Goal: Information Seeking & Learning: Compare options

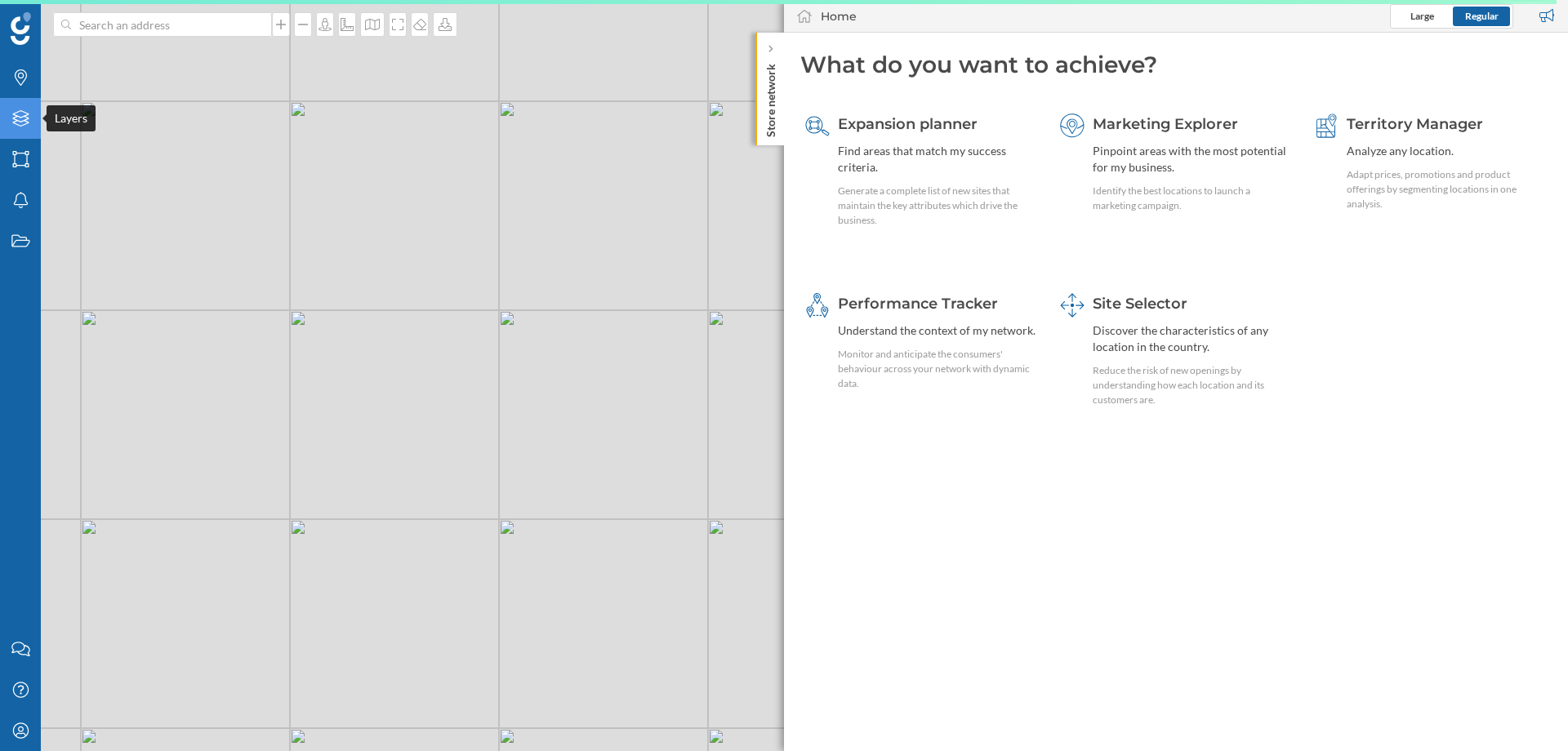
click at [19, 126] on icon "Layers" at bounding box center [20, 118] width 20 height 16
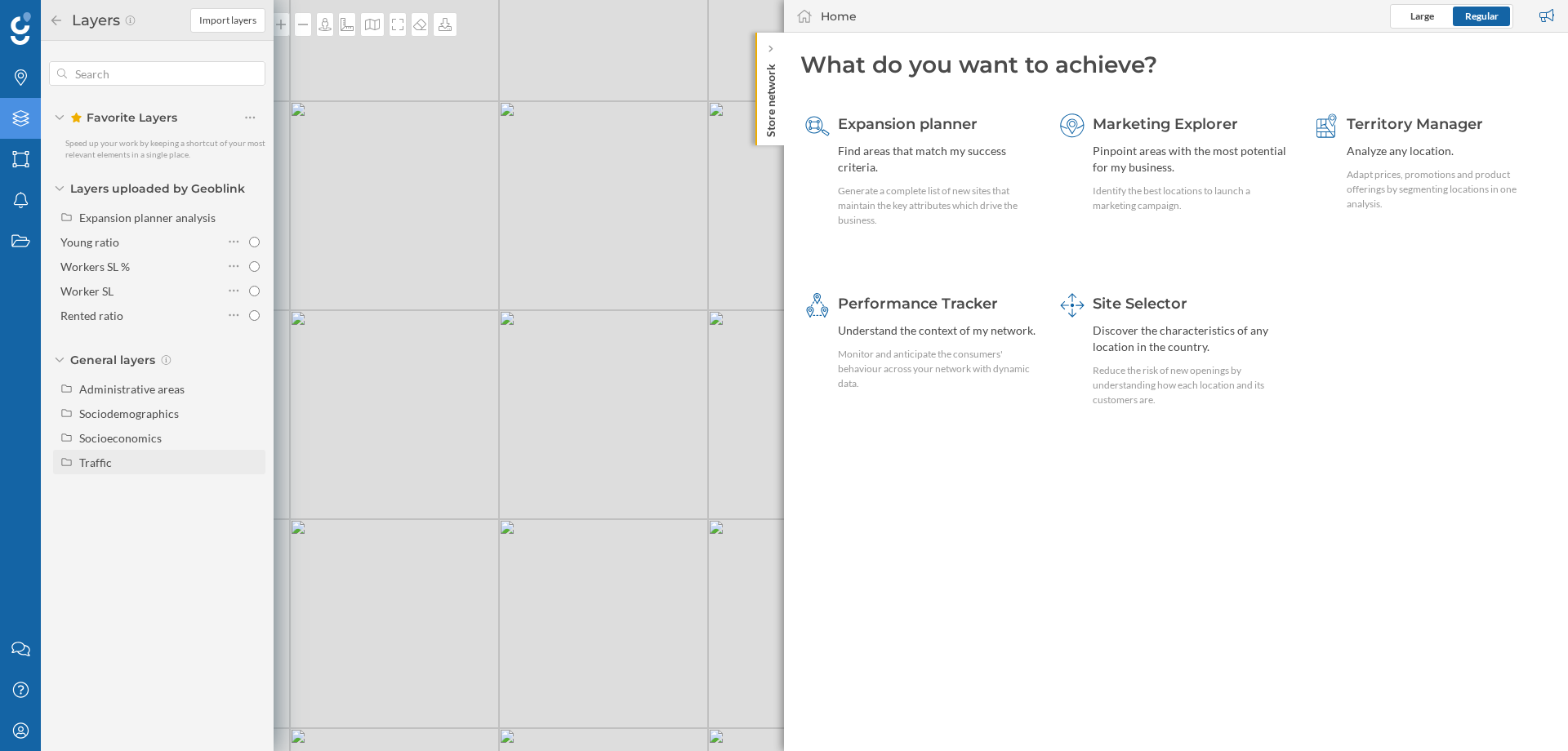
click at [110, 459] on div "Traffic" at bounding box center [95, 463] width 33 height 14
click at [253, 511] on input "Footfall" at bounding box center [254, 512] width 11 height 11
radio input "true"
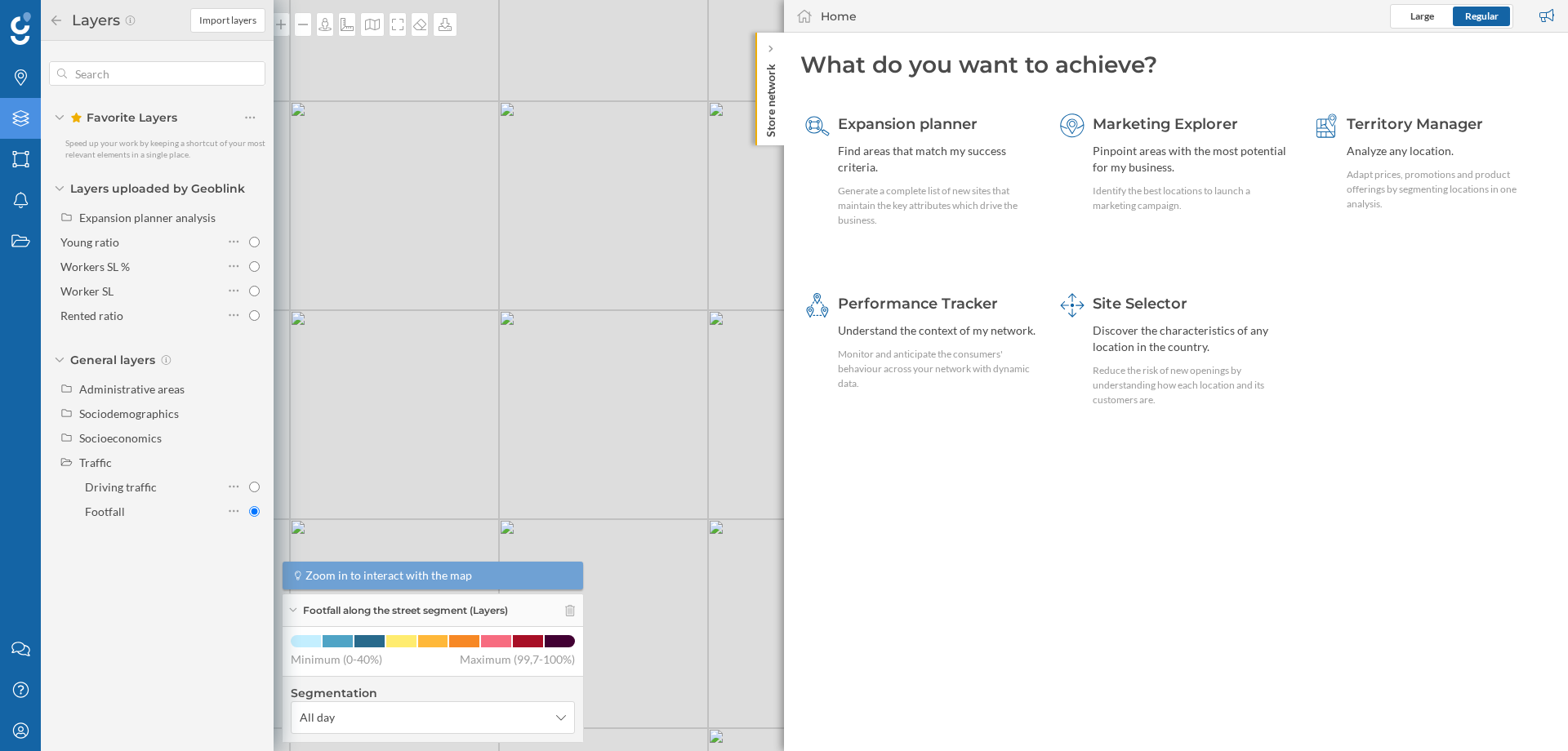
click at [774, 81] on p "Store network" at bounding box center [771, 97] width 16 height 80
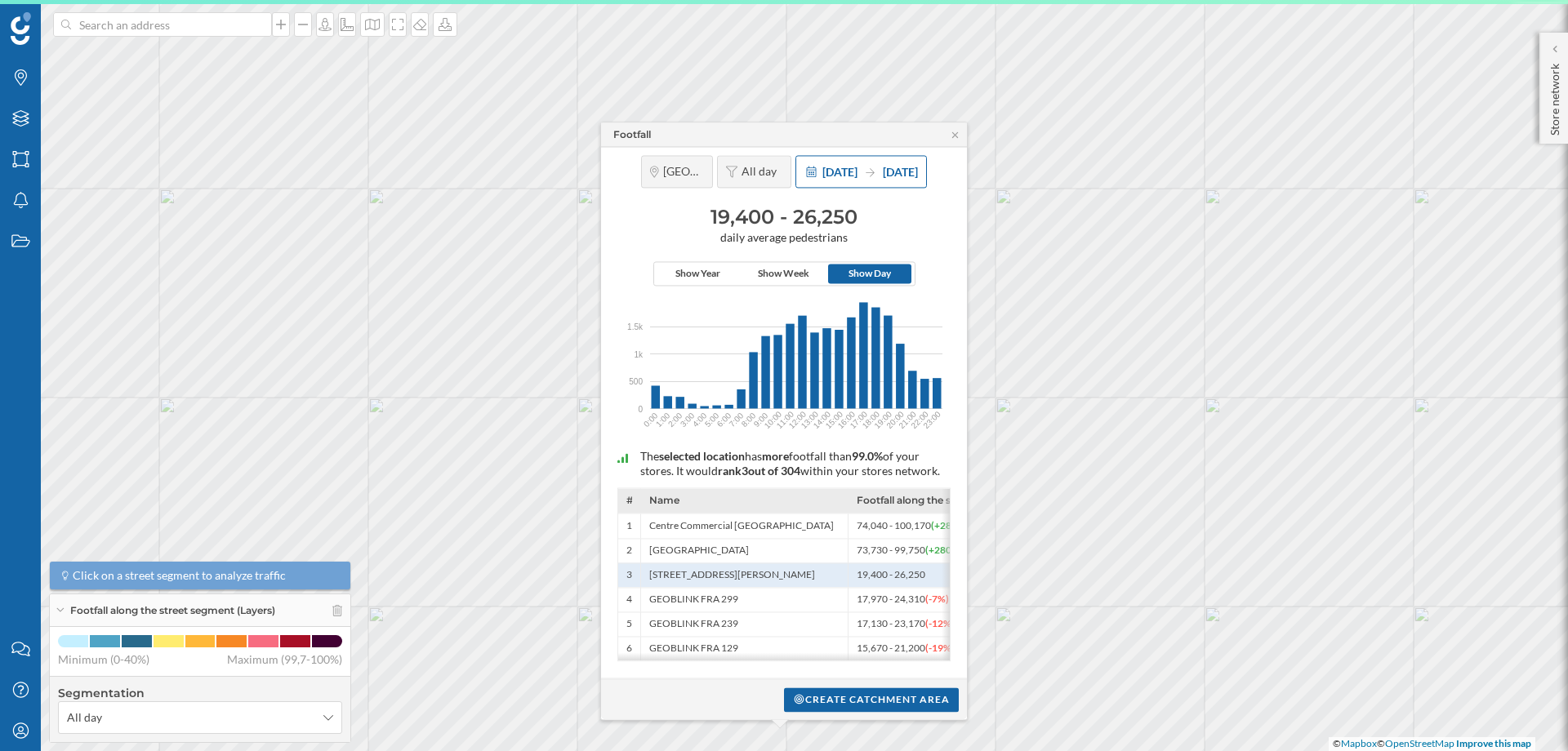
click at [845, 167] on span "[DATE]" at bounding box center [840, 172] width 36 height 14
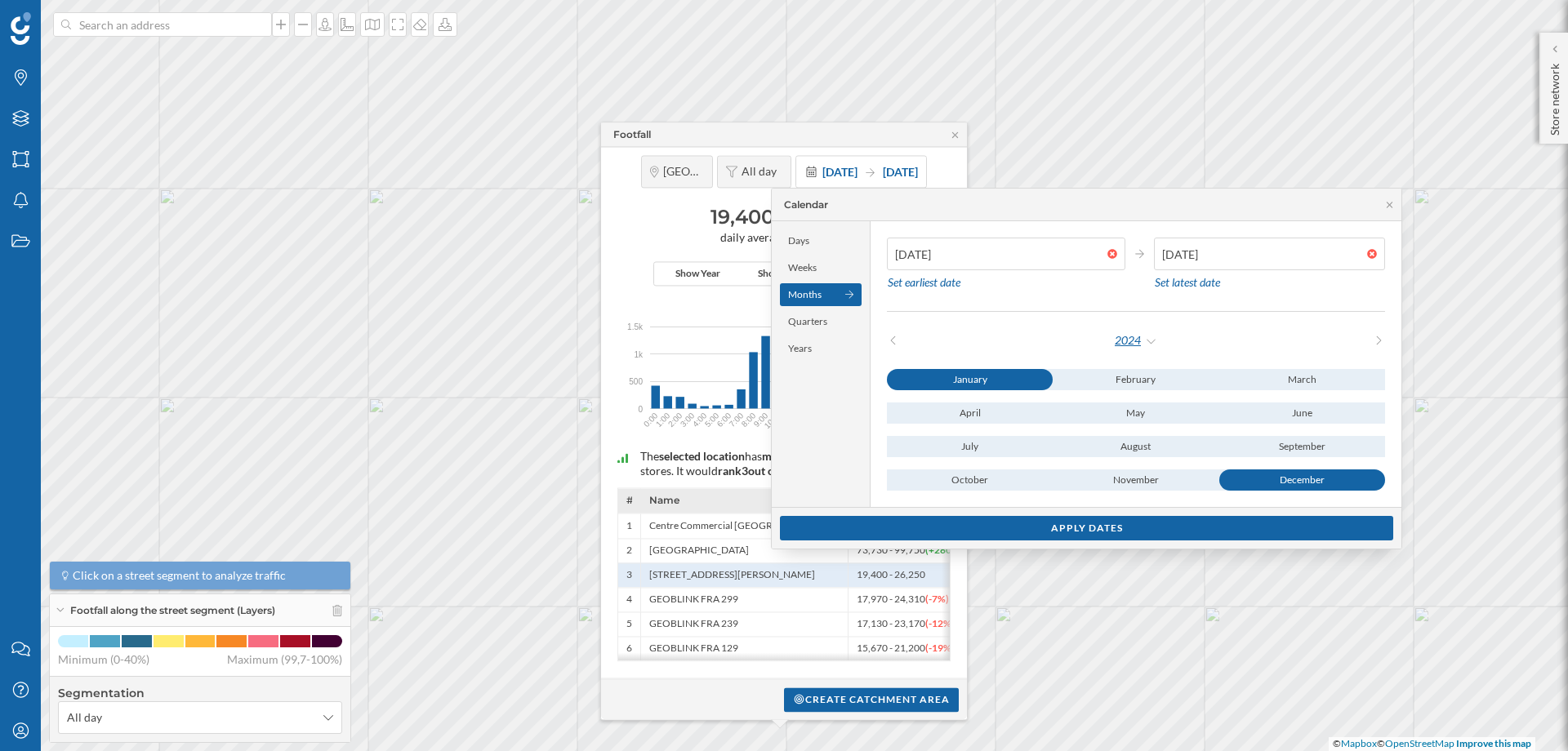
click at [1142, 337] on div "2024" at bounding box center [1136, 340] width 44 height 25
click at [1133, 404] on div "2025" at bounding box center [1175, 407] width 106 height 17
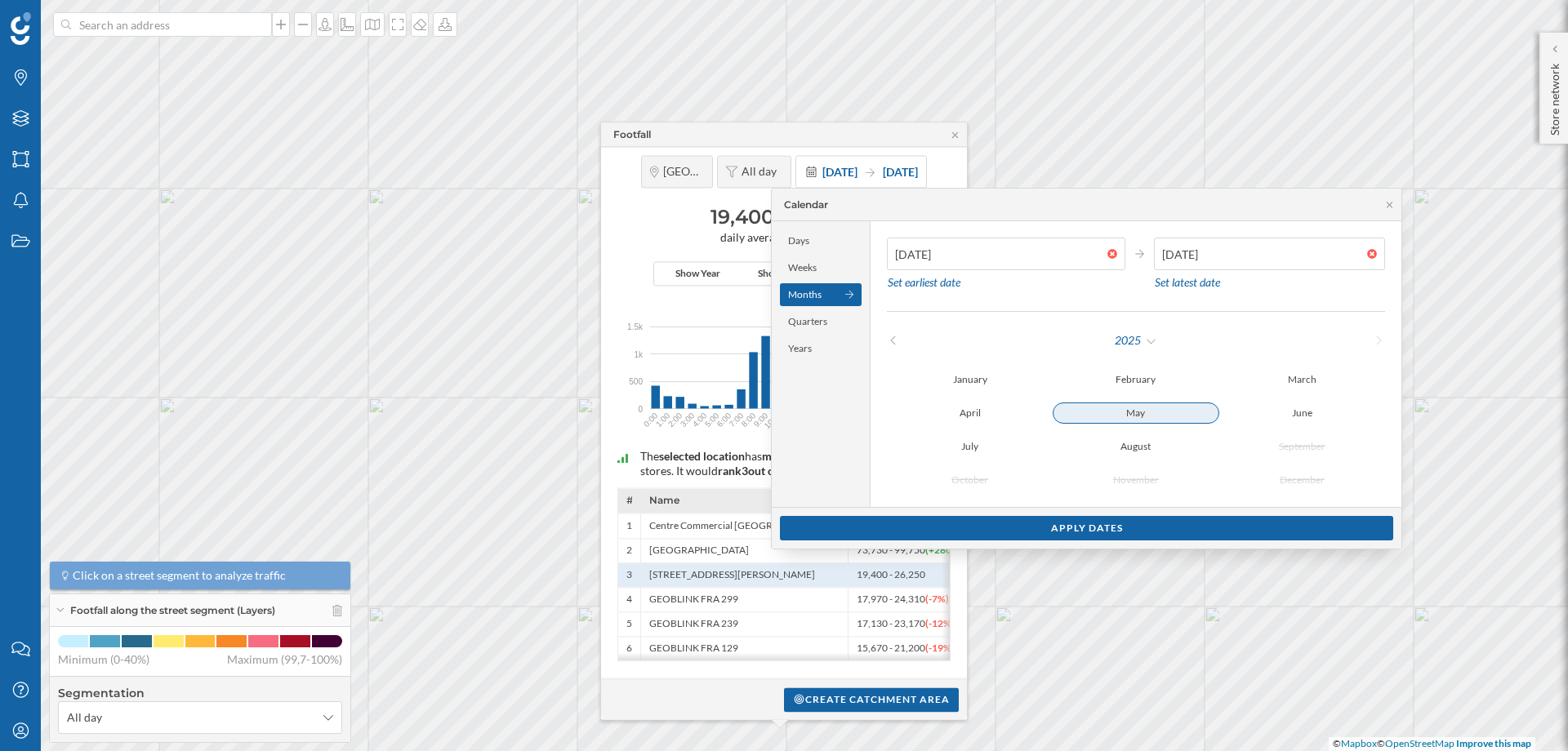
type input "[DATE]"
click at [1131, 411] on div "May" at bounding box center [1135, 413] width 166 height 21
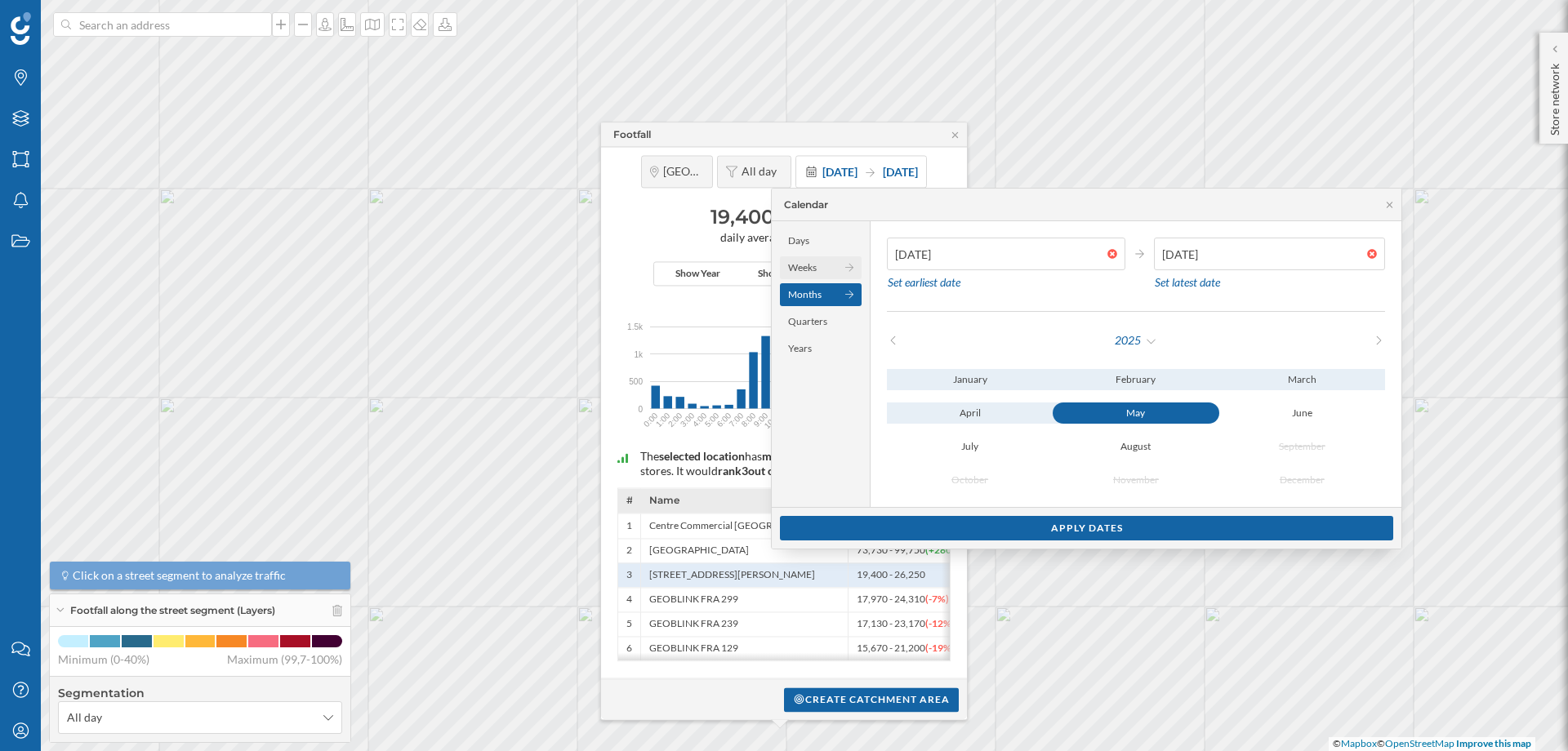
click at [807, 260] on div "Weeks" at bounding box center [820, 268] width 82 height 23
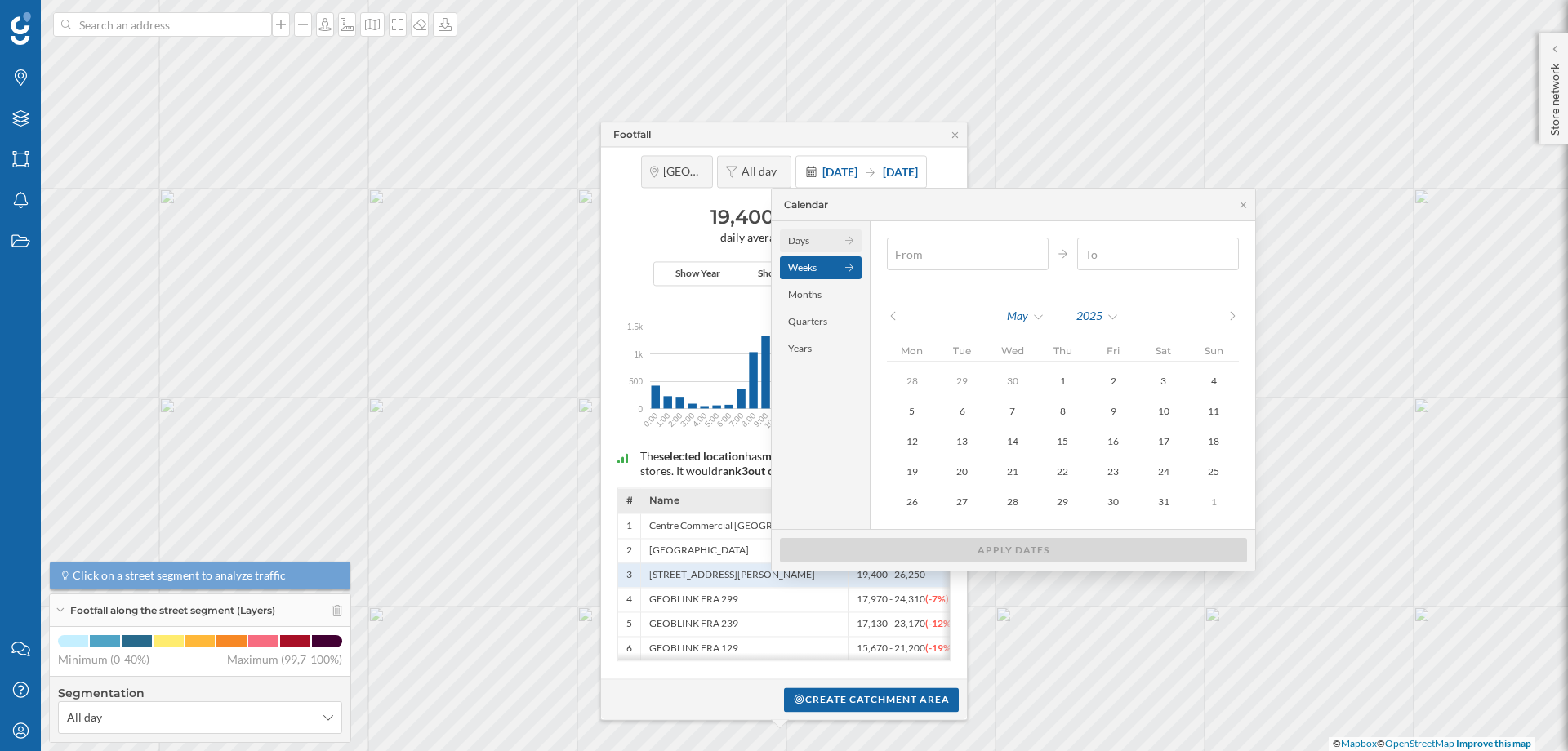
click at [818, 243] on div "Days" at bounding box center [820, 241] width 82 height 23
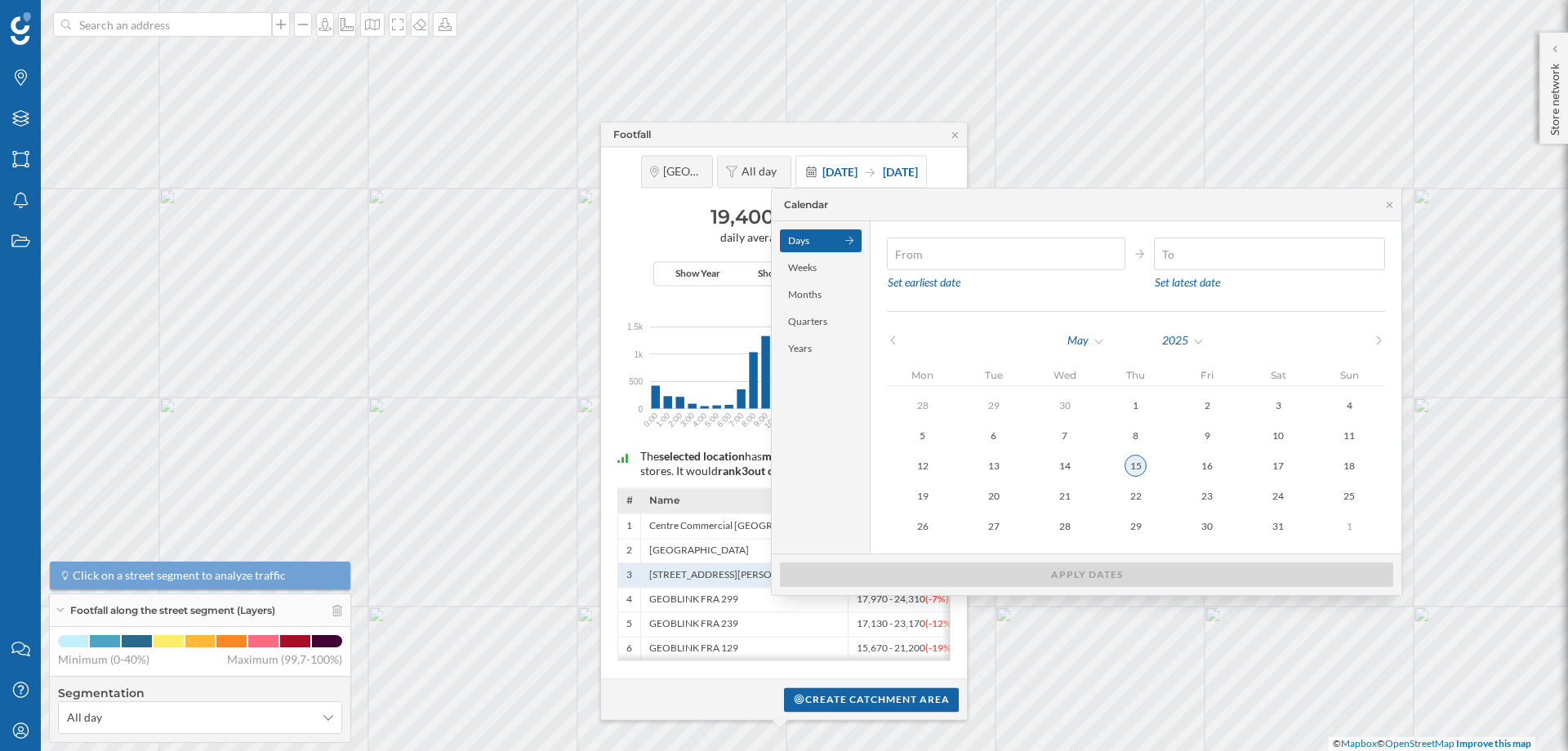
type input "[DATE]"
click at [1132, 460] on div "15" at bounding box center [1135, 466] width 20 height 20
type input "[DATE]"
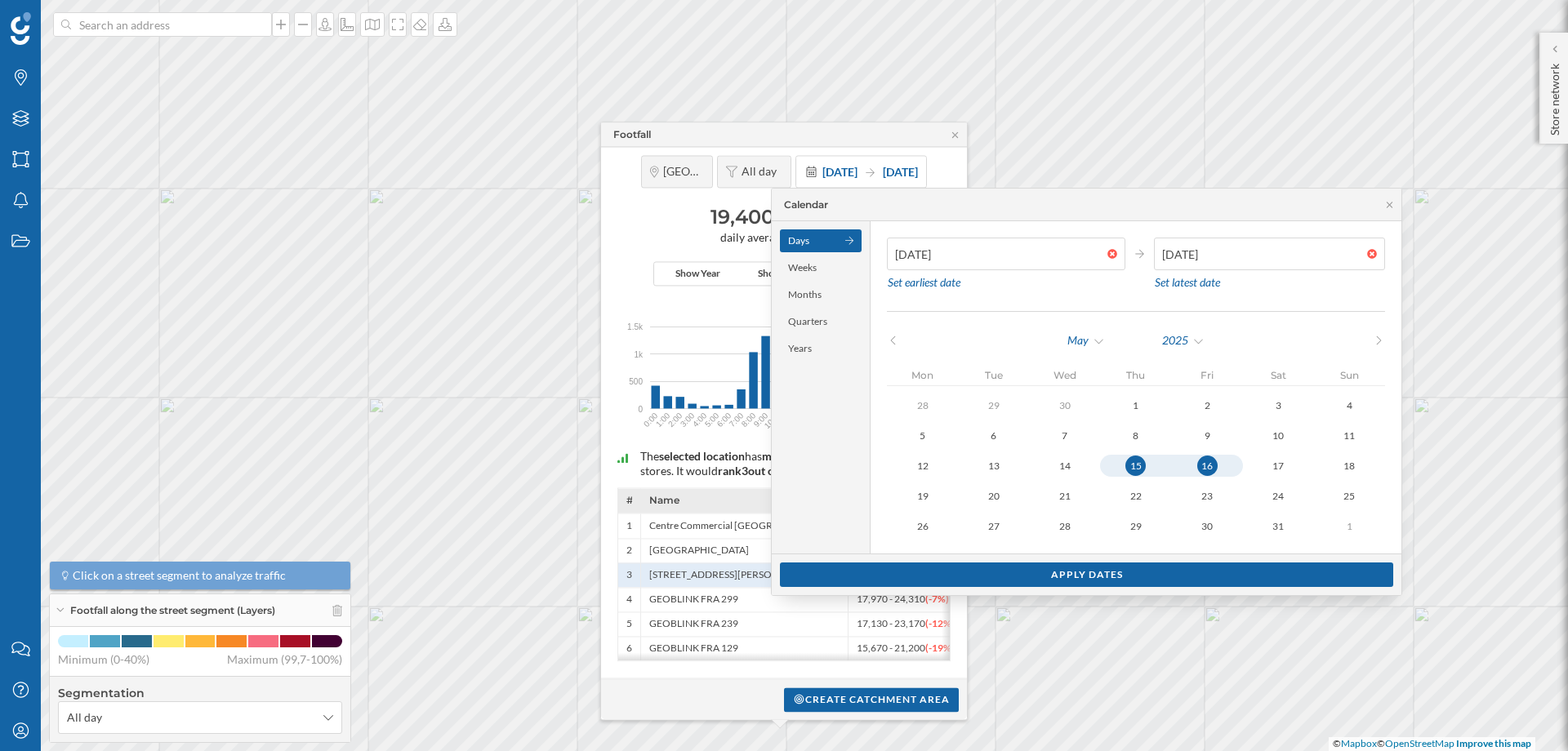
click at [1212, 463] on div "16" at bounding box center [1207, 466] width 20 height 20
click at [1119, 575] on div "Apply dates" at bounding box center [1086, 574] width 613 height 25
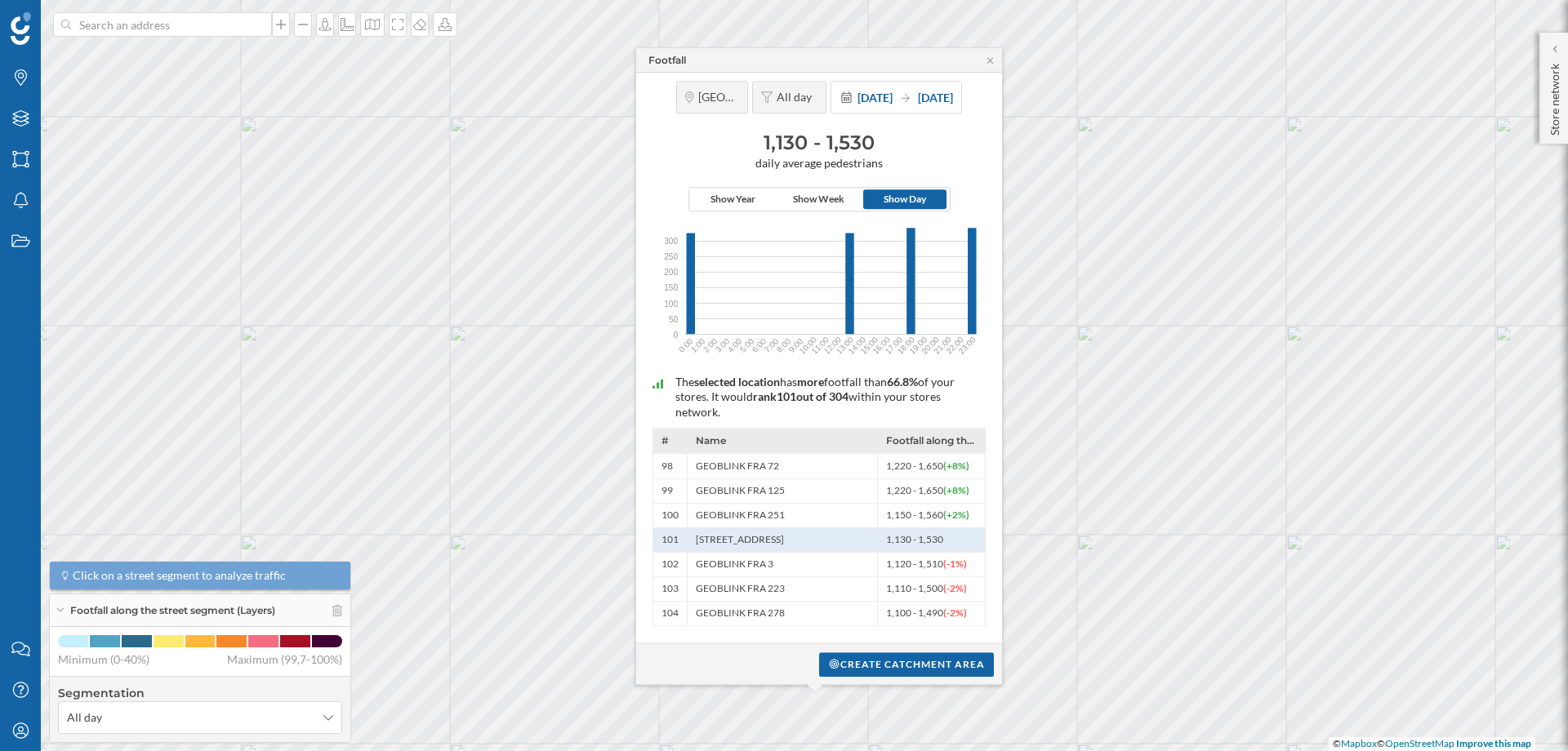
drag, startPoint x: 767, startPoint y: 144, endPoint x: 881, endPoint y: 140, distance: 114.1
click at [881, 140] on h3 "1,130 - 1,530" at bounding box center [819, 142] width 349 height 26
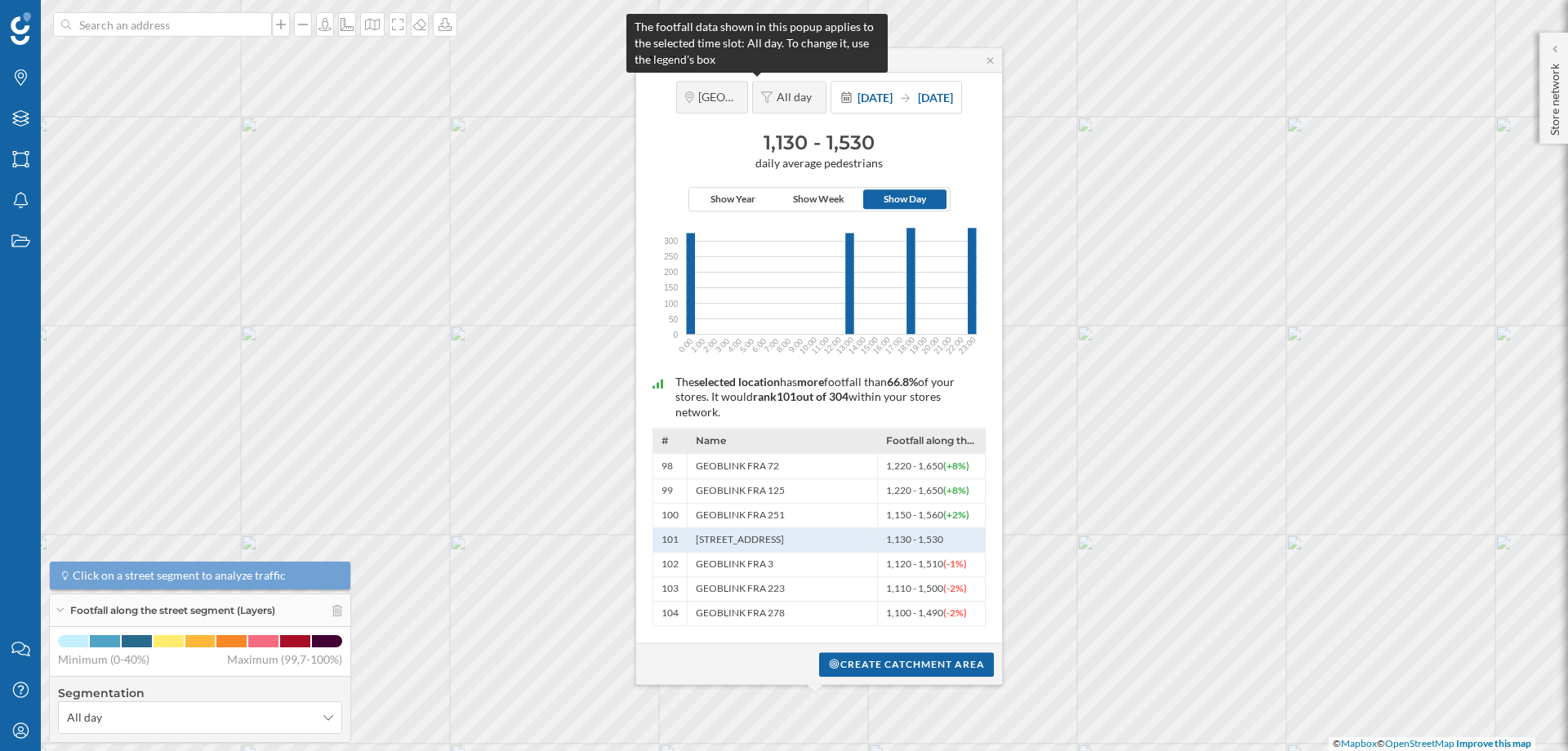
click at [777, 102] on span "All day" at bounding box center [797, 97] width 41 height 15
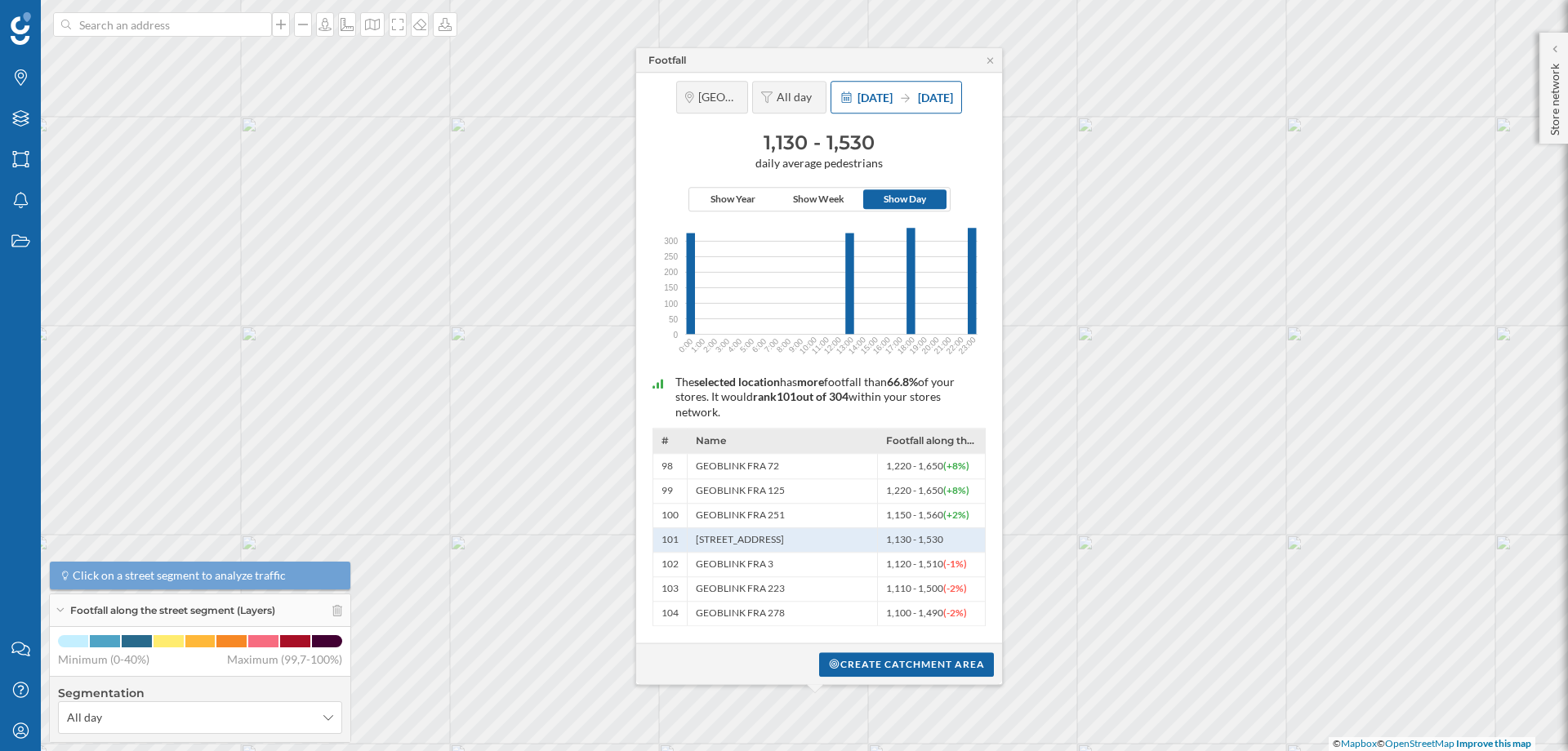
click at [869, 103] on span "[DATE]" at bounding box center [876, 98] width 36 height 14
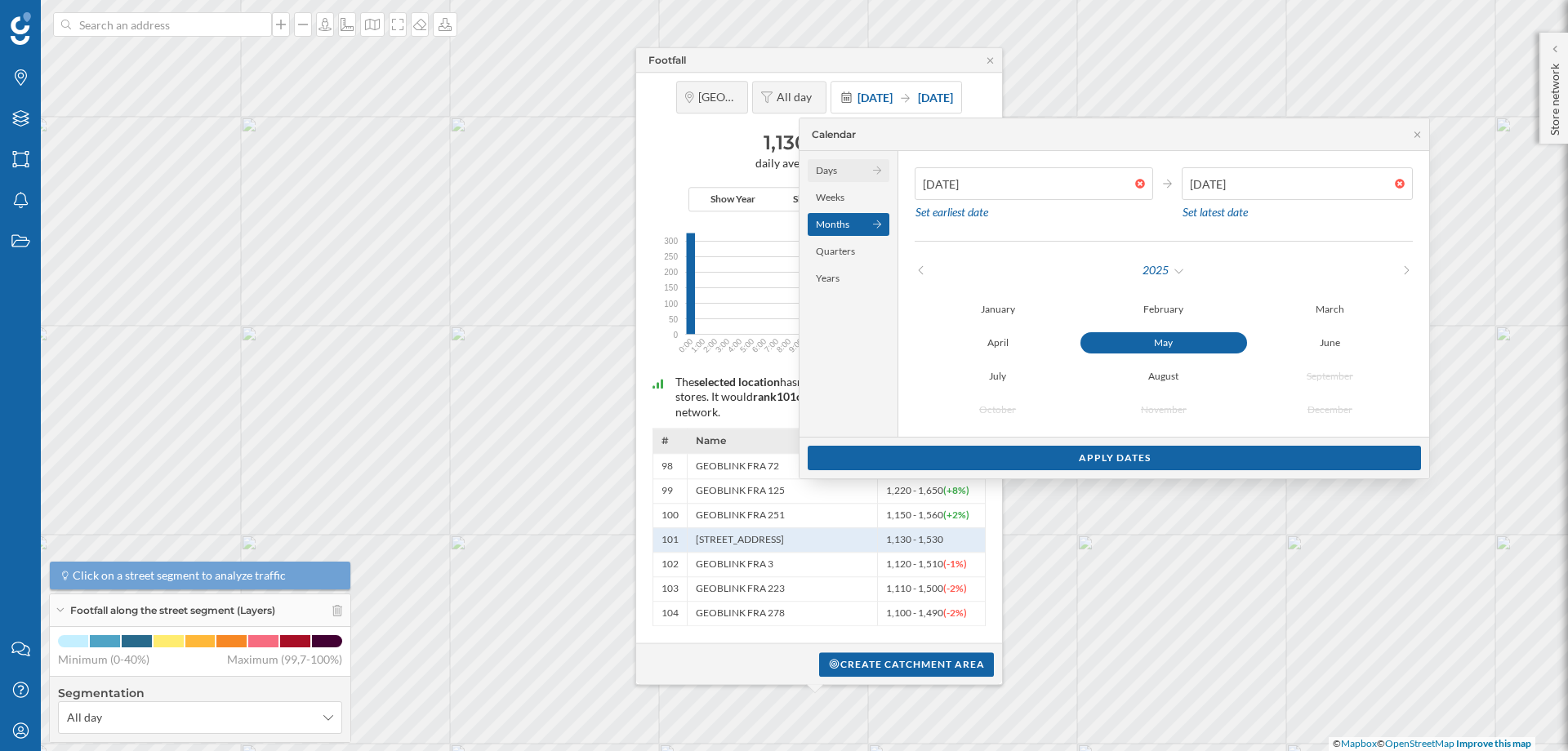
click at [830, 174] on div "Days" at bounding box center [849, 171] width 82 height 23
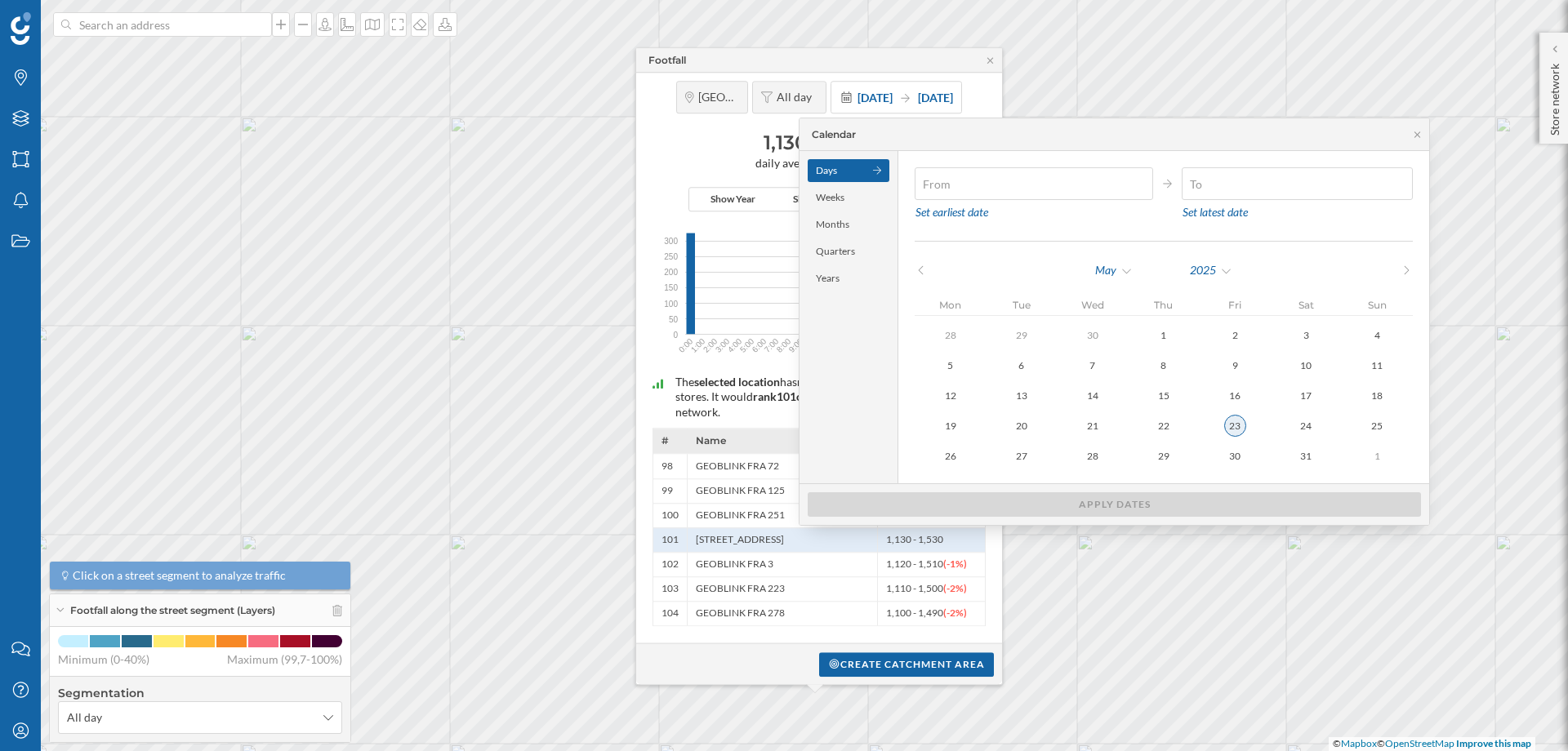
type input "[DATE]"
click at [1234, 435] on div "23" at bounding box center [1235, 426] width 20 height 20
type input "[DATE]"
click at [1234, 435] on div "23" at bounding box center [1235, 426] width 20 height 20
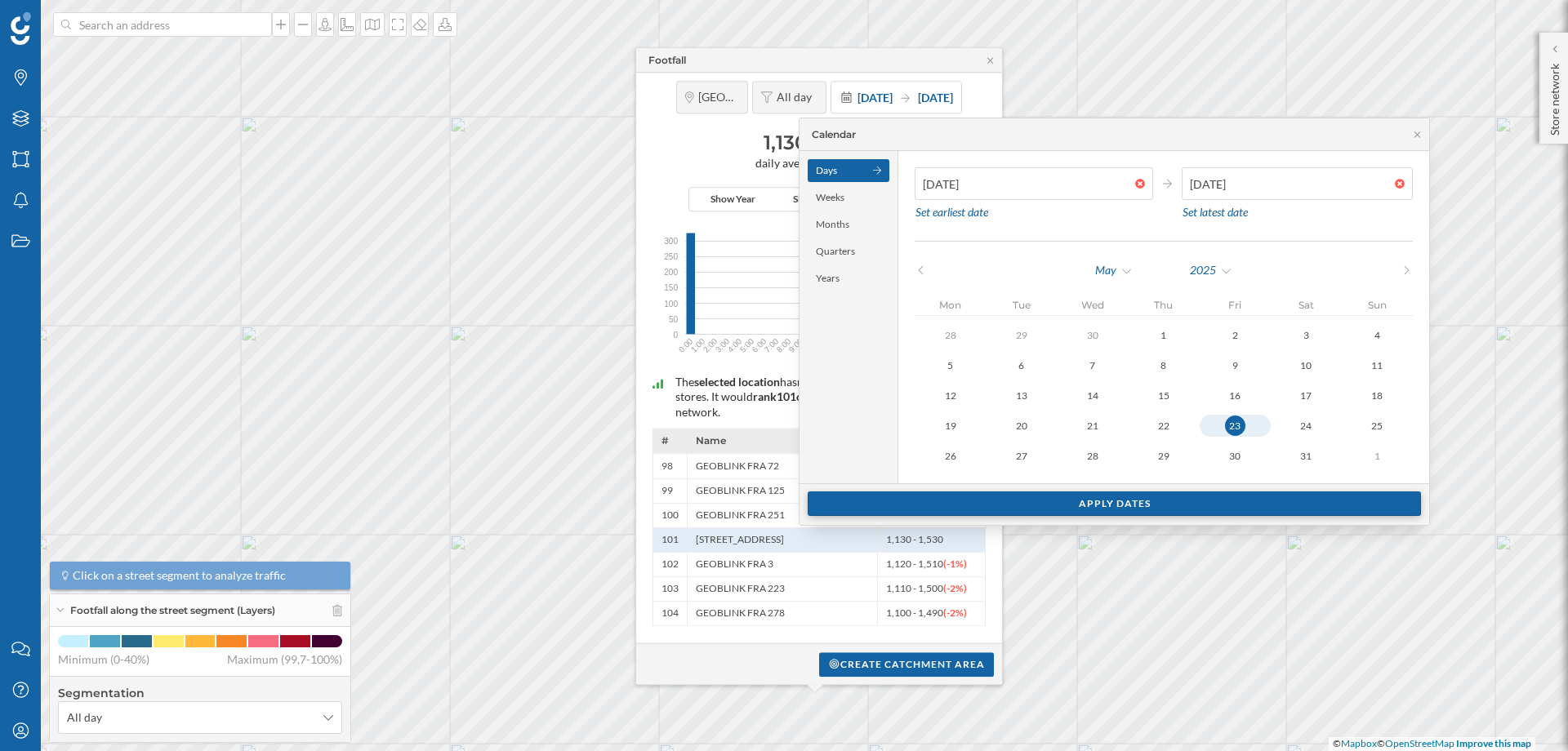
click at [1150, 504] on div "Apply dates" at bounding box center [1115, 504] width 613 height 25
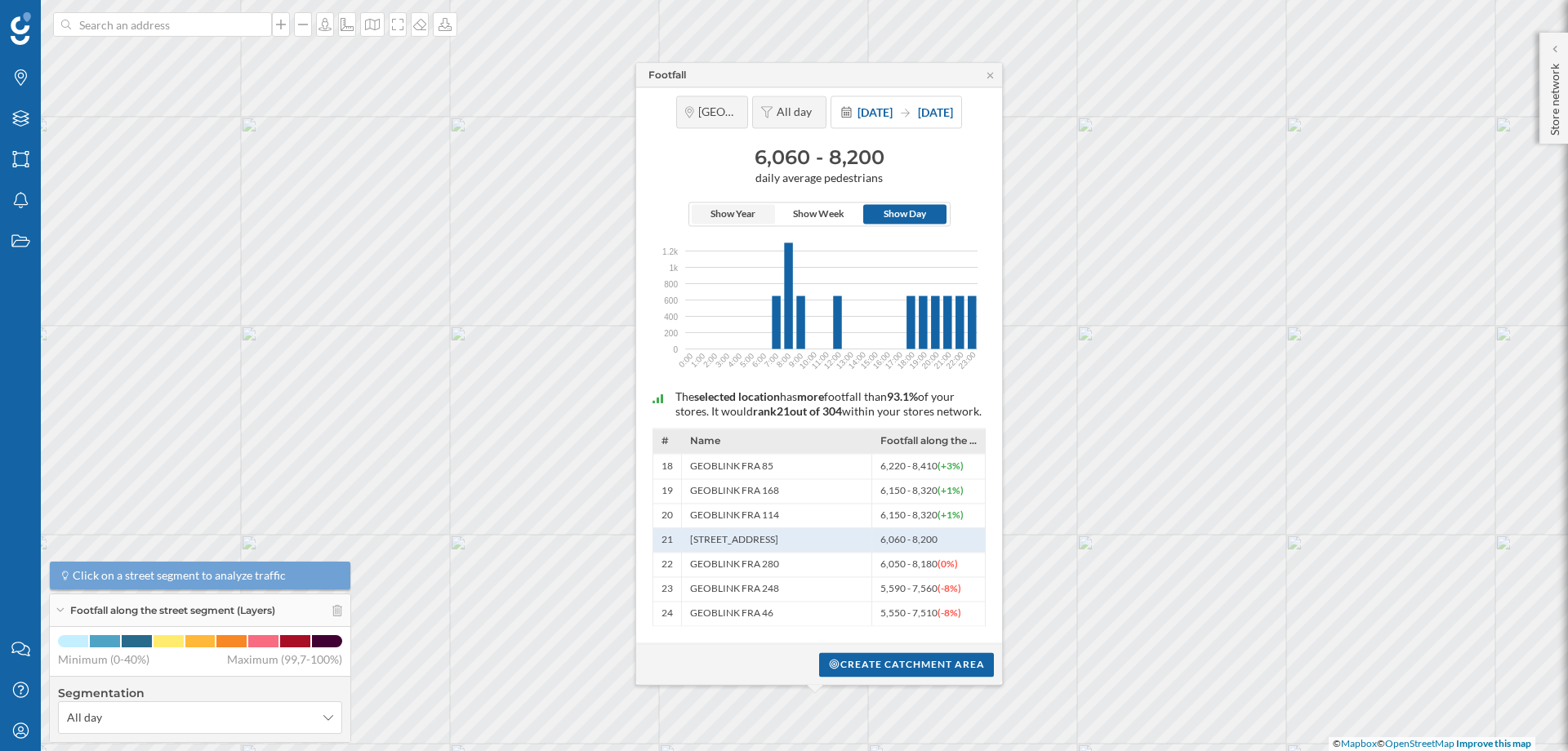
click at [740, 207] on span "Show Year" at bounding box center [732, 214] width 45 height 15
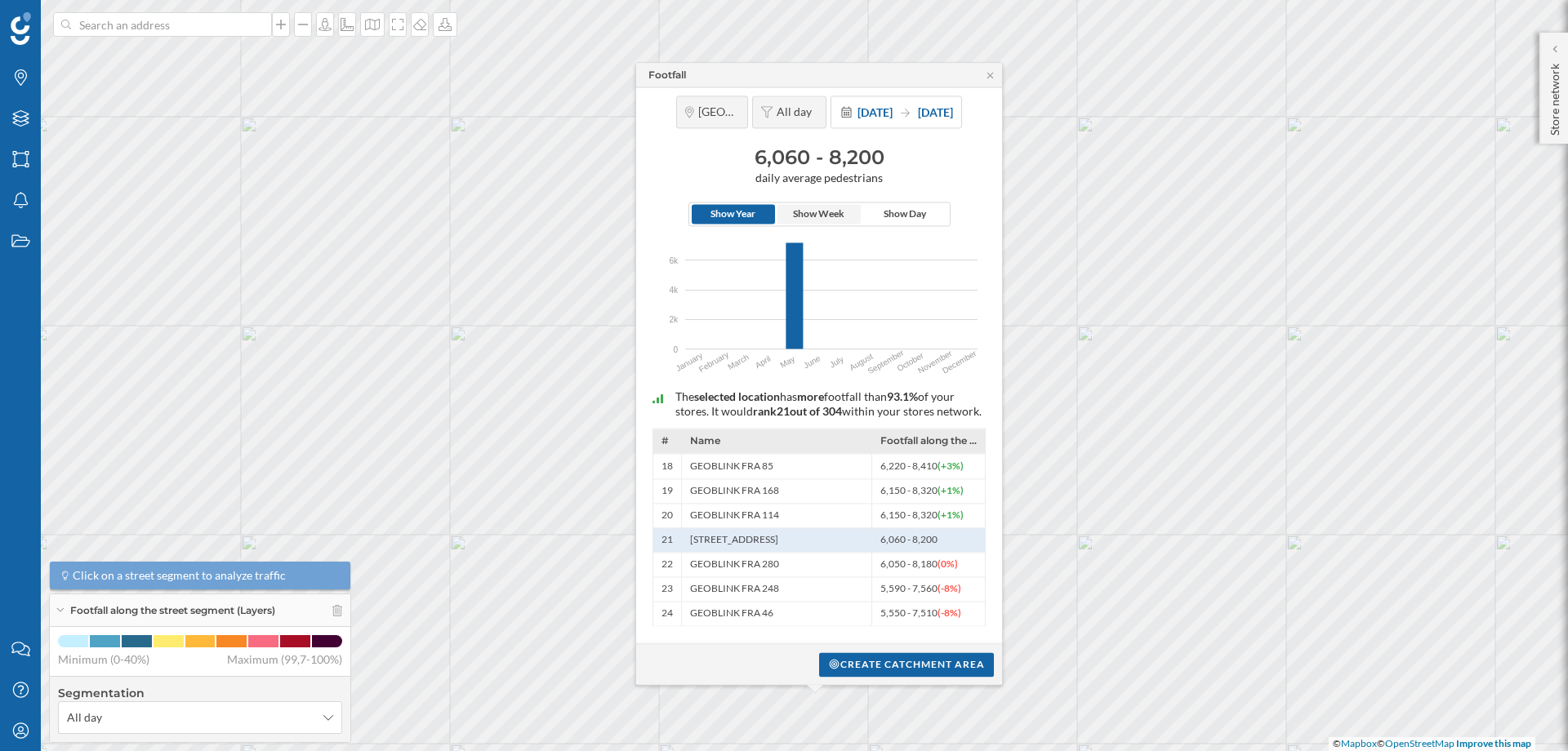
click at [797, 207] on span "Show Week" at bounding box center [819, 214] width 52 height 15
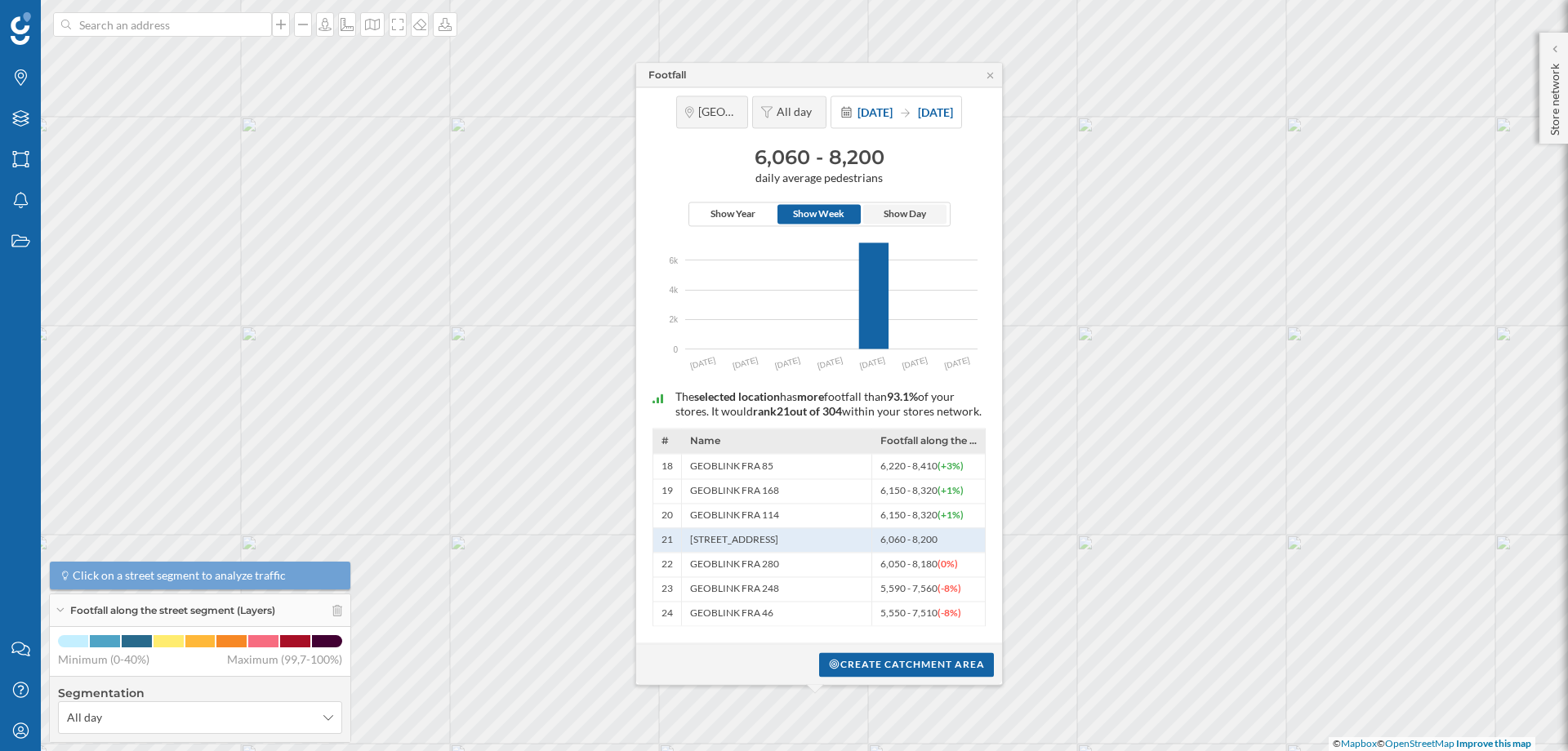
click at [891, 207] on span "Show Day" at bounding box center [905, 214] width 43 height 15
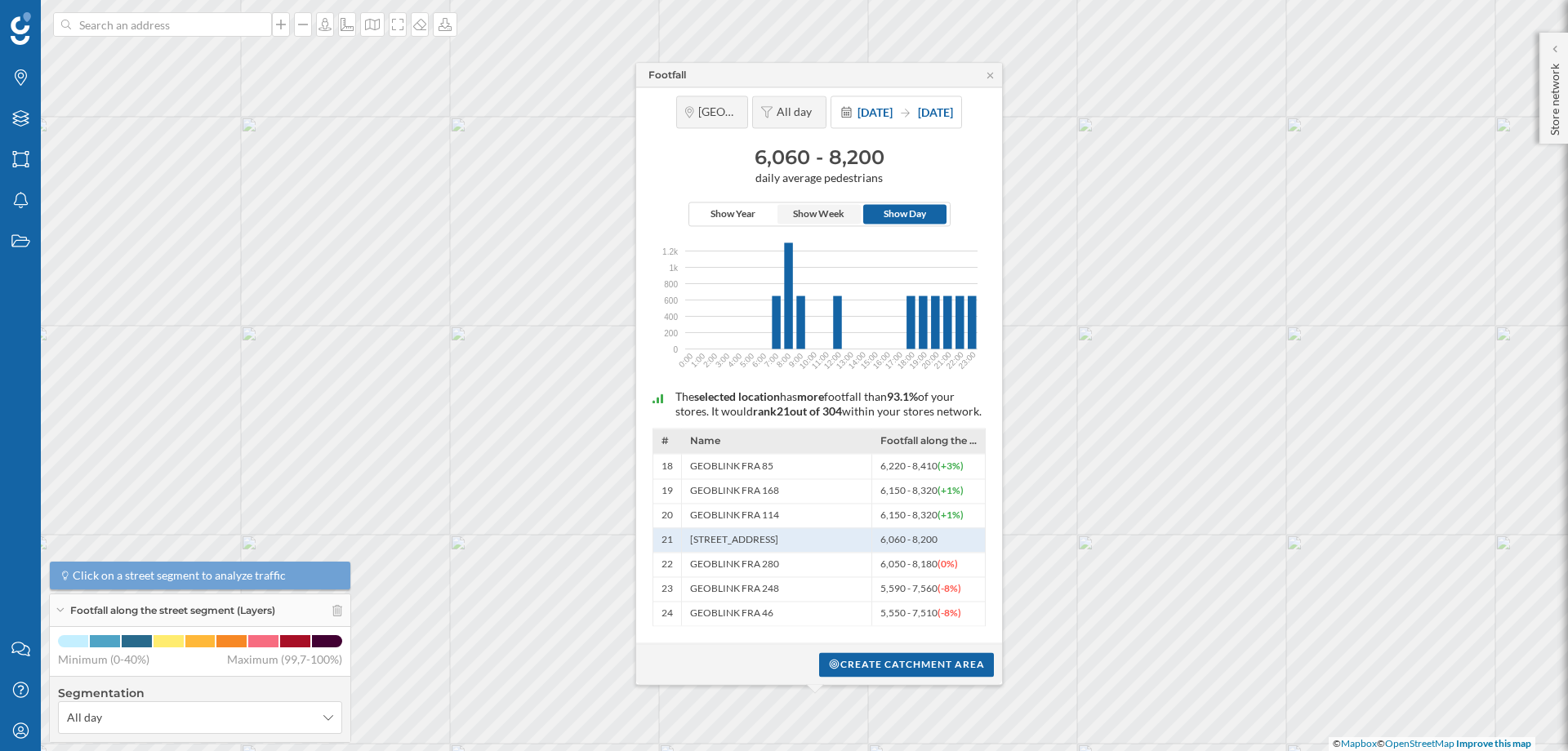
click at [807, 207] on span "Show Week" at bounding box center [819, 214] width 52 height 15
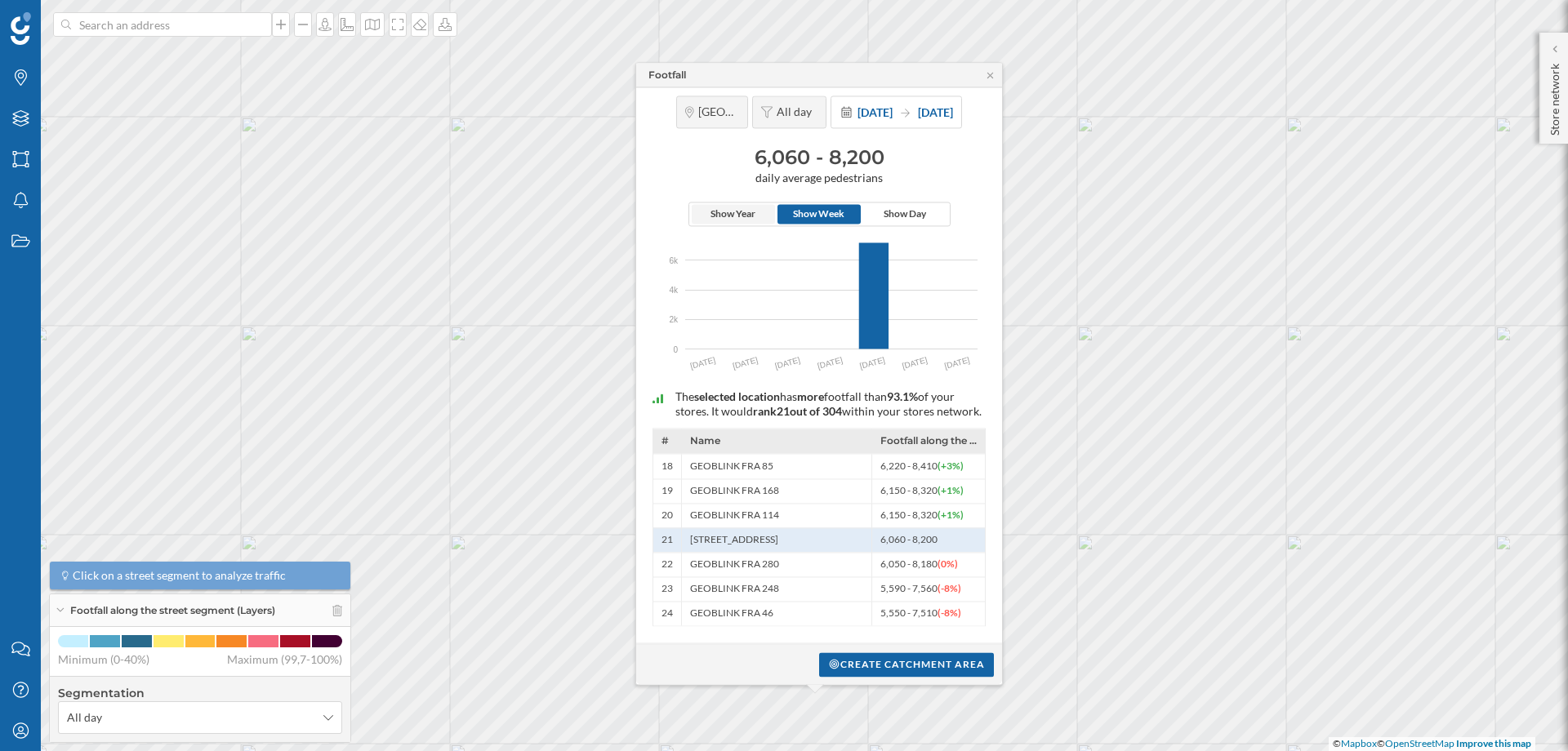
click at [716, 207] on span "Show Year" at bounding box center [732, 214] width 45 height 15
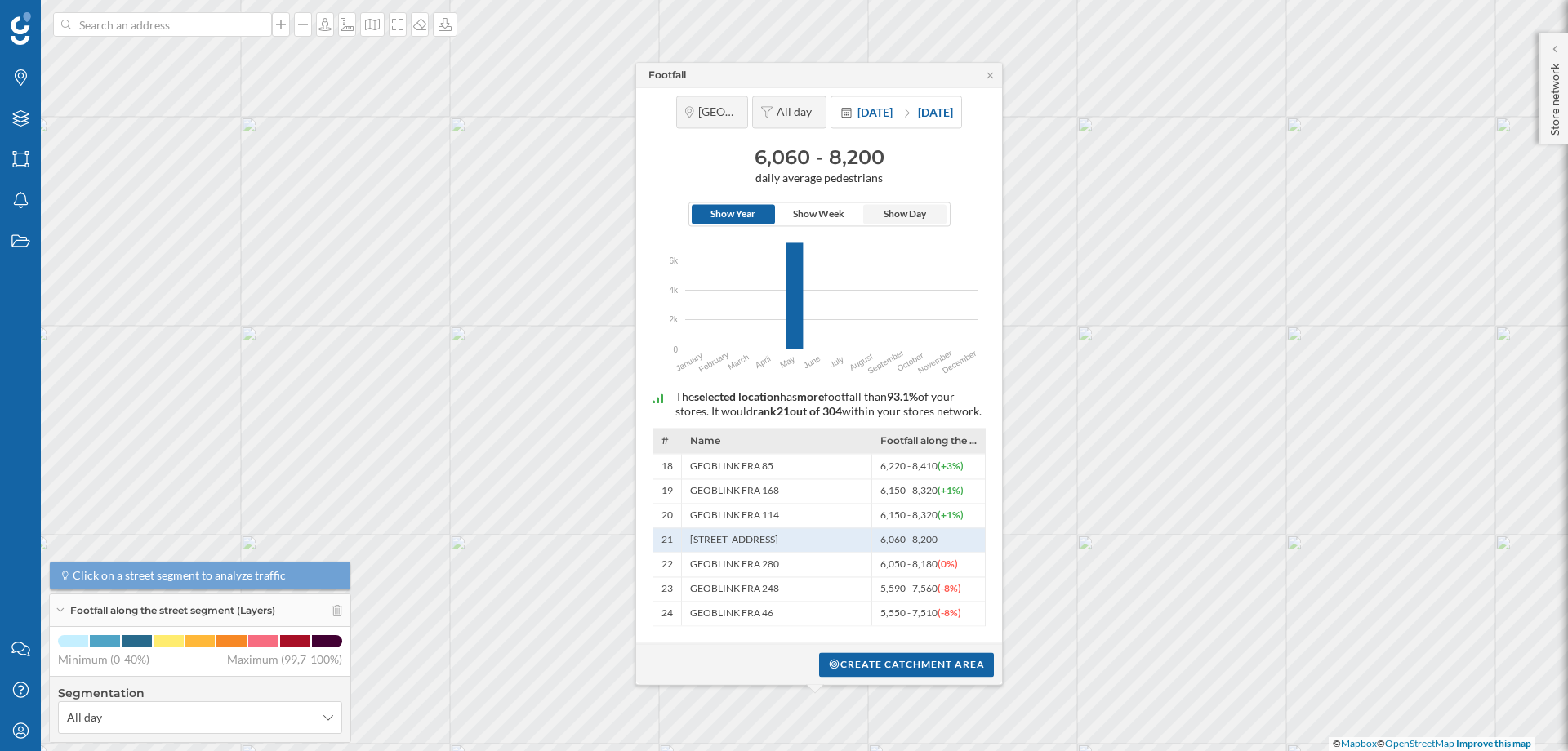
click at [900, 207] on span "Show Day" at bounding box center [905, 214] width 43 height 15
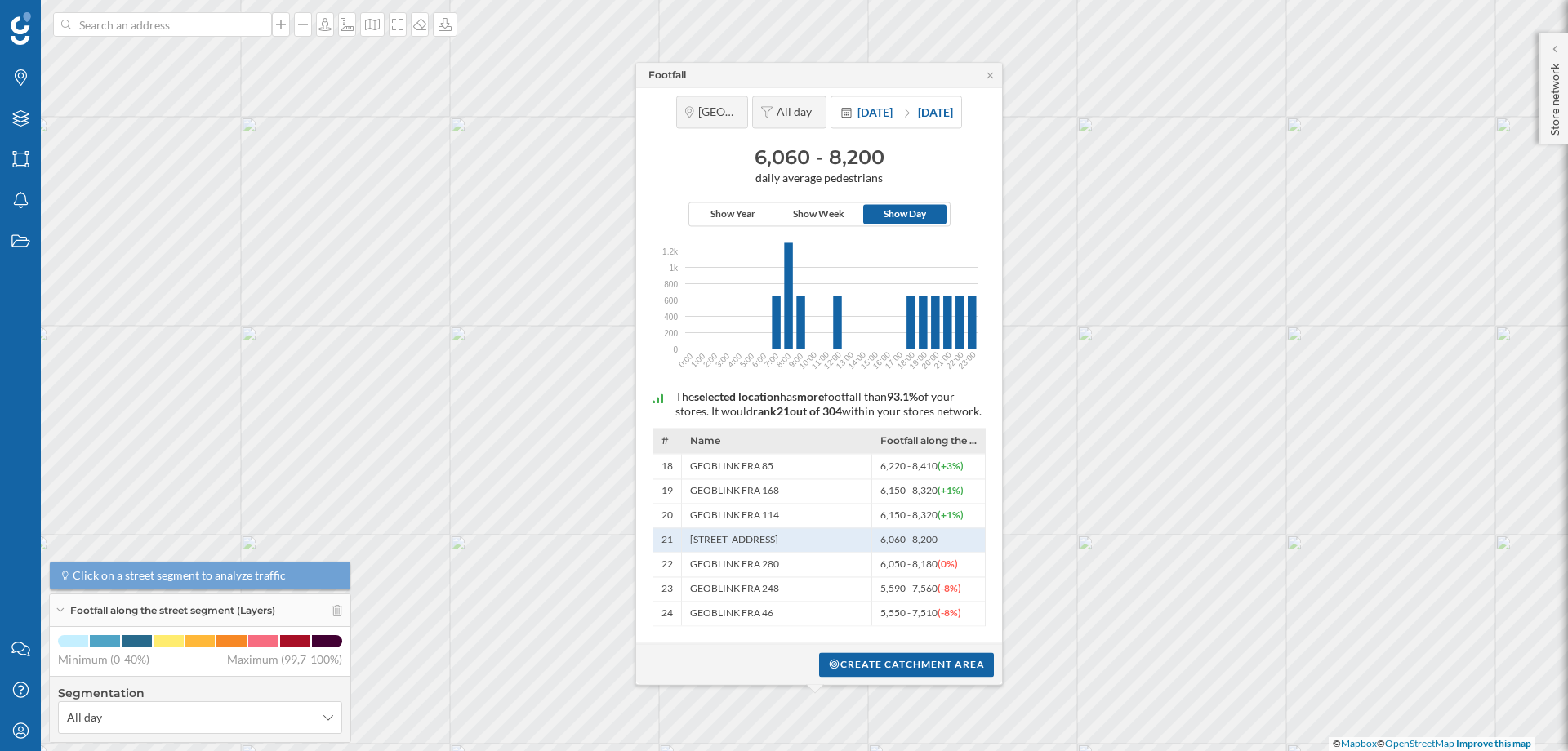
drag, startPoint x: 753, startPoint y: 163, endPoint x: 881, endPoint y: 166, distance: 128.0
click at [881, 171] on span "daily average pedestrians" at bounding box center [819, 178] width 349 height 15
drag, startPoint x: 755, startPoint y: 140, endPoint x: 890, endPoint y: 136, distance: 135.1
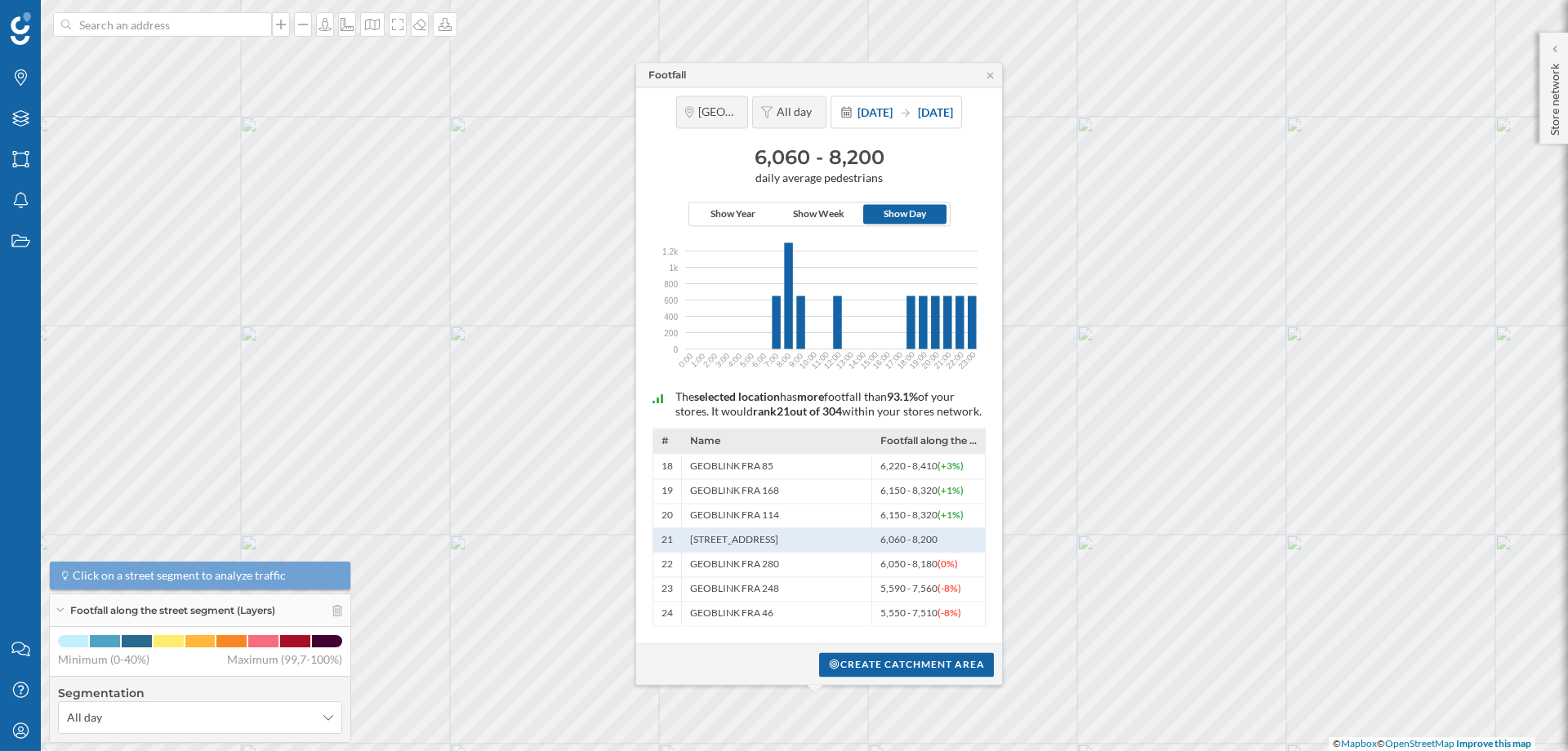
click at [890, 145] on h3 "6,060 - 8,200" at bounding box center [819, 157] width 349 height 26
click at [784, 146] on h3 "6,060 - 8,200" at bounding box center [819, 157] width 349 height 26
click at [994, 367] on div "[GEOGRAPHIC_DATA] All day [DATE] [DATE] 6,060 - 8,200 daily average pedestrians…" at bounding box center [820, 365] width 366 height 556
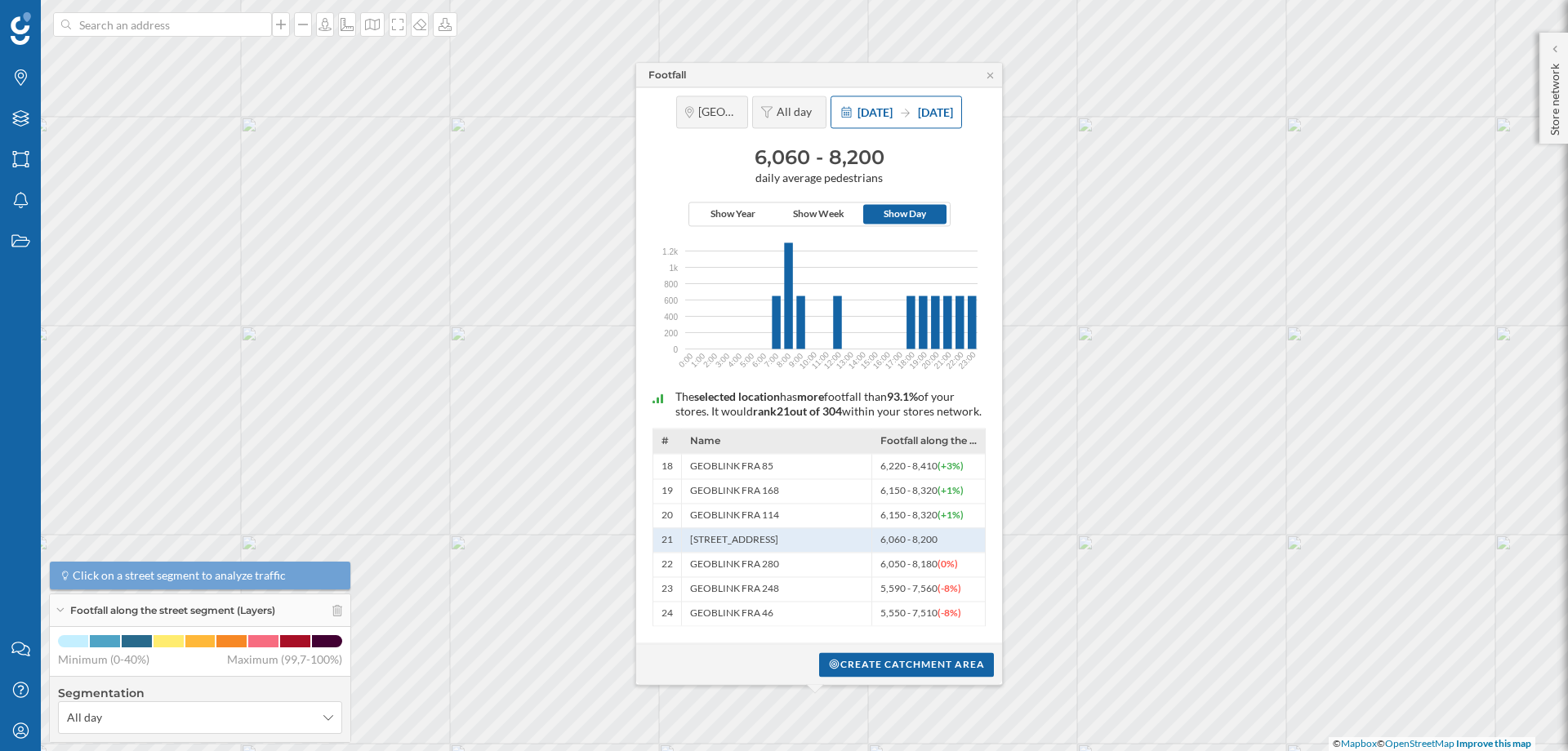
click at [860, 106] on span "[DATE]" at bounding box center [876, 113] width 36 height 14
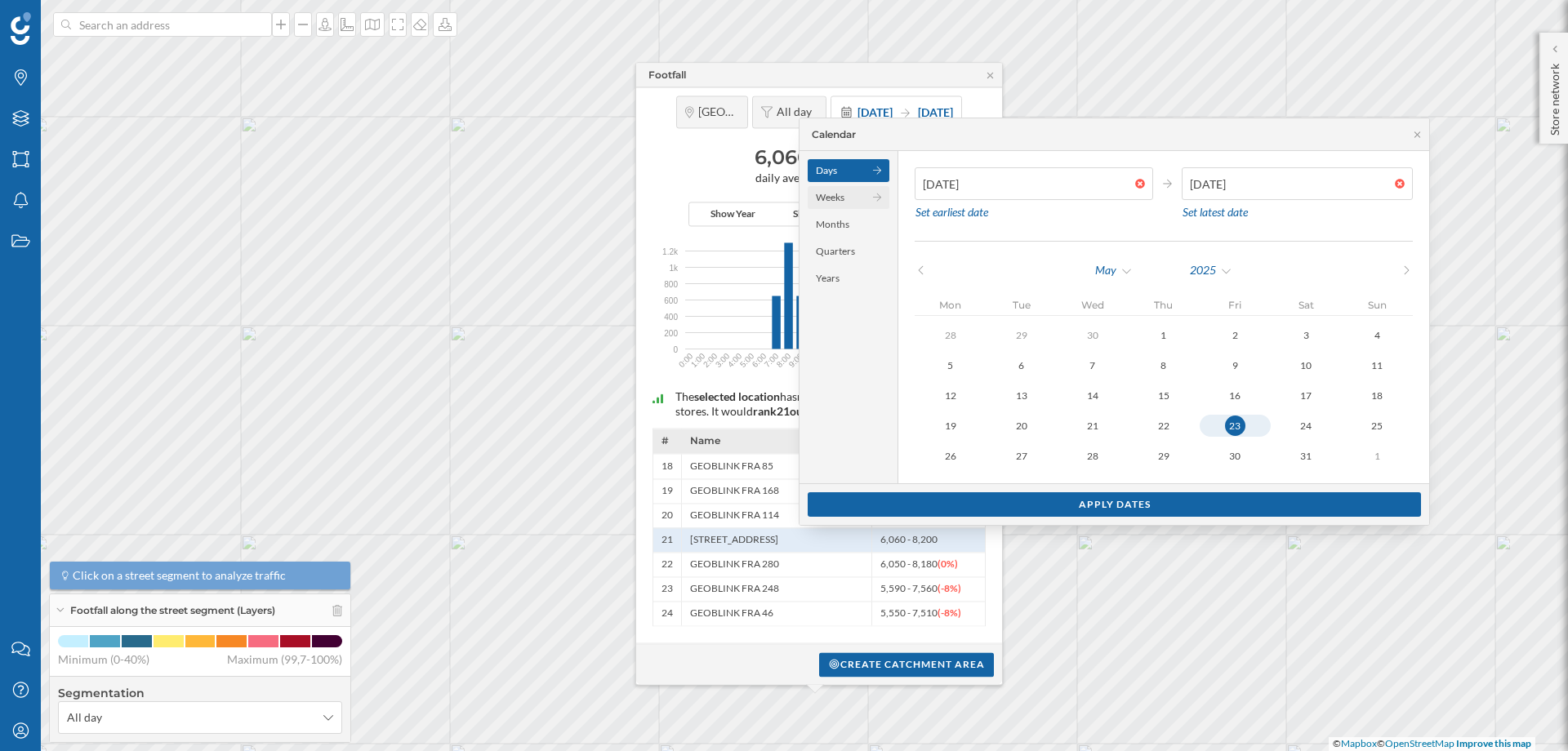
click at [820, 198] on div "Weeks" at bounding box center [849, 197] width 82 height 23
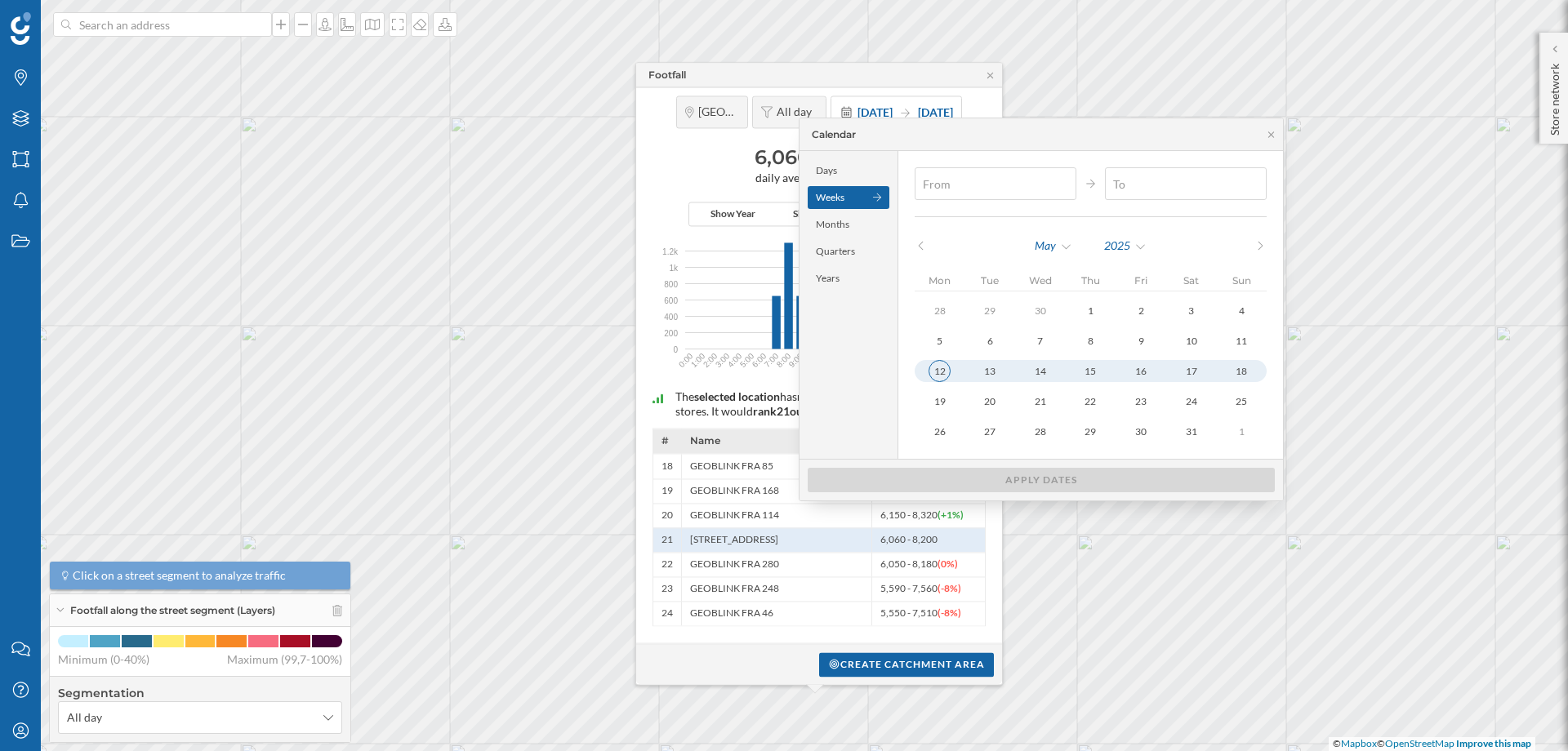
type input "[DATE]"
click at [937, 368] on div "12" at bounding box center [940, 371] width 22 height 22
type input "[DATE]"
click at [1251, 371] on div "18" at bounding box center [1242, 371] width 22 height 22
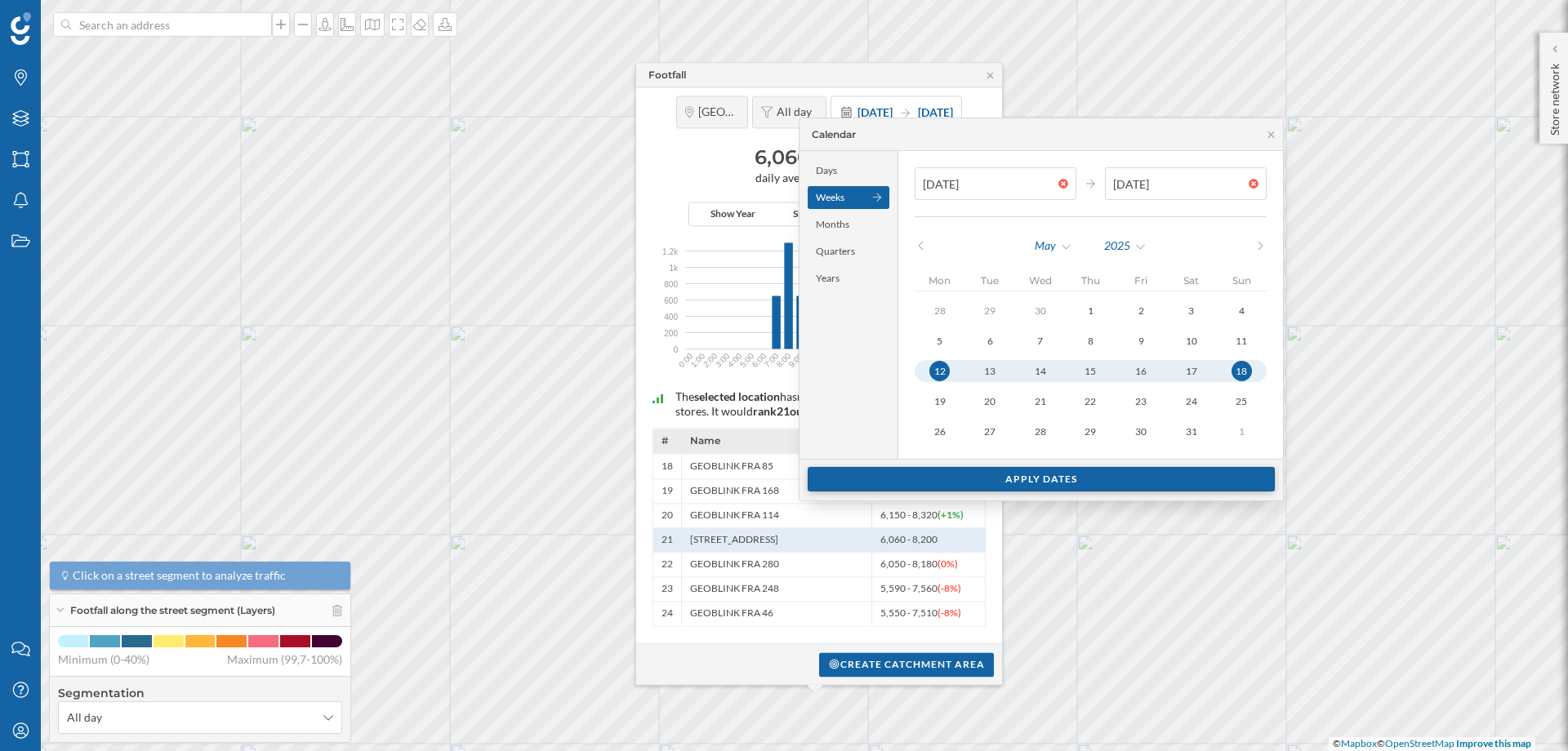
click at [1131, 480] on div "Apply dates" at bounding box center [1042, 480] width 468 height 25
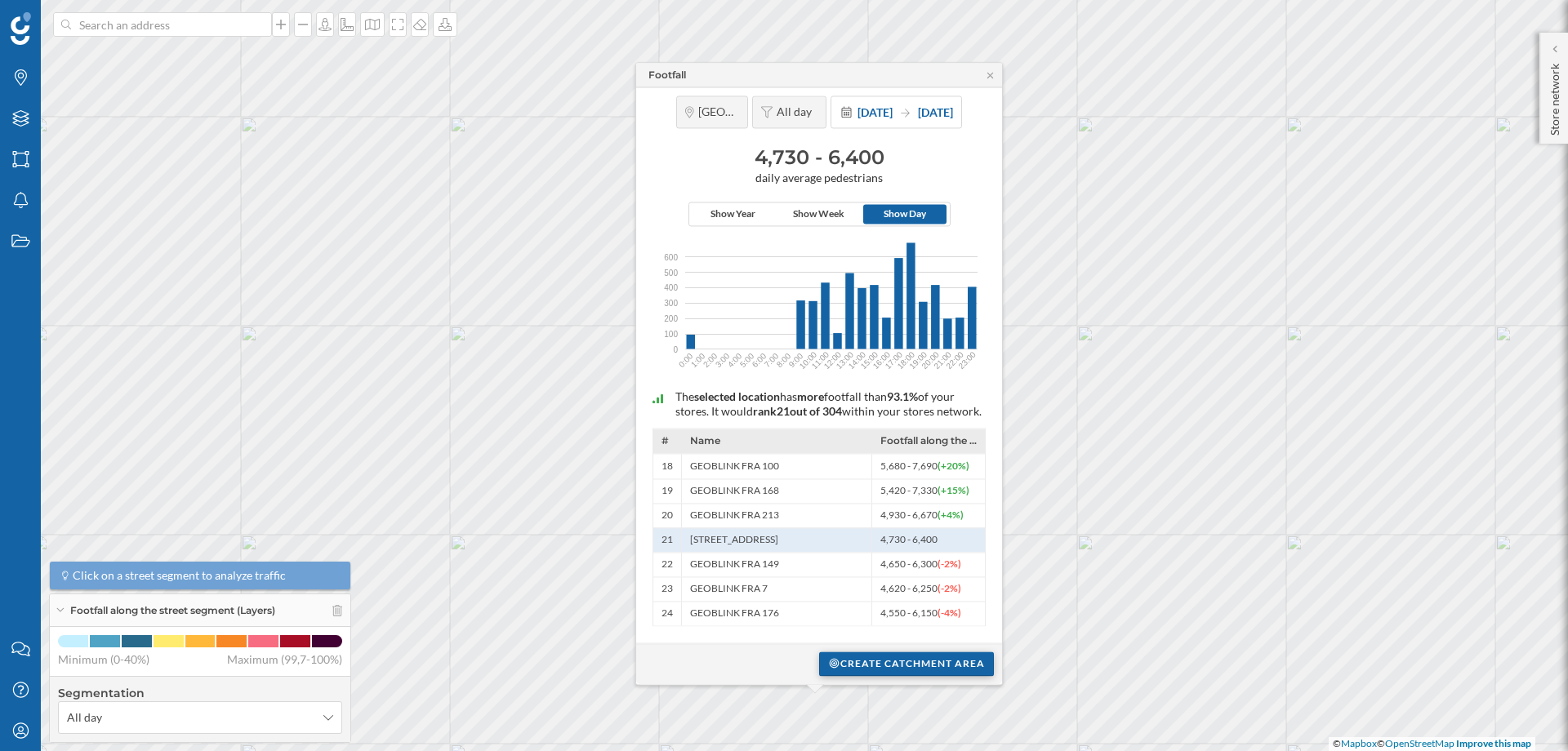
click at [910, 663] on div "Create catchment area" at bounding box center [907, 664] width 175 height 25
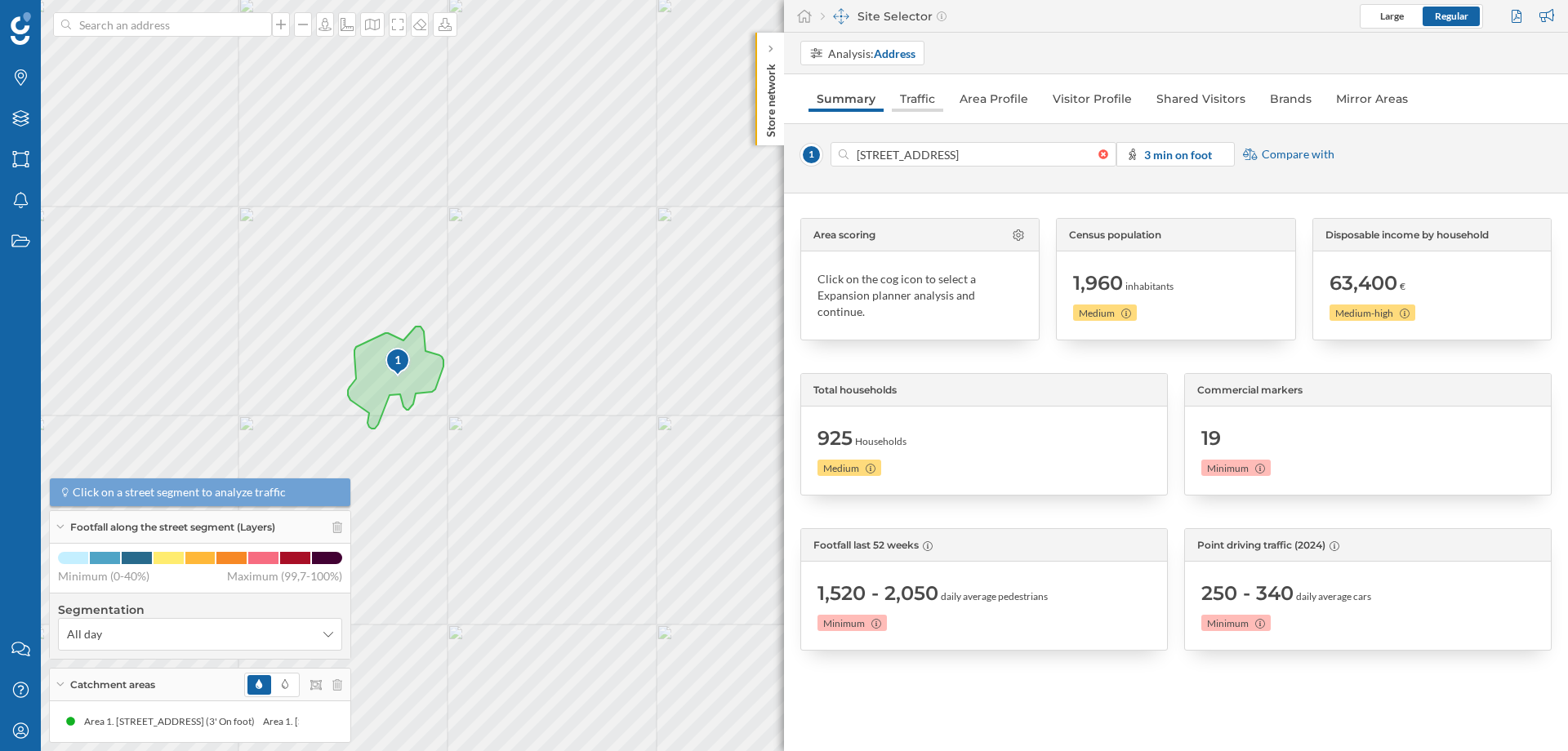
click at [906, 106] on link "Traffic" at bounding box center [917, 98] width 52 height 26
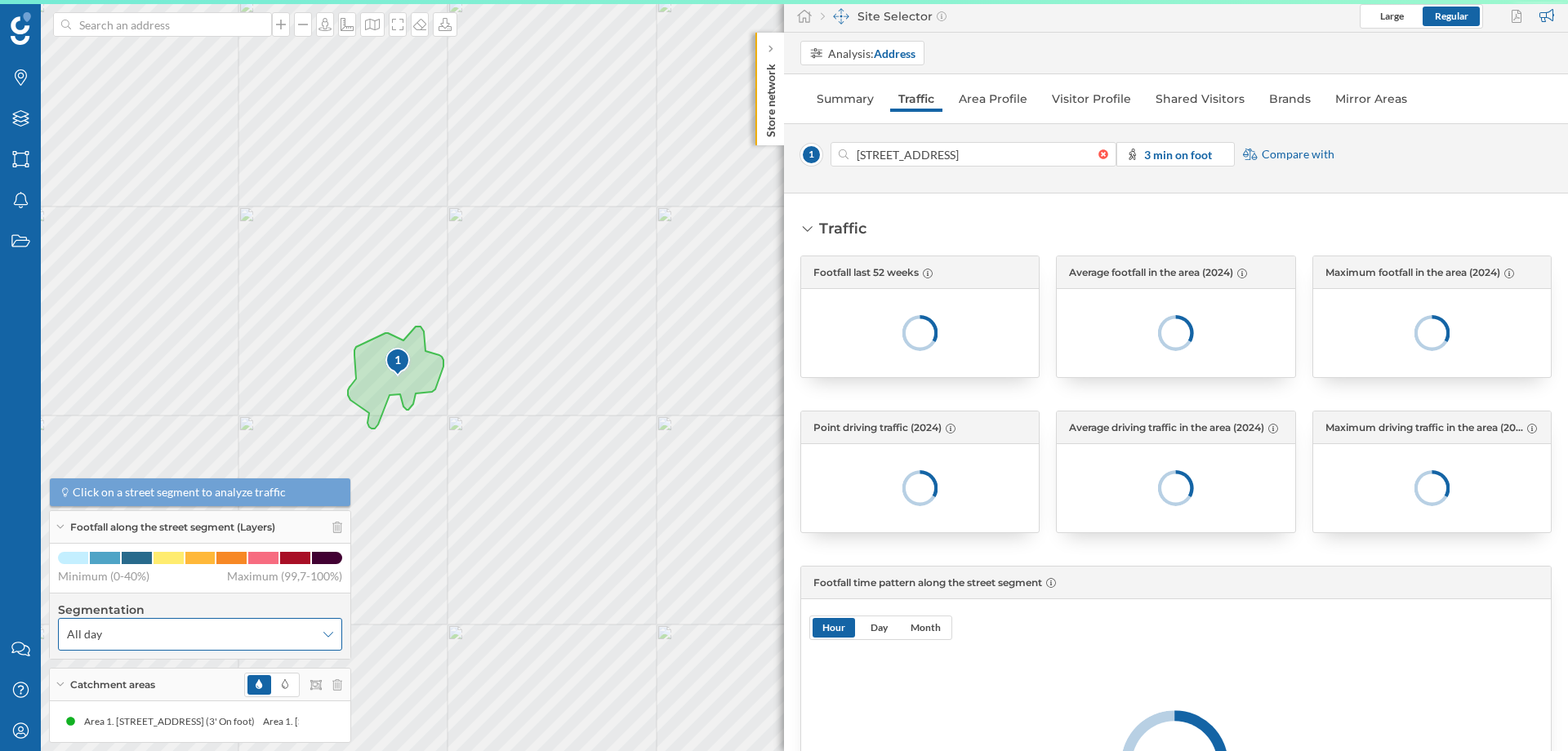
click at [324, 635] on icon at bounding box center [328, 634] width 10 height 12
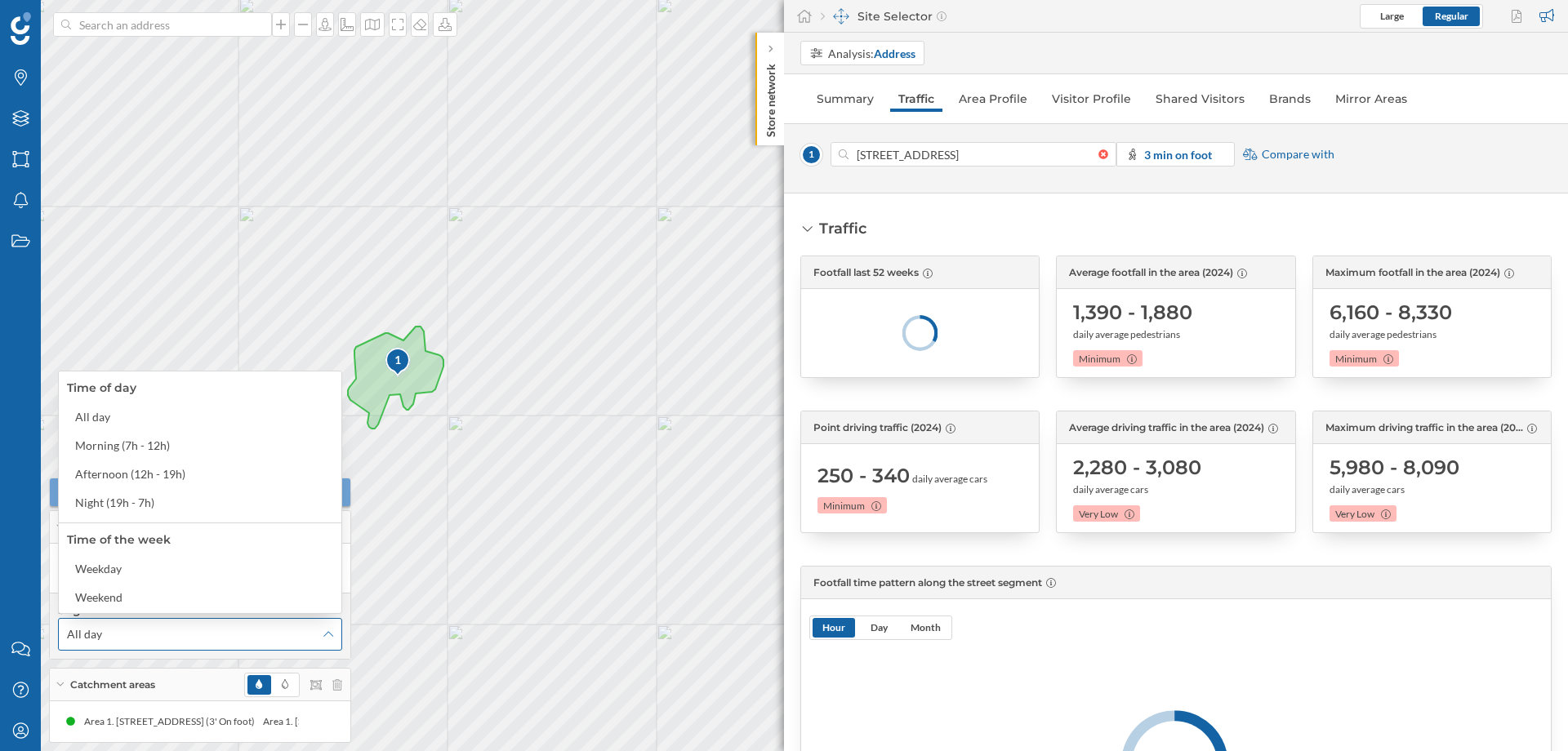
click at [324, 635] on icon at bounding box center [328, 634] width 10 height 12
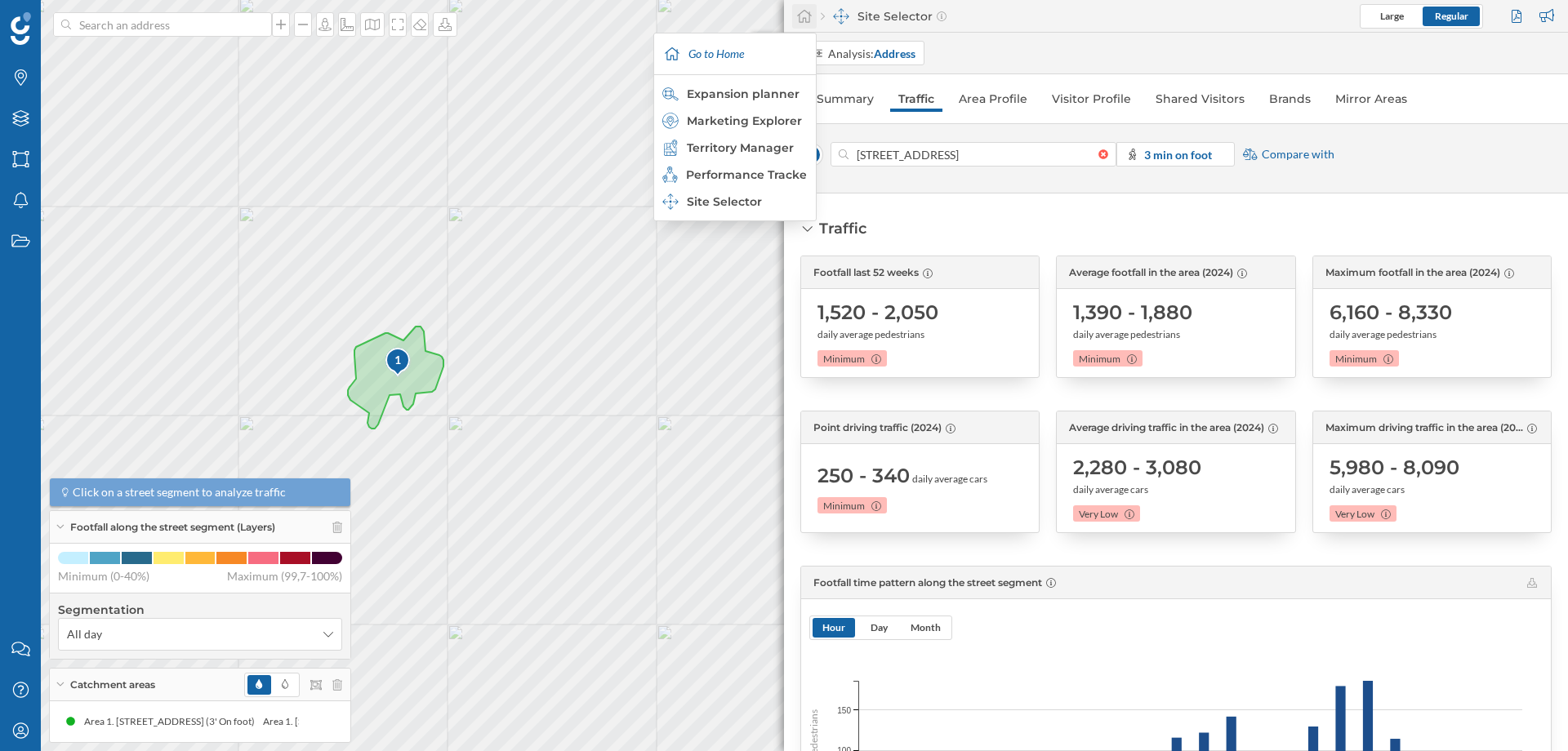
click at [804, 18] on icon at bounding box center [804, 16] width 15 height 13
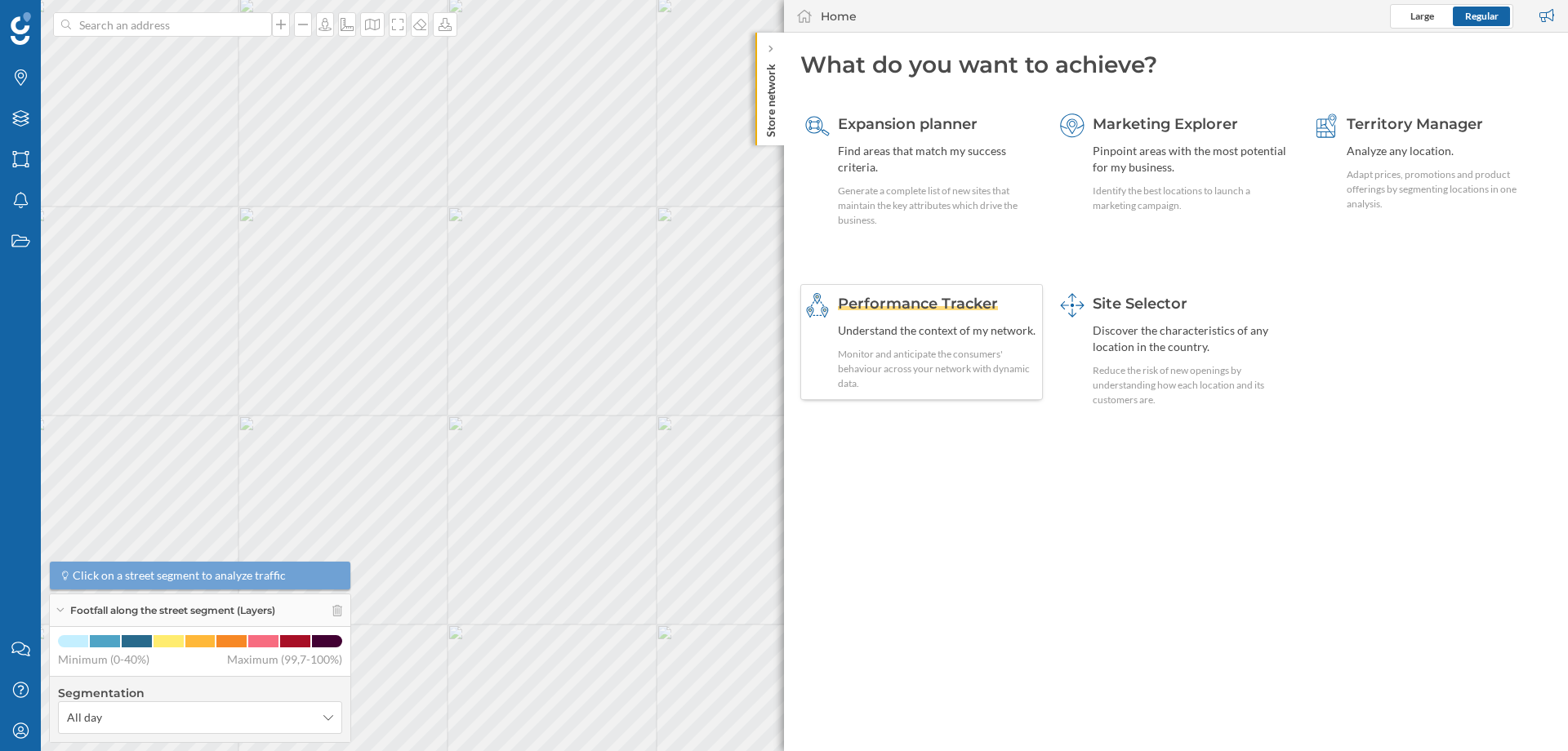
click at [920, 316] on div "Performance Tracker Understand the context of my network. Monitor and anticipat…" at bounding box center [938, 342] width 200 height 98
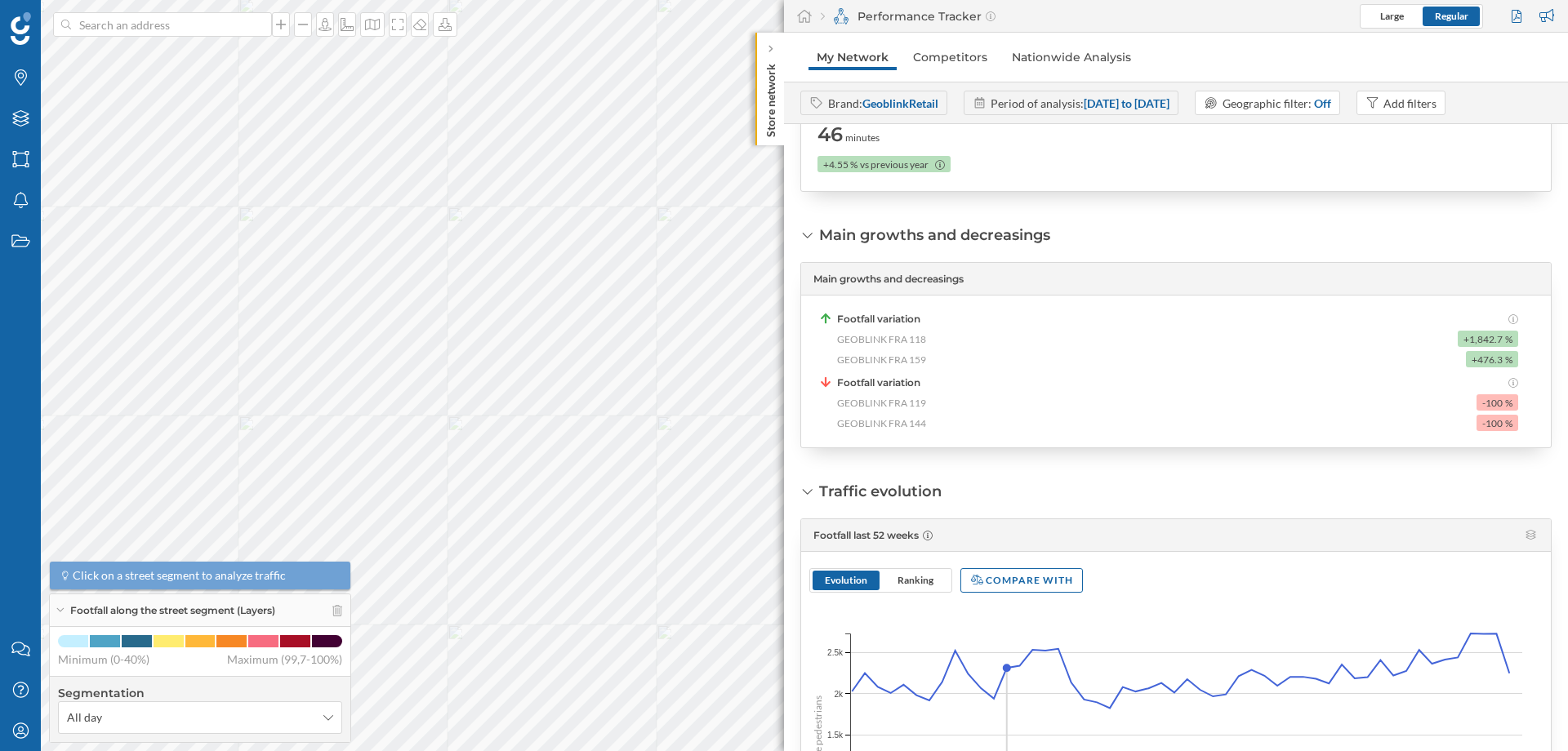
scroll to position [98, 0]
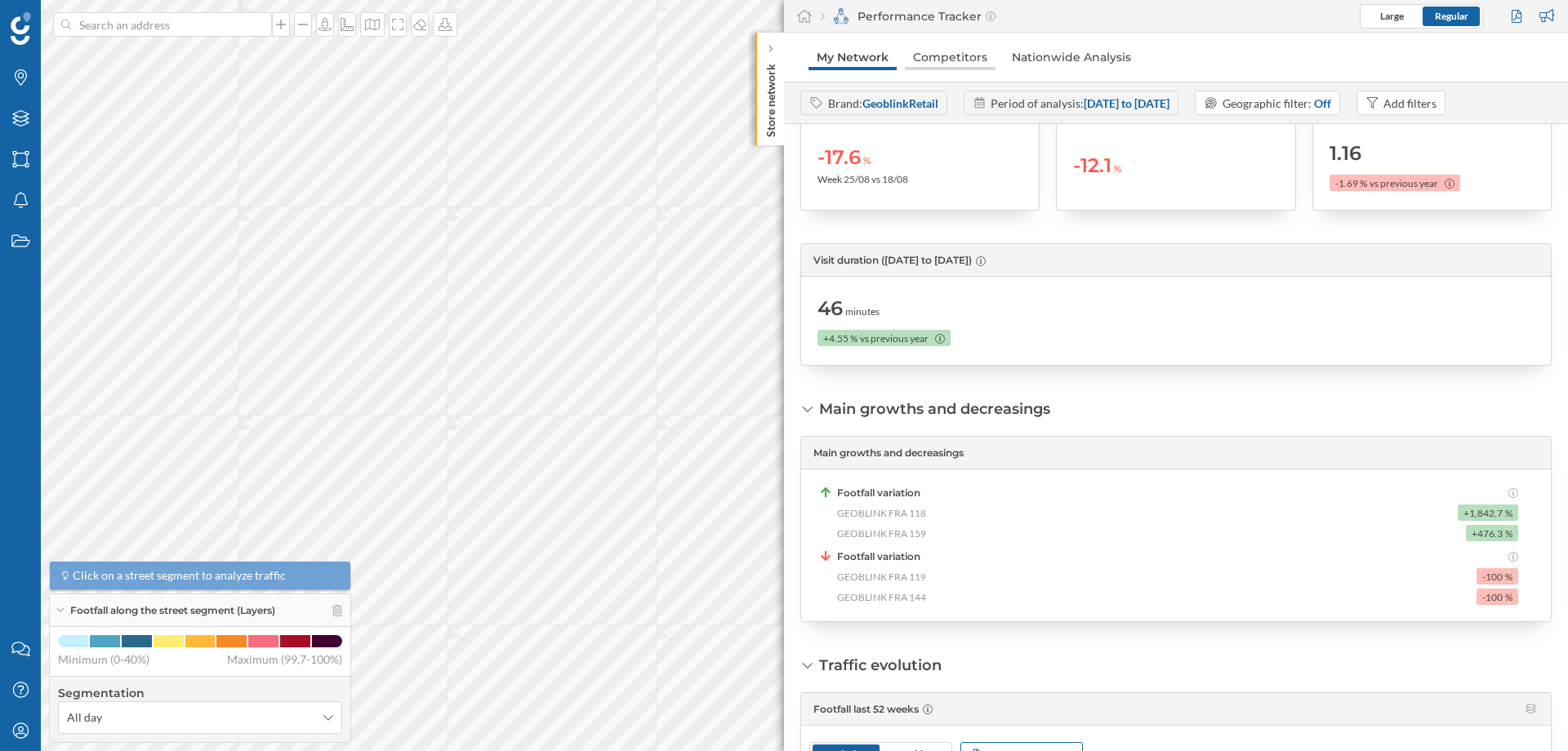
click at [944, 59] on link "Competitors" at bounding box center [950, 57] width 91 height 26
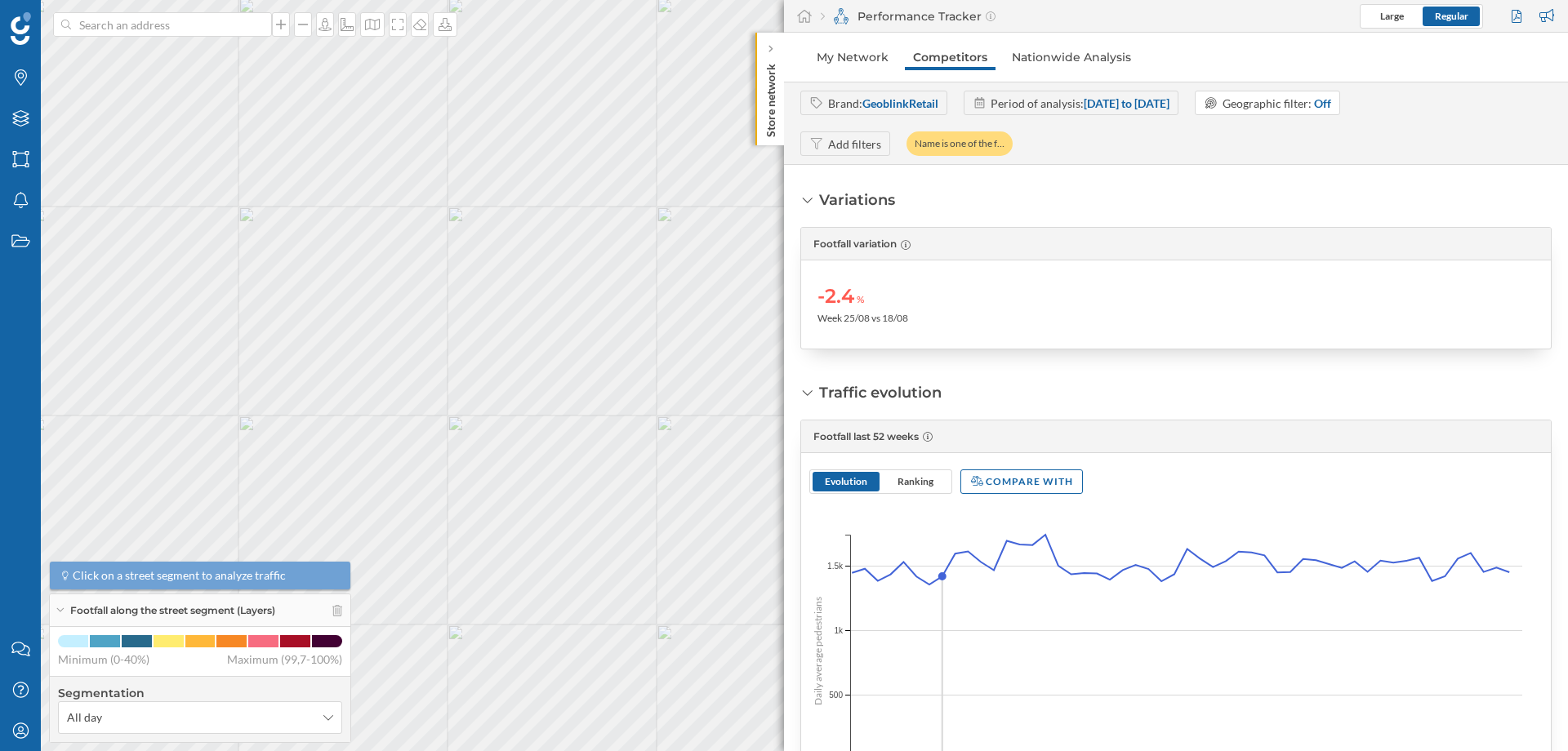
scroll to position [109, 0]
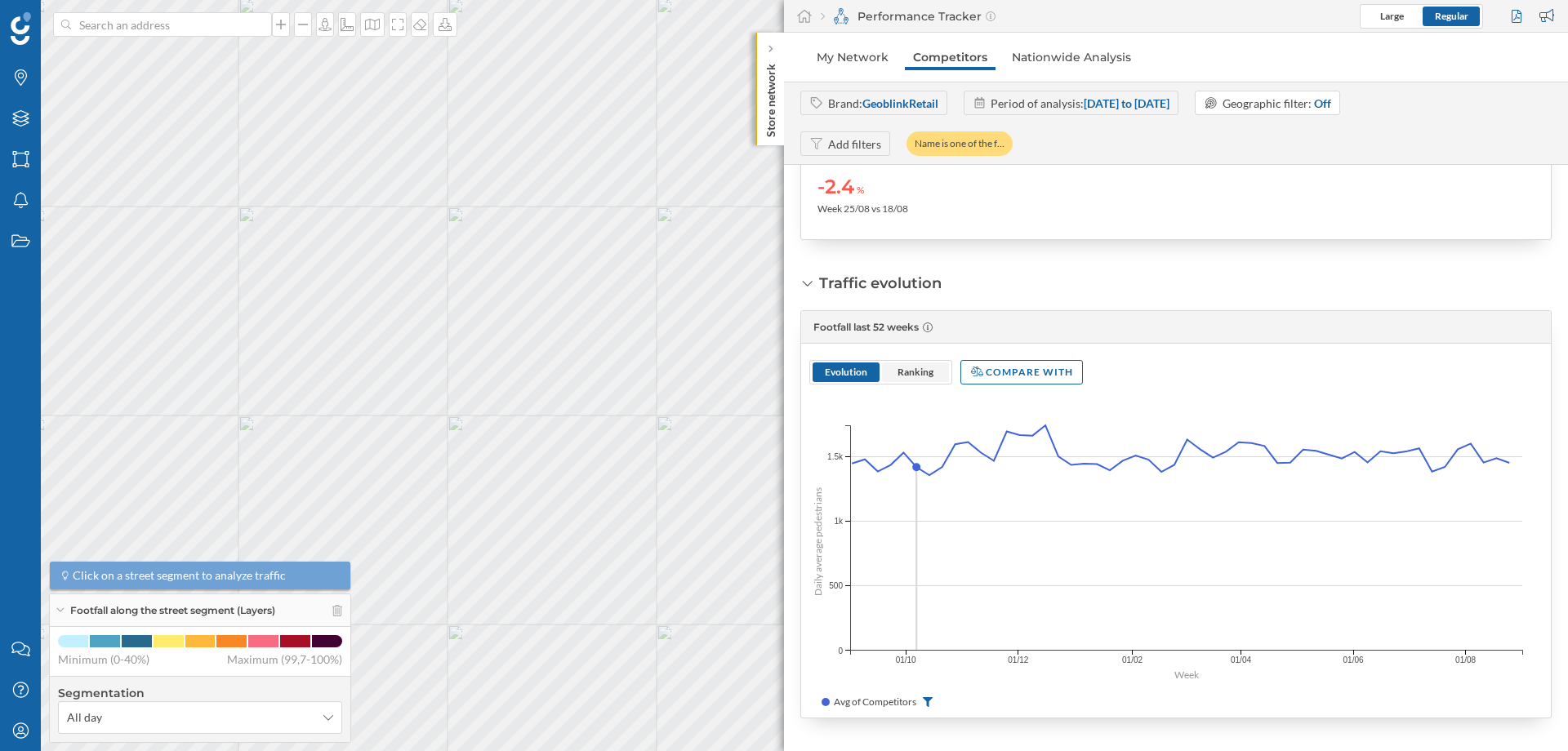
click at [909, 368] on span "Ranking" at bounding box center [916, 372] width 36 height 12
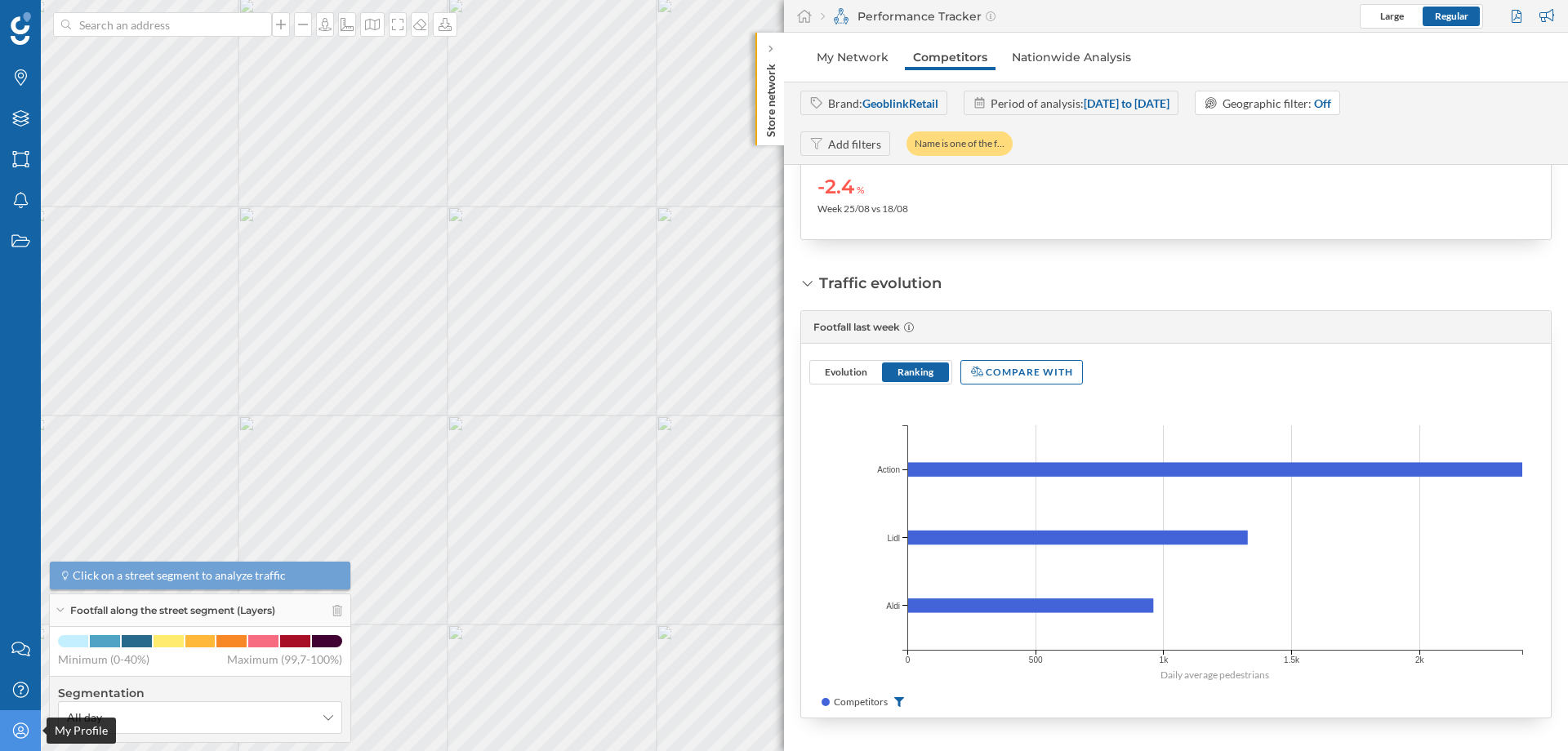
click at [15, 729] on icon "My Profile" at bounding box center [20, 731] width 20 height 16
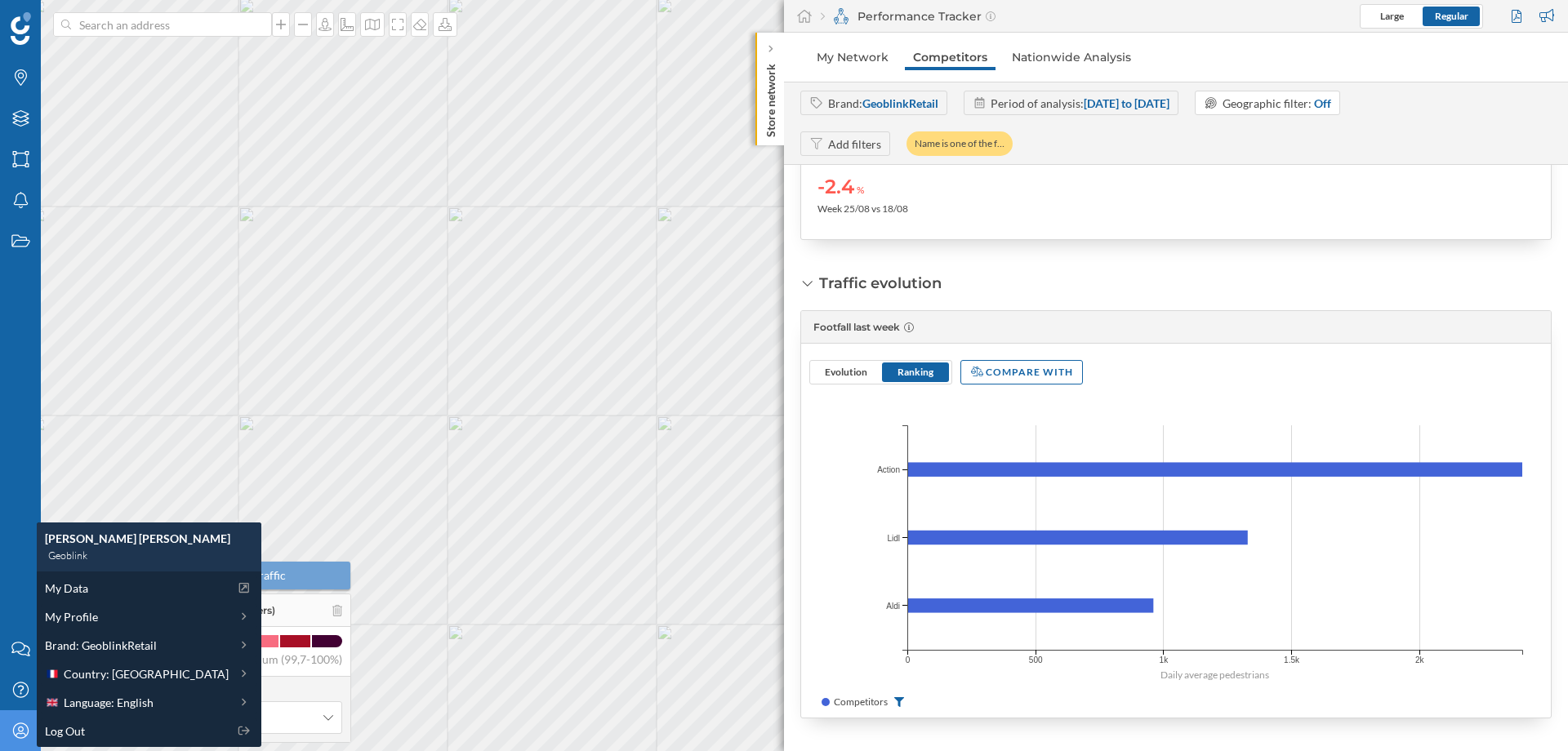
click at [863, 516] on icon "Daily average pedestrians 0 500 1k 1.5k 2k Action Action Lidl Lidl Aldi Aldi" at bounding box center [1175, 541] width 749 height 282
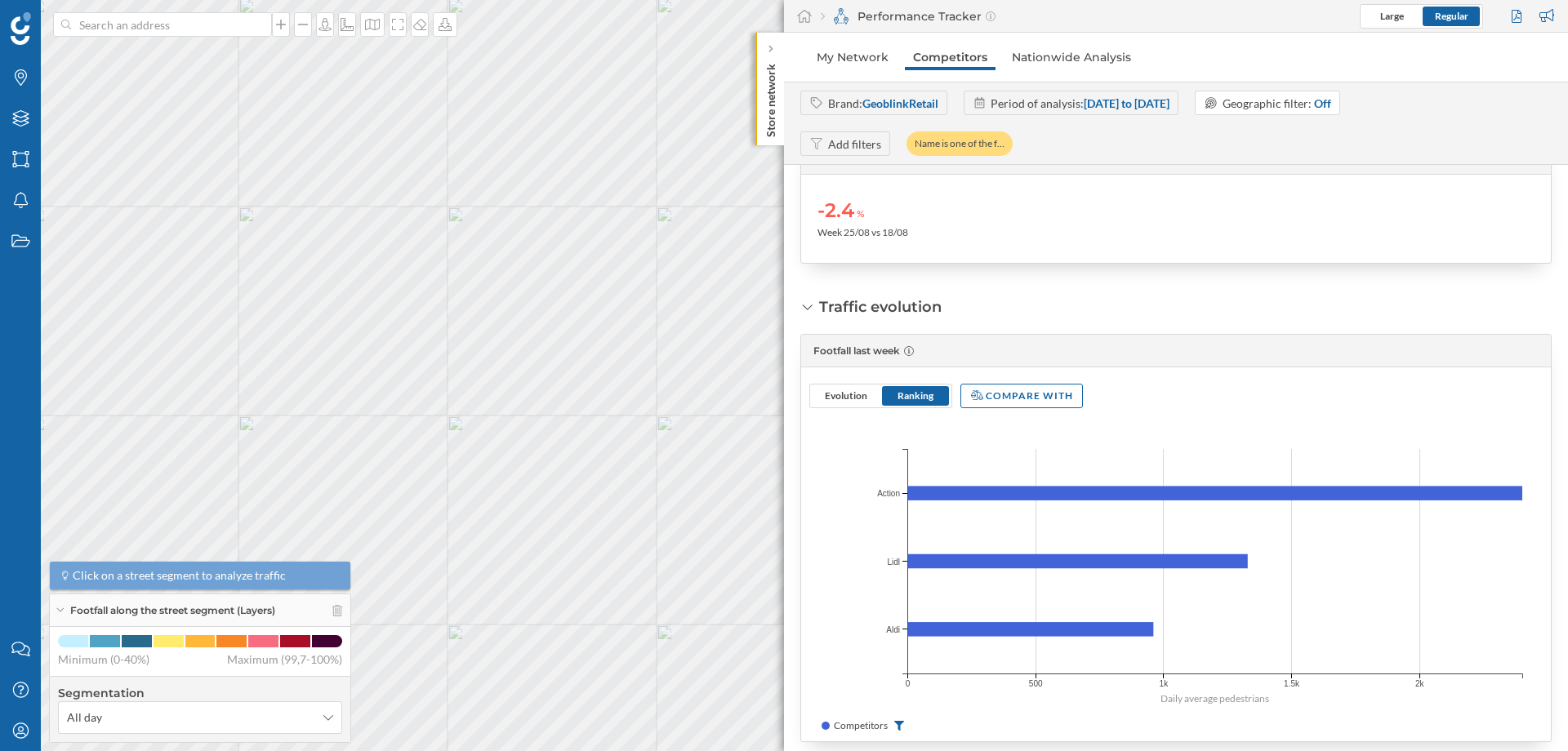
scroll to position [0, 0]
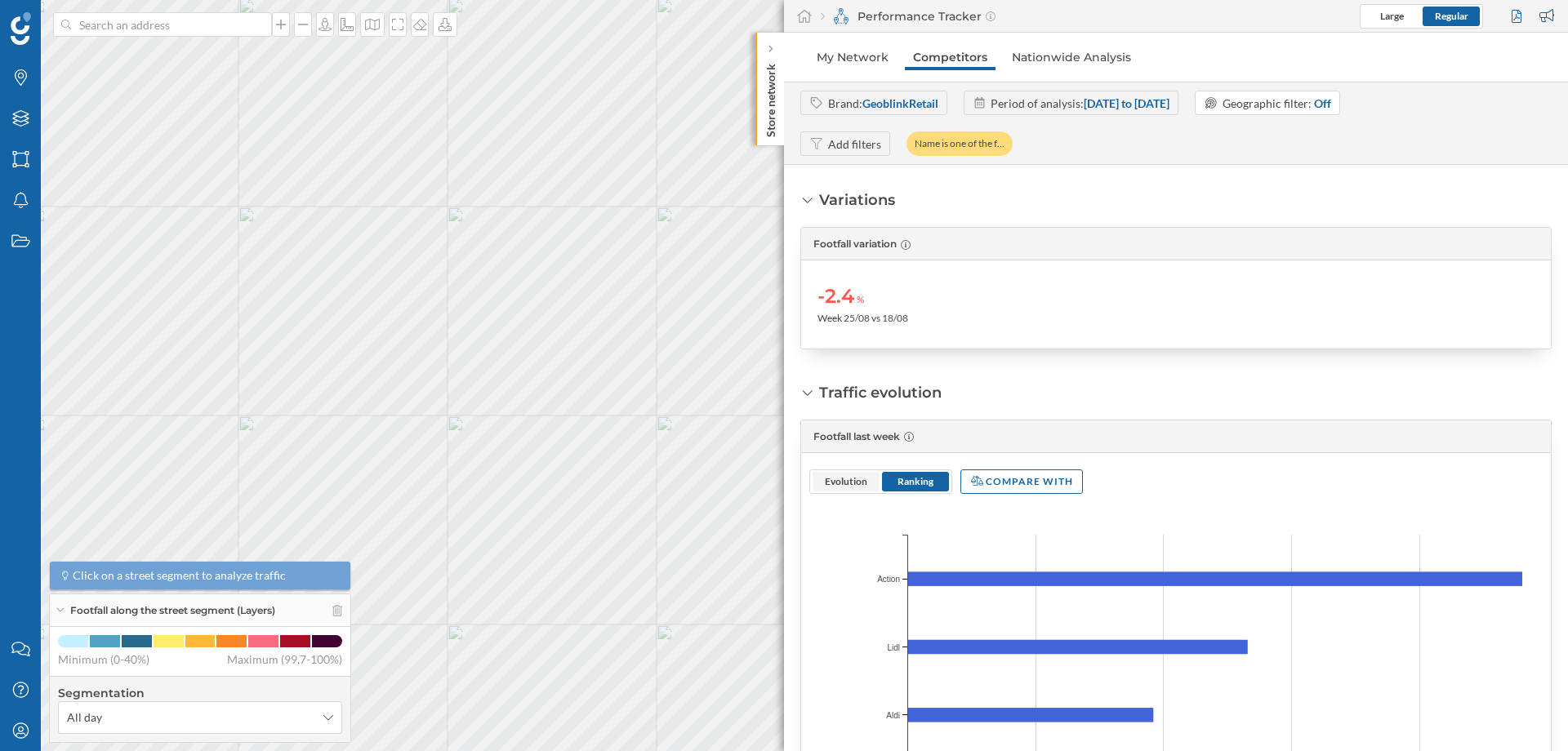
click at [852, 479] on span "Evolution" at bounding box center [846, 482] width 43 height 12
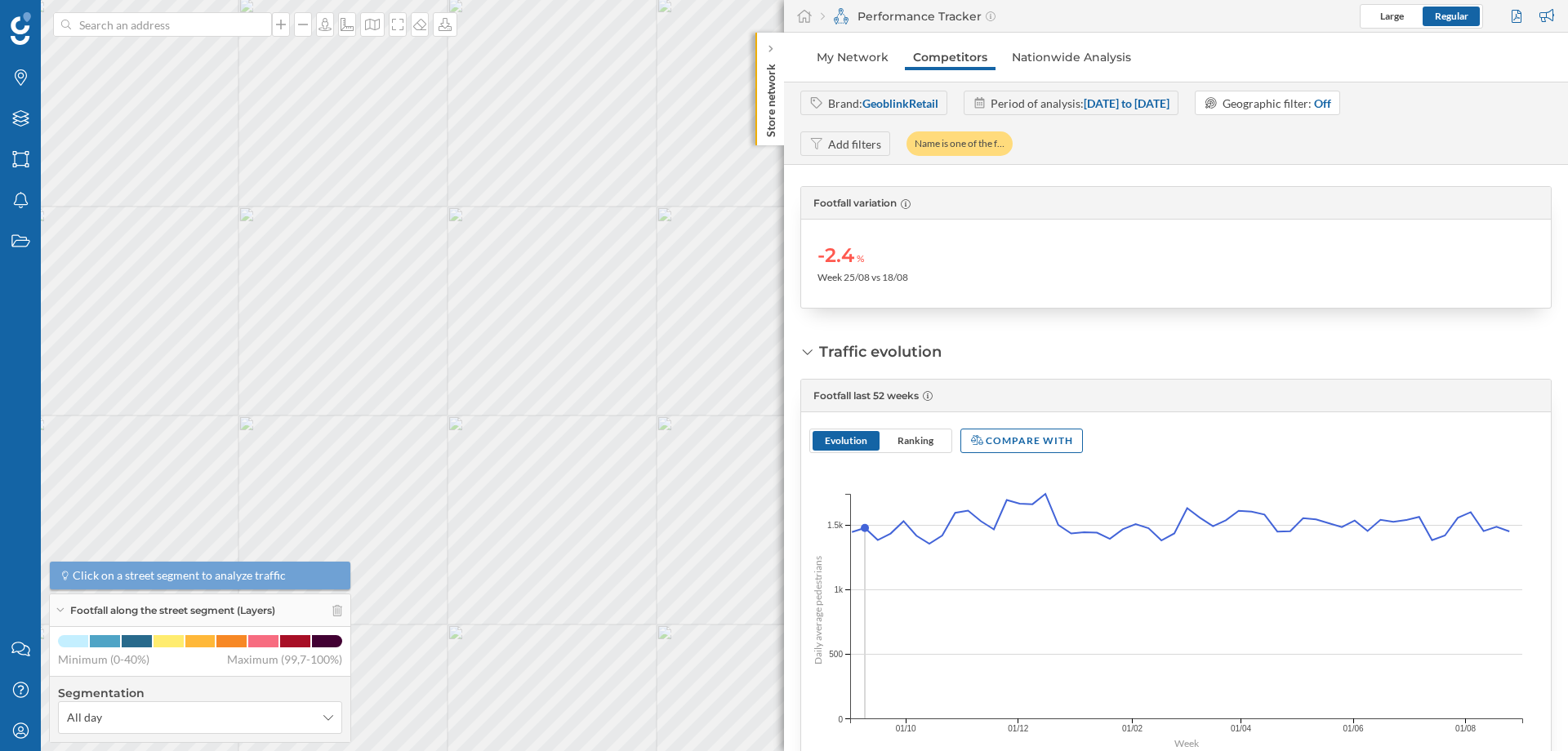
scroll to position [12, 0]
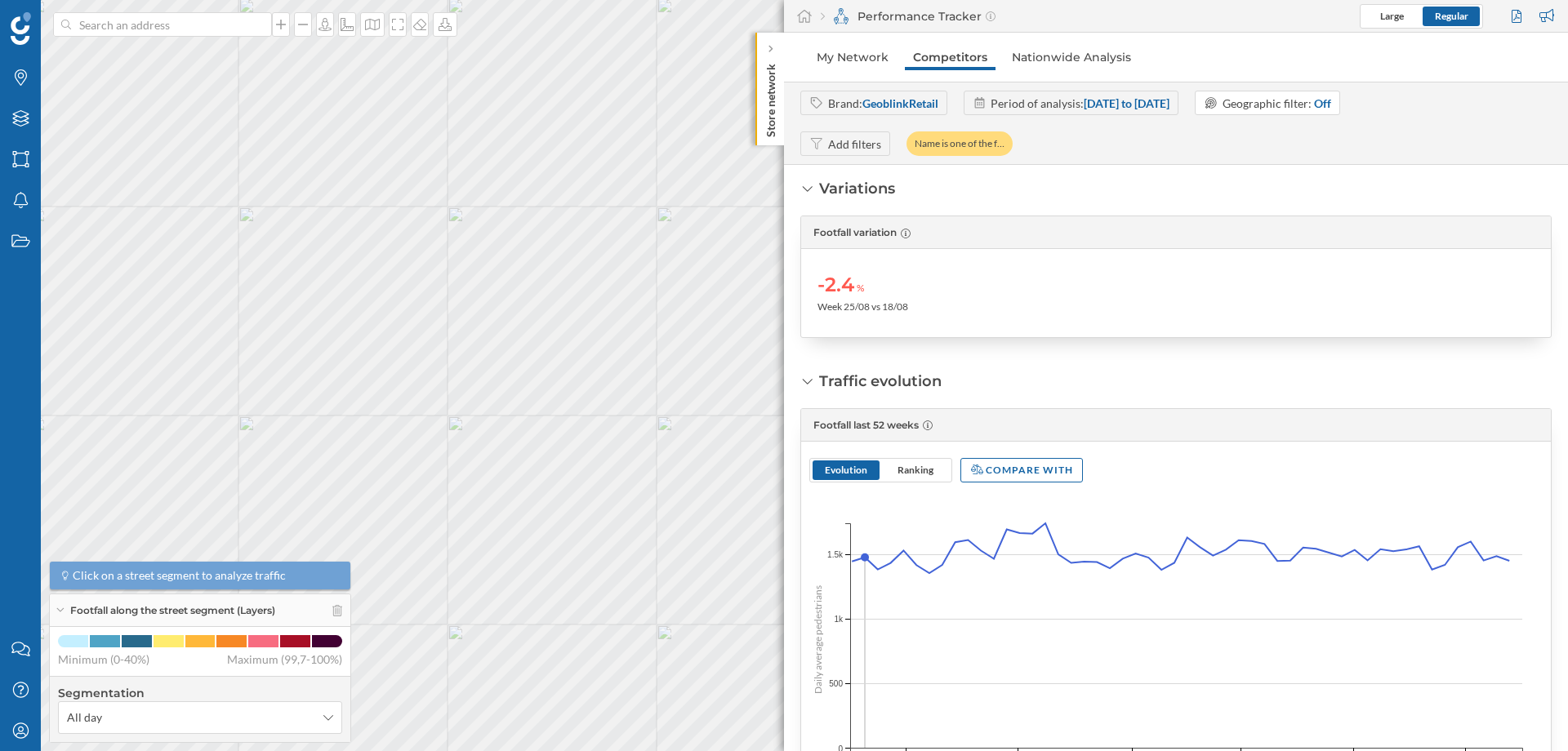
click at [810, 380] on icon at bounding box center [807, 381] width 15 height 12
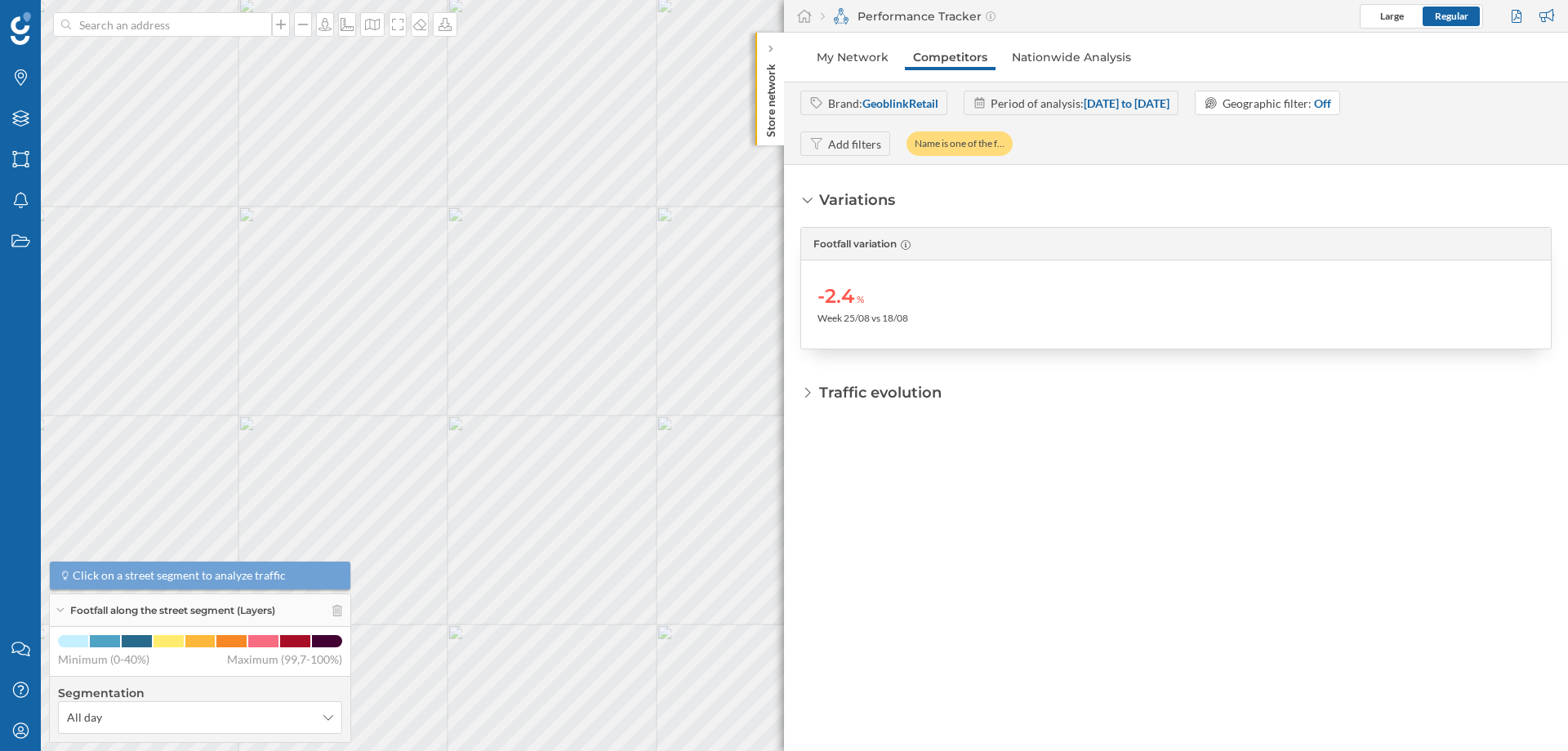
click at [811, 395] on icon at bounding box center [807, 393] width 12 height 15
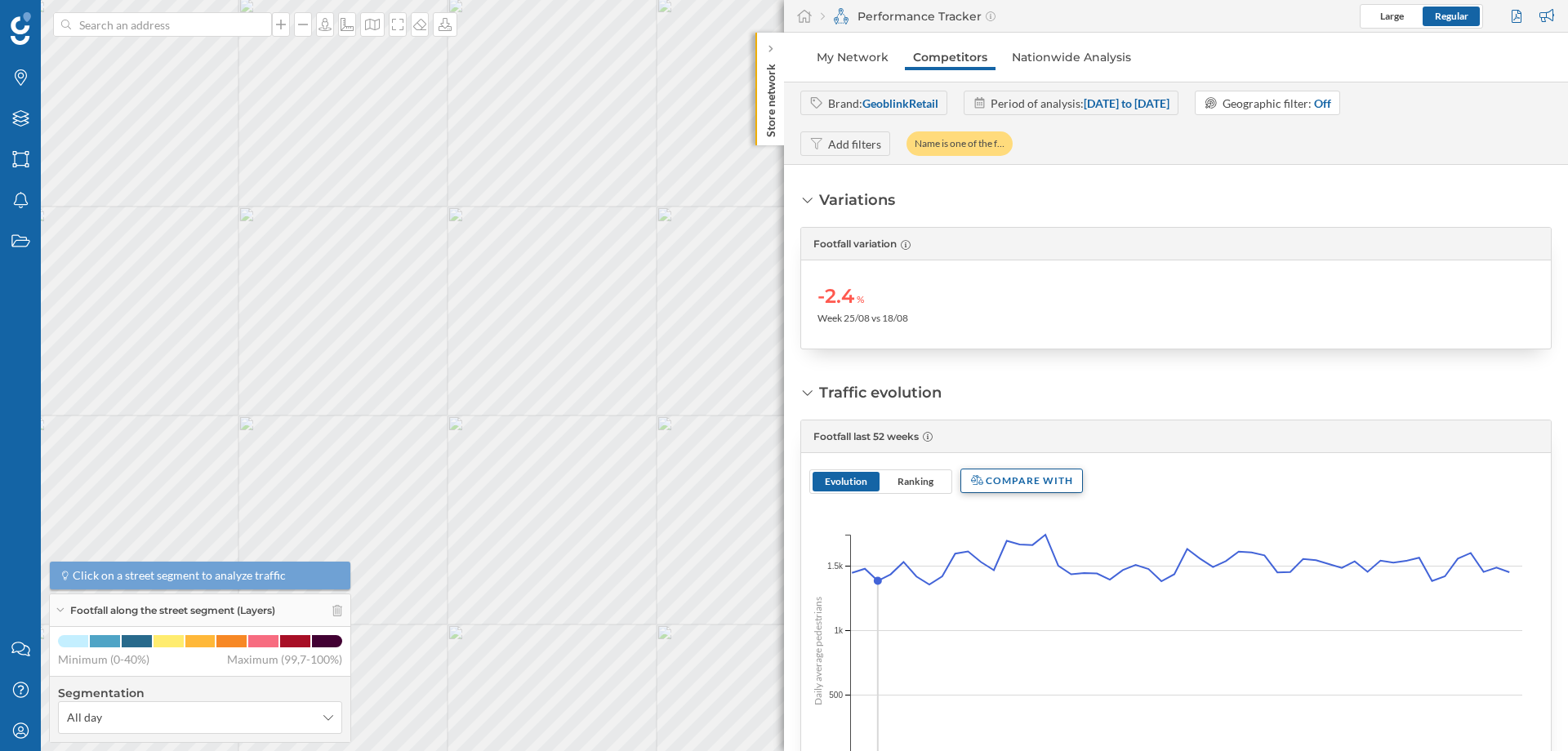
click at [993, 477] on div "Compare with" at bounding box center [1021, 481] width 123 height 25
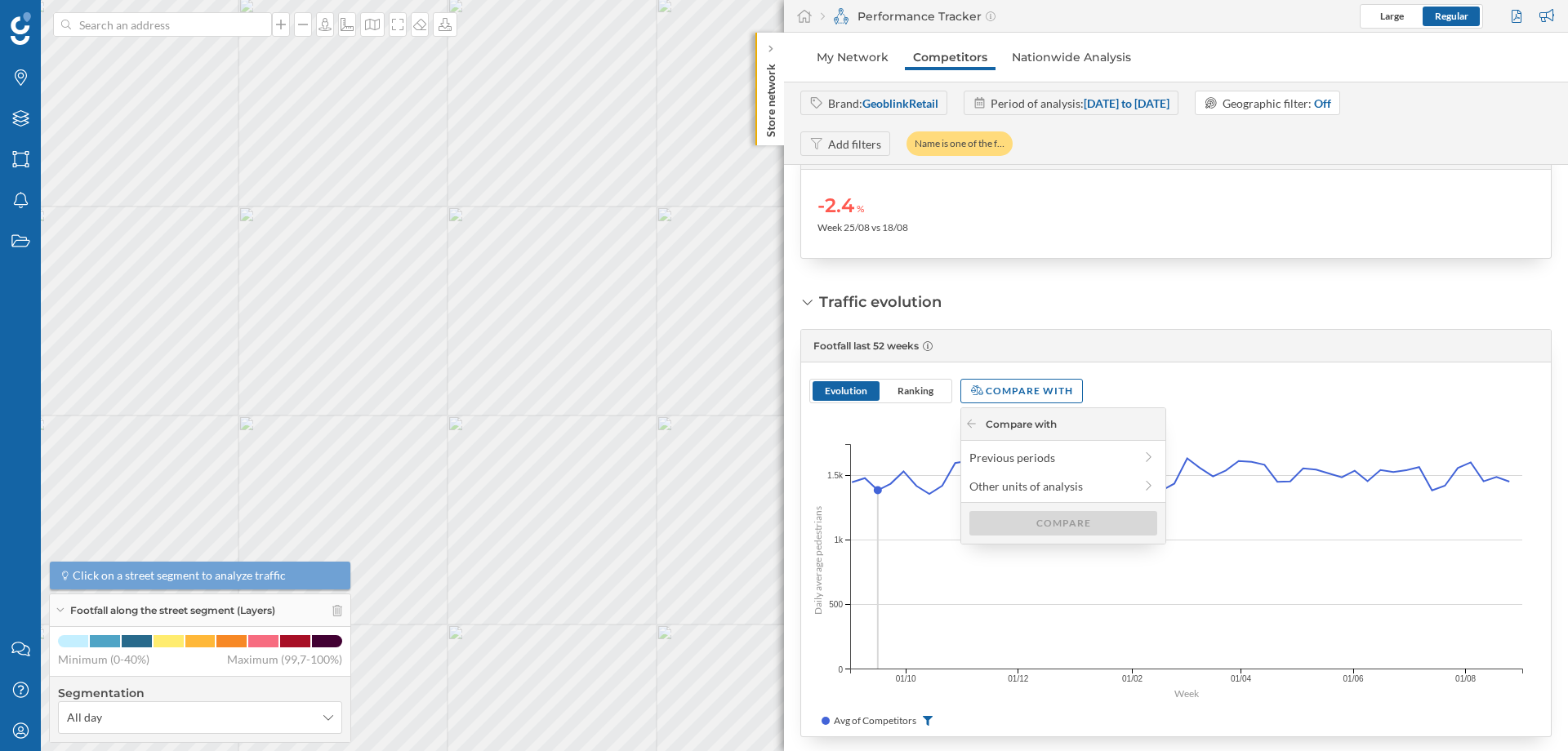
scroll to position [109, 0]
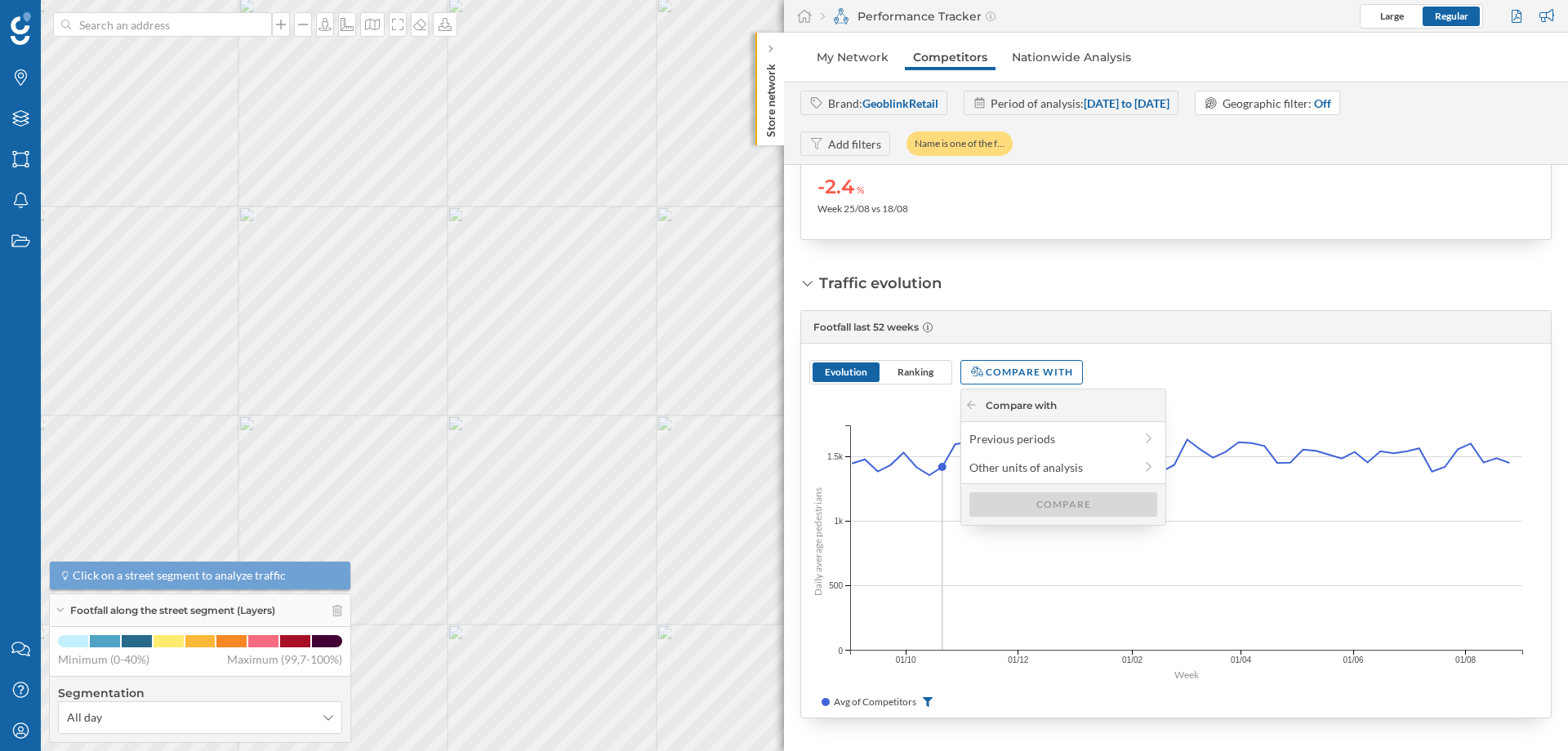
click at [942, 656] on icon "Daily average pedestrians 1.5k 1.5k 1k 1k 500 500 0 0 Week 01/09 01/10 01/11 01…" at bounding box center [1175, 541] width 749 height 282
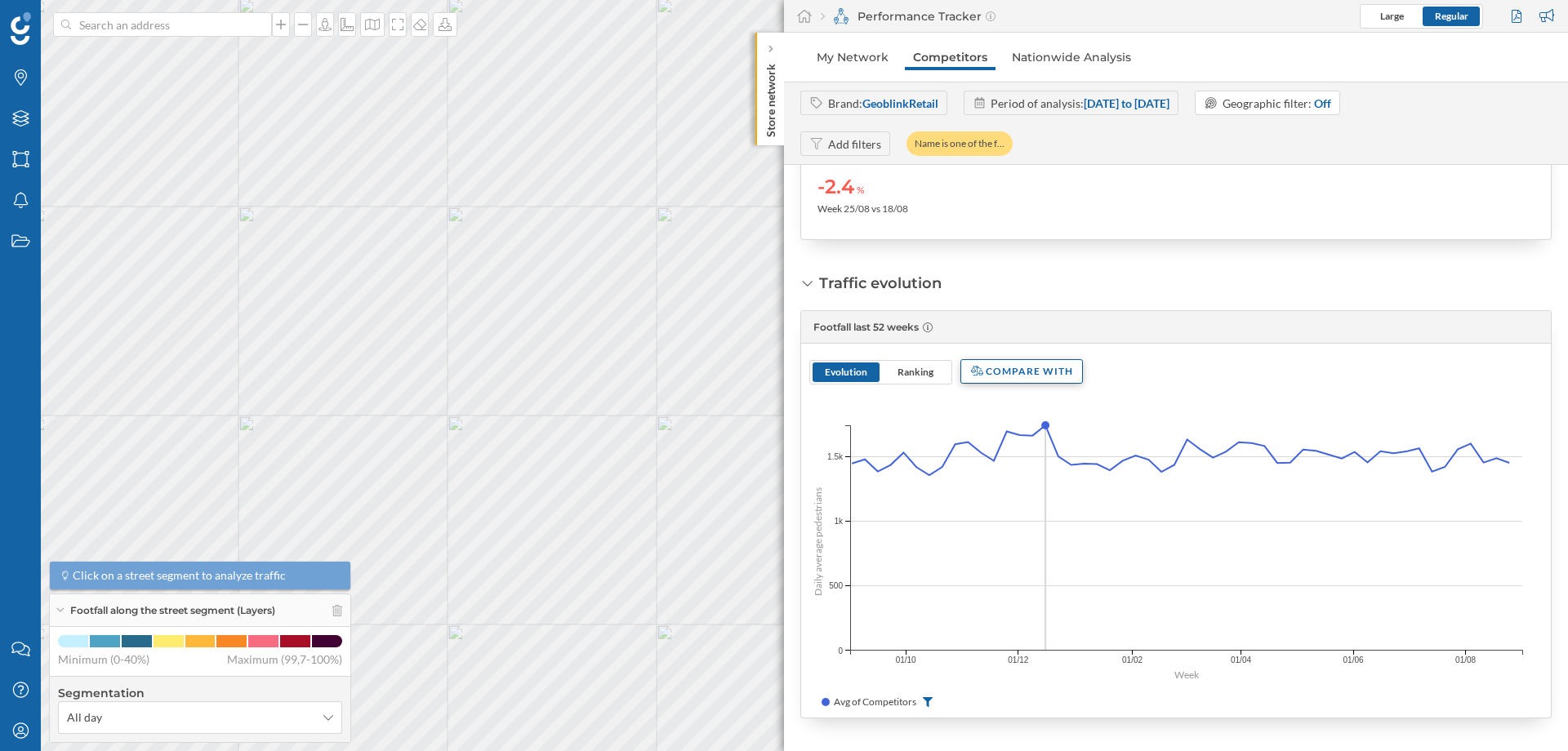
click at [1004, 368] on div "Compare with" at bounding box center [1021, 372] width 123 height 25
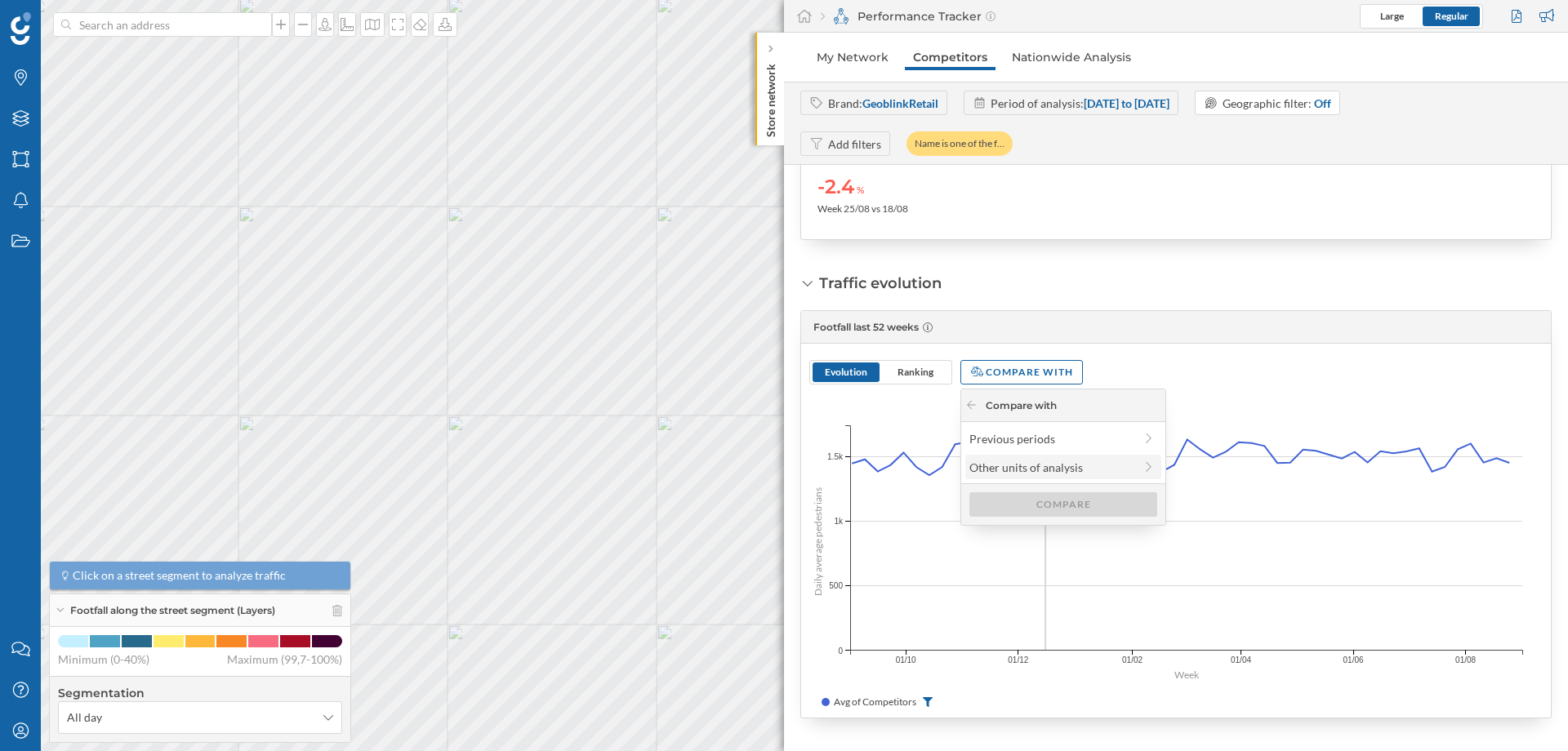
click at [1029, 472] on div "Other units of analysis" at bounding box center [1052, 467] width 164 height 17
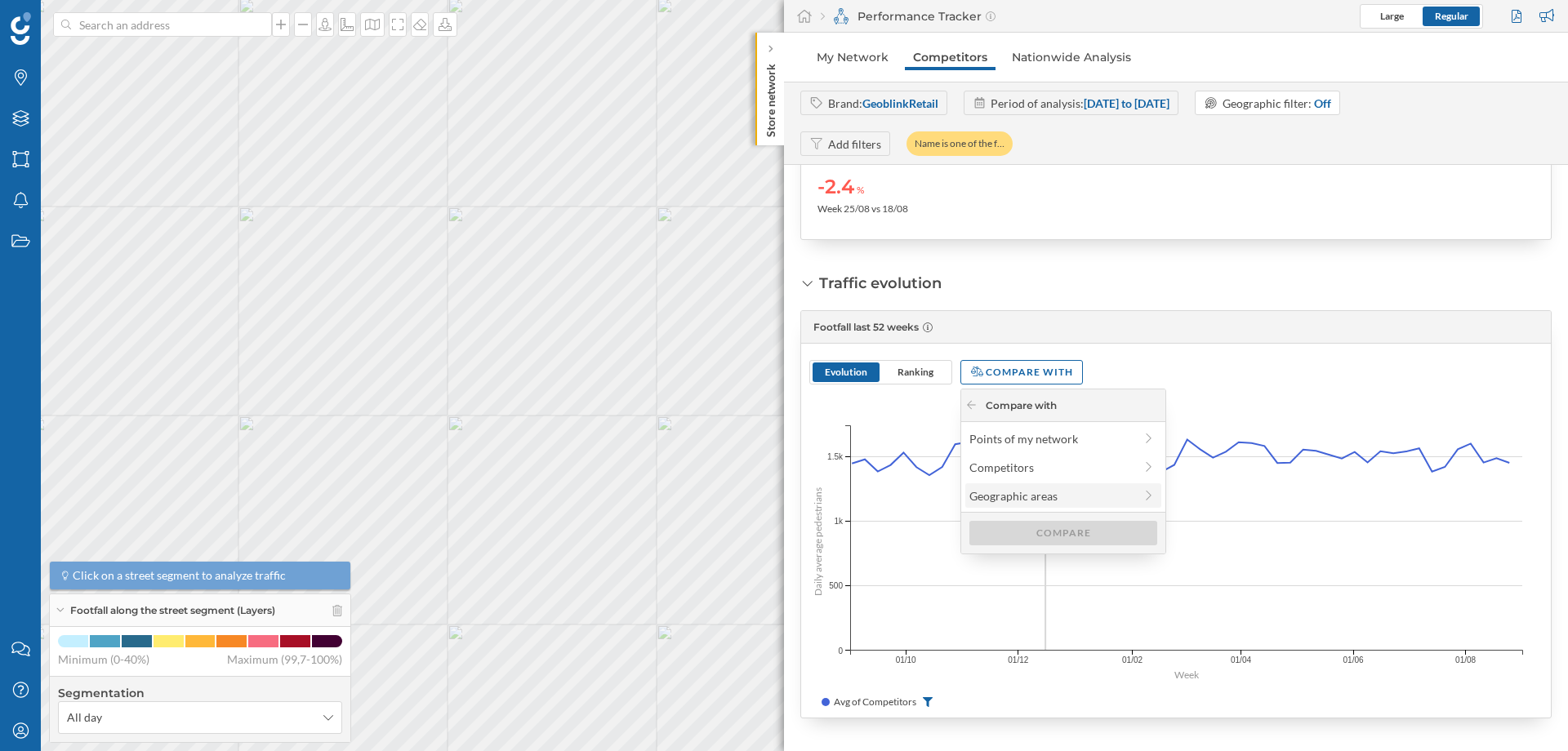
click at [1036, 493] on div "Geographic areas" at bounding box center [1052, 495] width 164 height 17
click at [967, 397] on div "Geographic areas" at bounding box center [1063, 405] width 204 height 33
click at [965, 406] on icon at bounding box center [972, 404] width 12 height 10
click at [994, 437] on div "Points of my network" at bounding box center [1052, 438] width 164 height 17
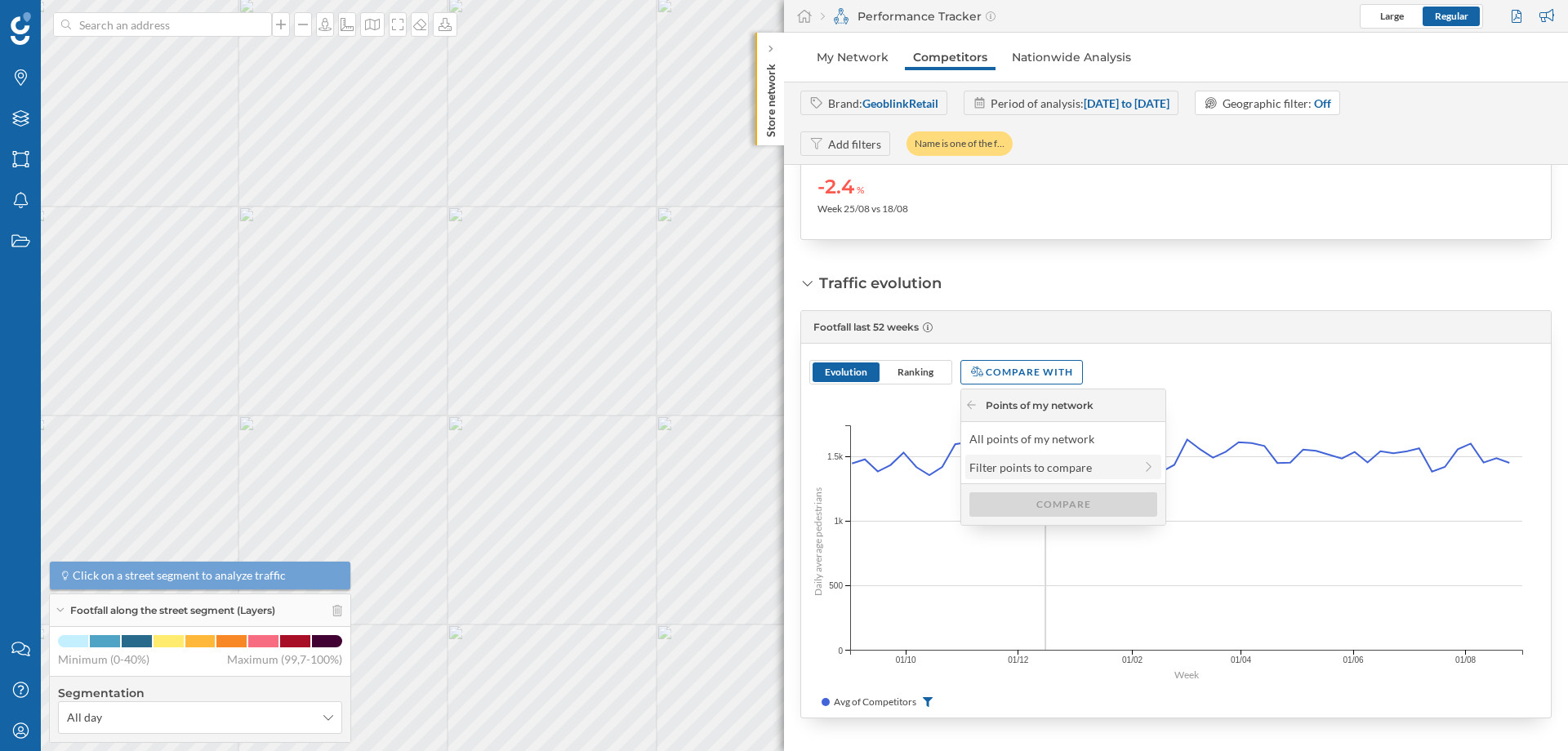
click at [1042, 466] on div "Filter points to compare" at bounding box center [1052, 467] width 164 height 17
click at [1039, 445] on div "By internal variable" at bounding box center [1052, 438] width 164 height 17
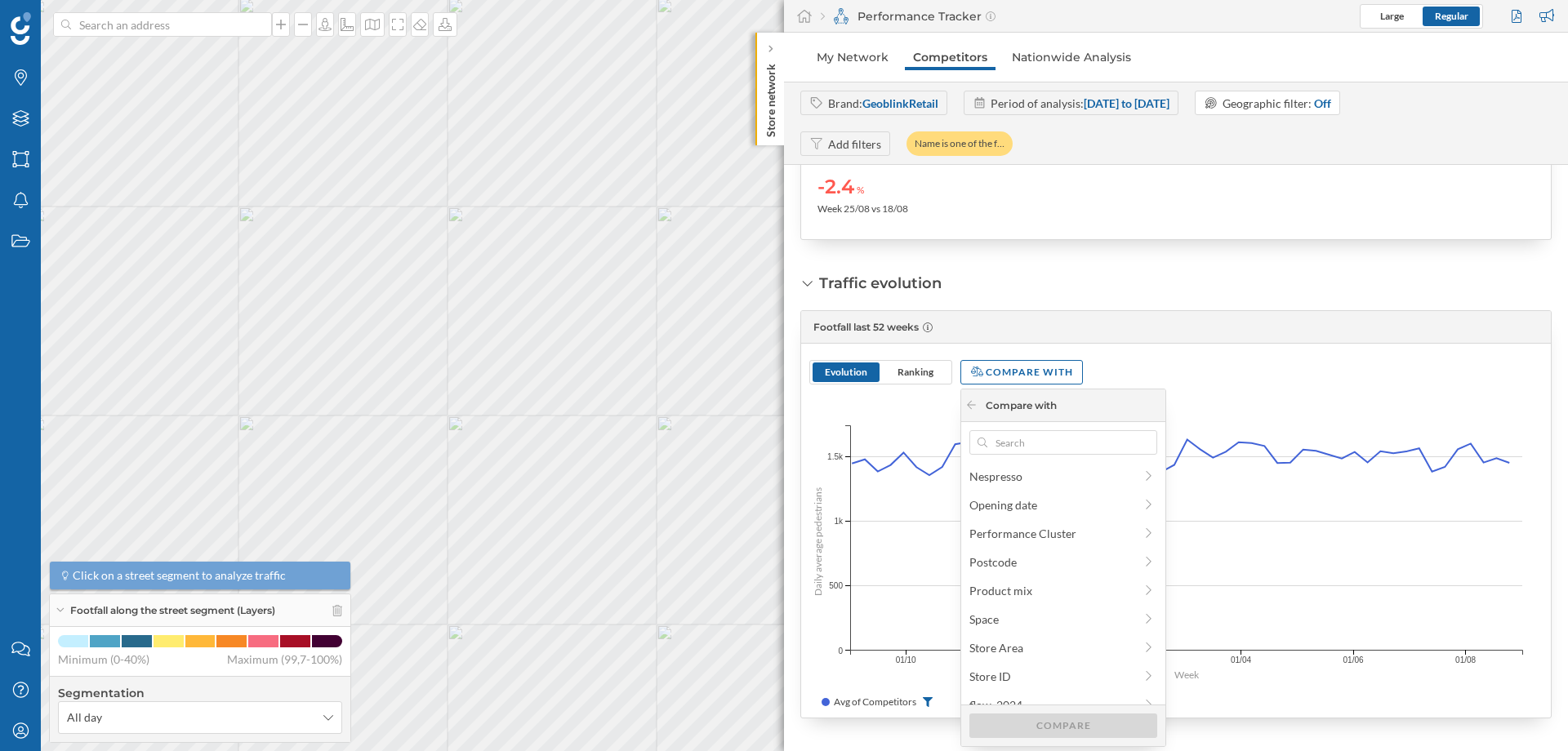
scroll to position [204, 0]
click at [1024, 678] on span "Store ID" at bounding box center [1052, 675] width 164 height 17
click at [1149, 658] on input "GEOBLINK FRA 10" at bounding box center [1150, 655] width 11 height 11
checkbox input "true"
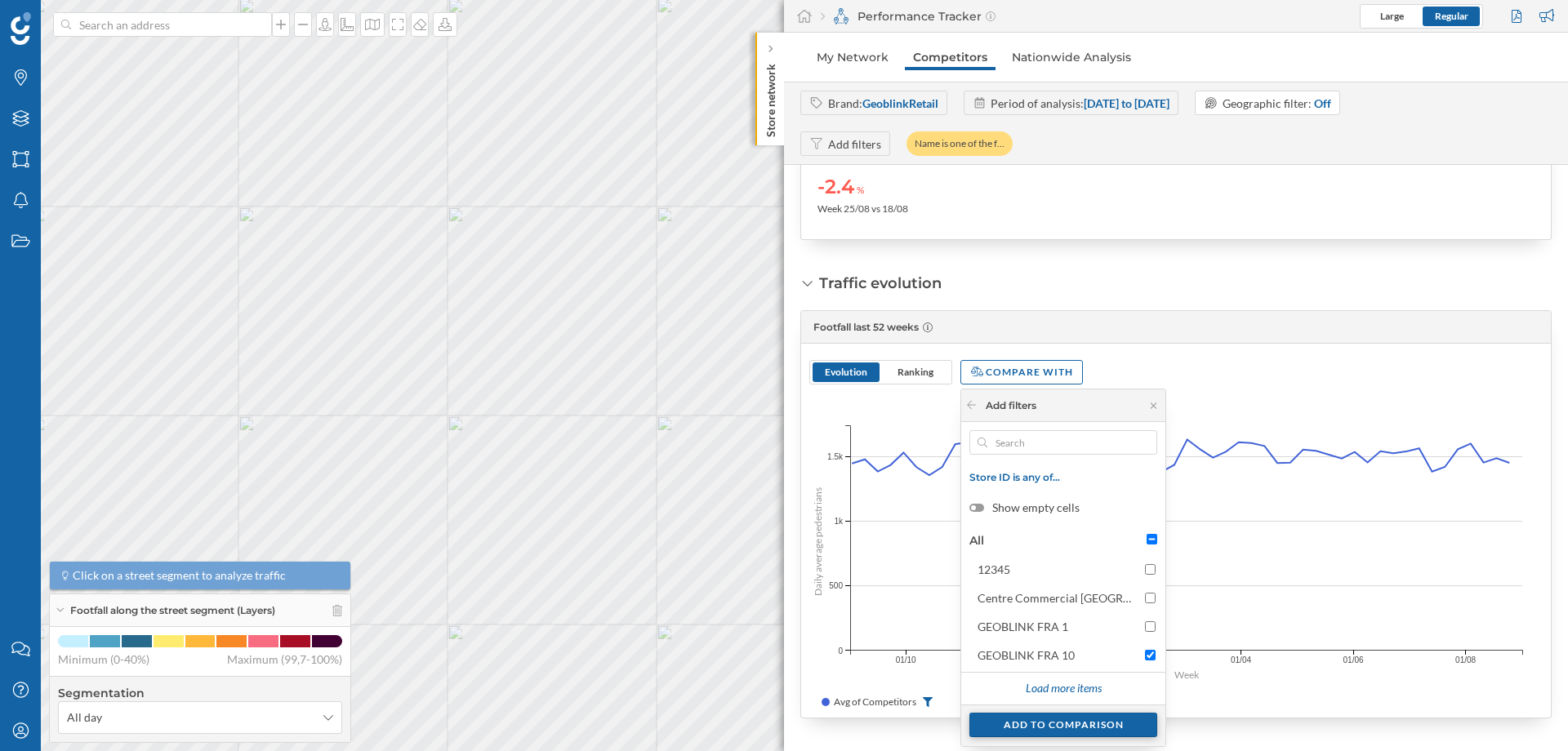
click at [1038, 729] on div "Add to comparison" at bounding box center [1063, 725] width 188 height 25
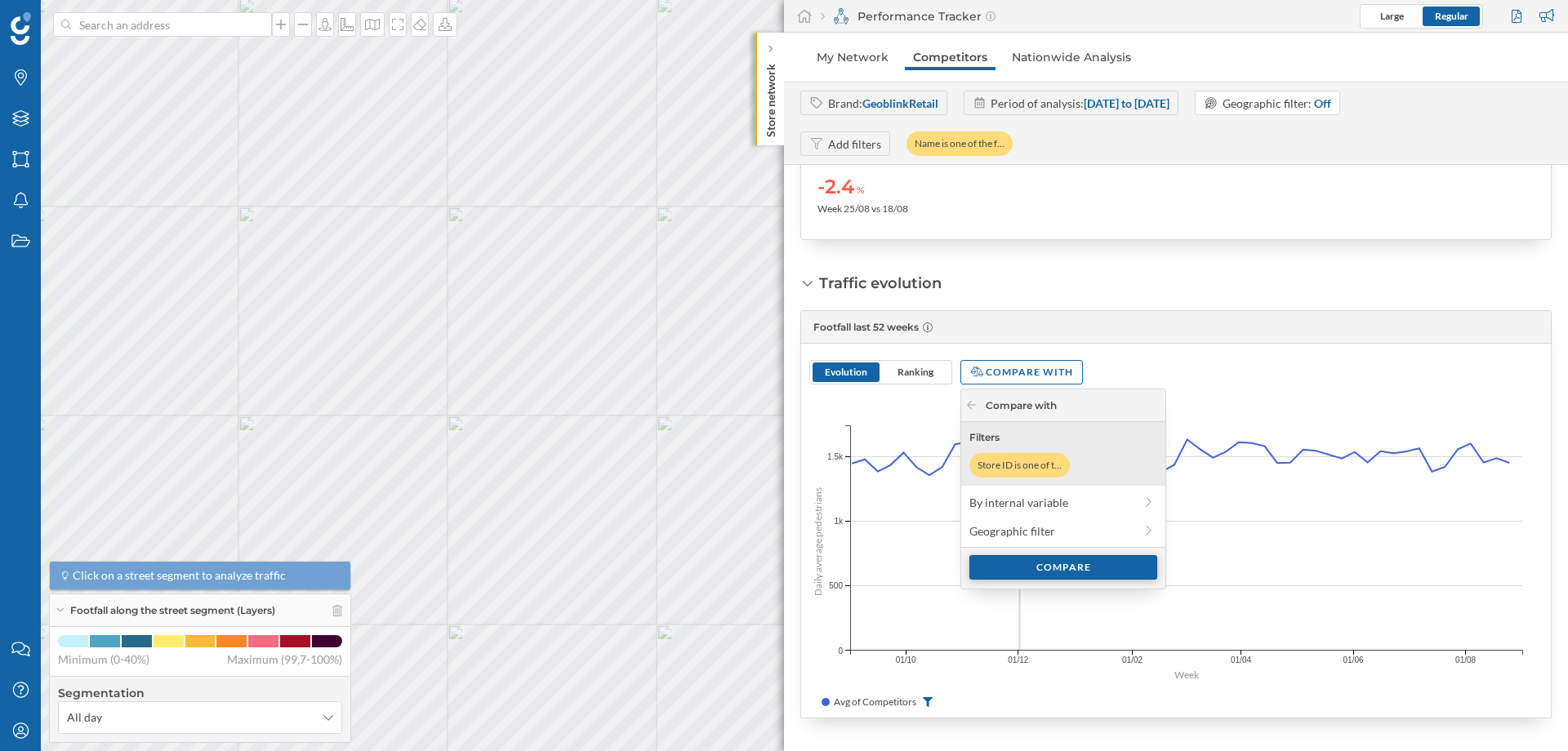
click at [1023, 572] on div "Compare" at bounding box center [1063, 568] width 188 height 25
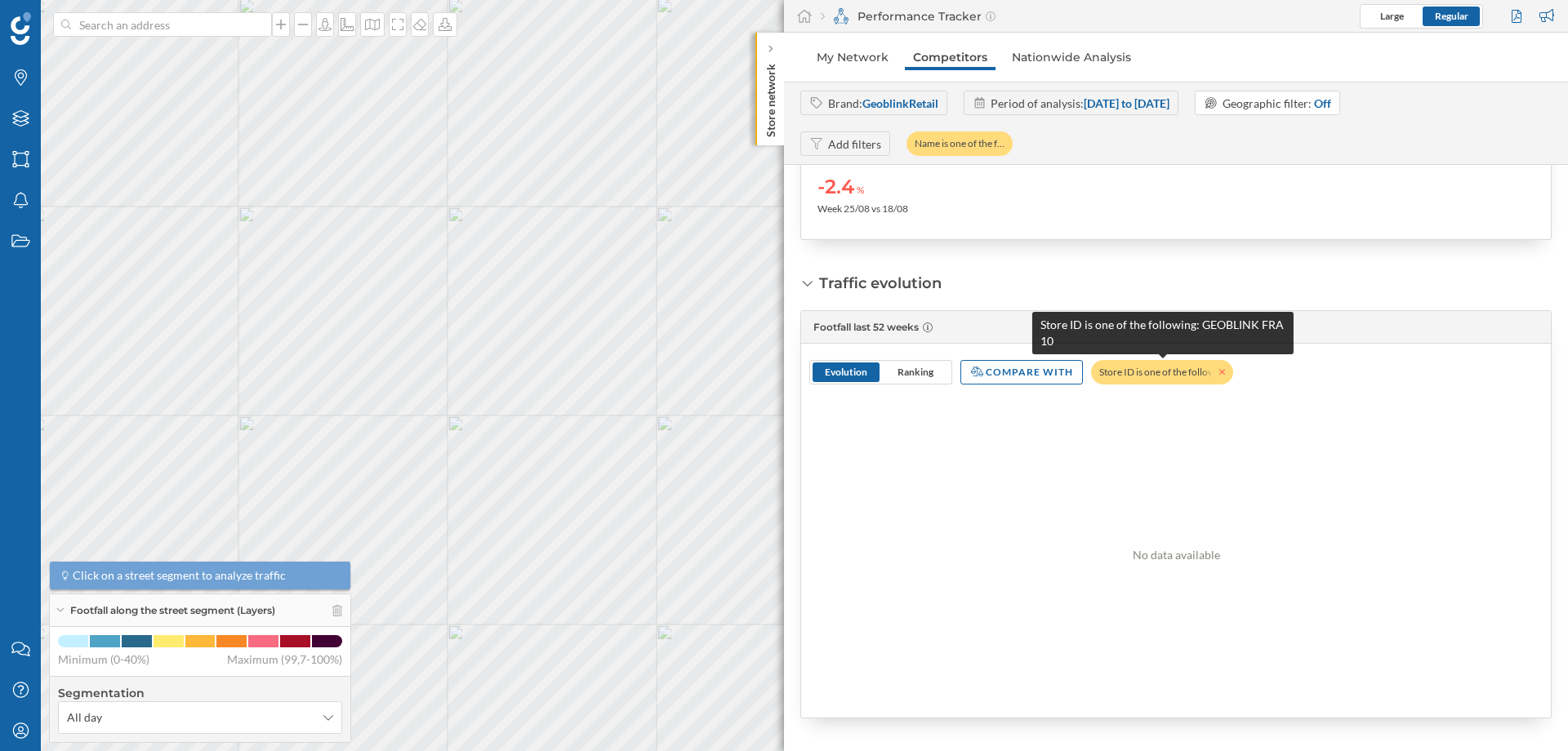
click at [1224, 369] on icon at bounding box center [1222, 372] width 6 height 10
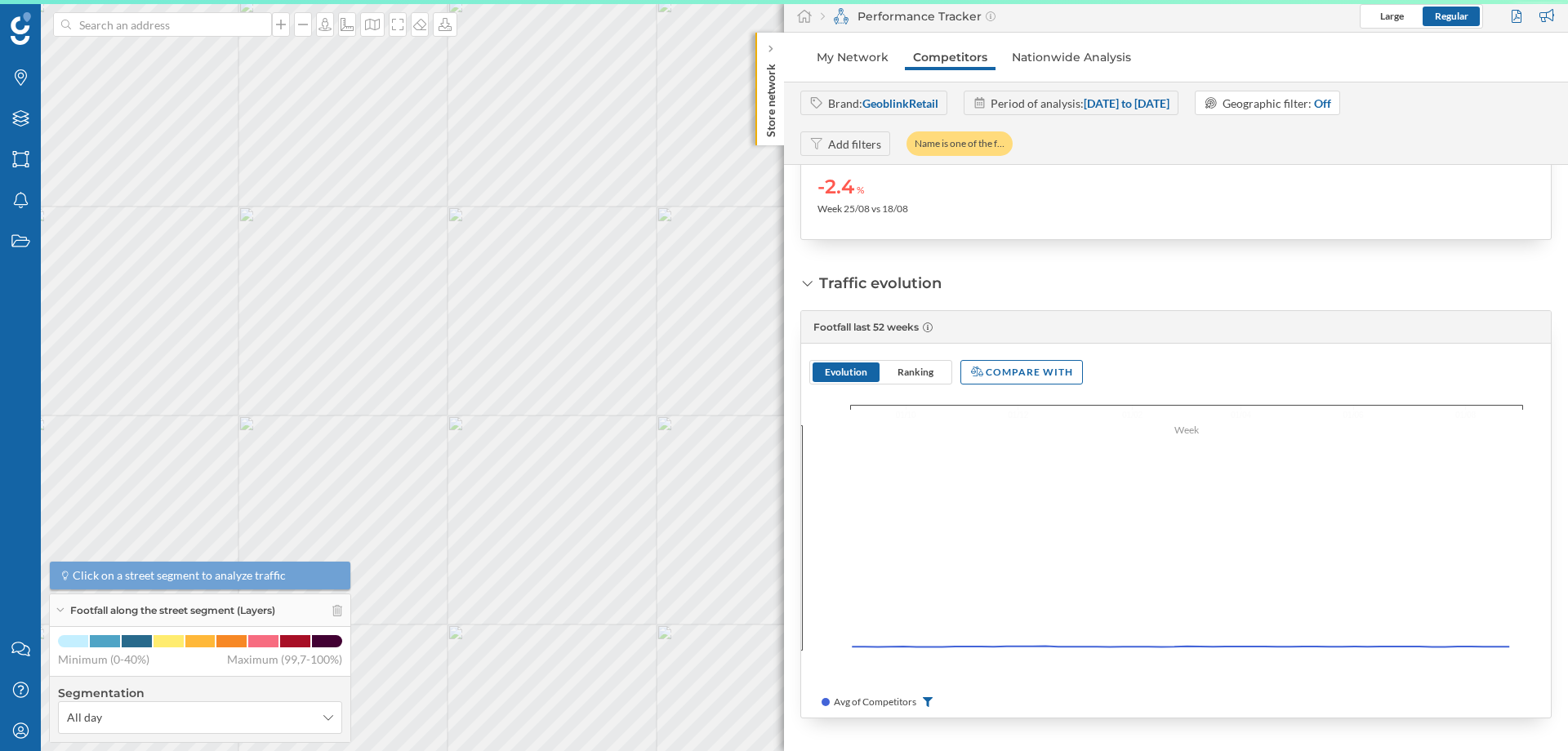
click at [846, 146] on div "Add filters" at bounding box center [855, 144] width 53 height 17
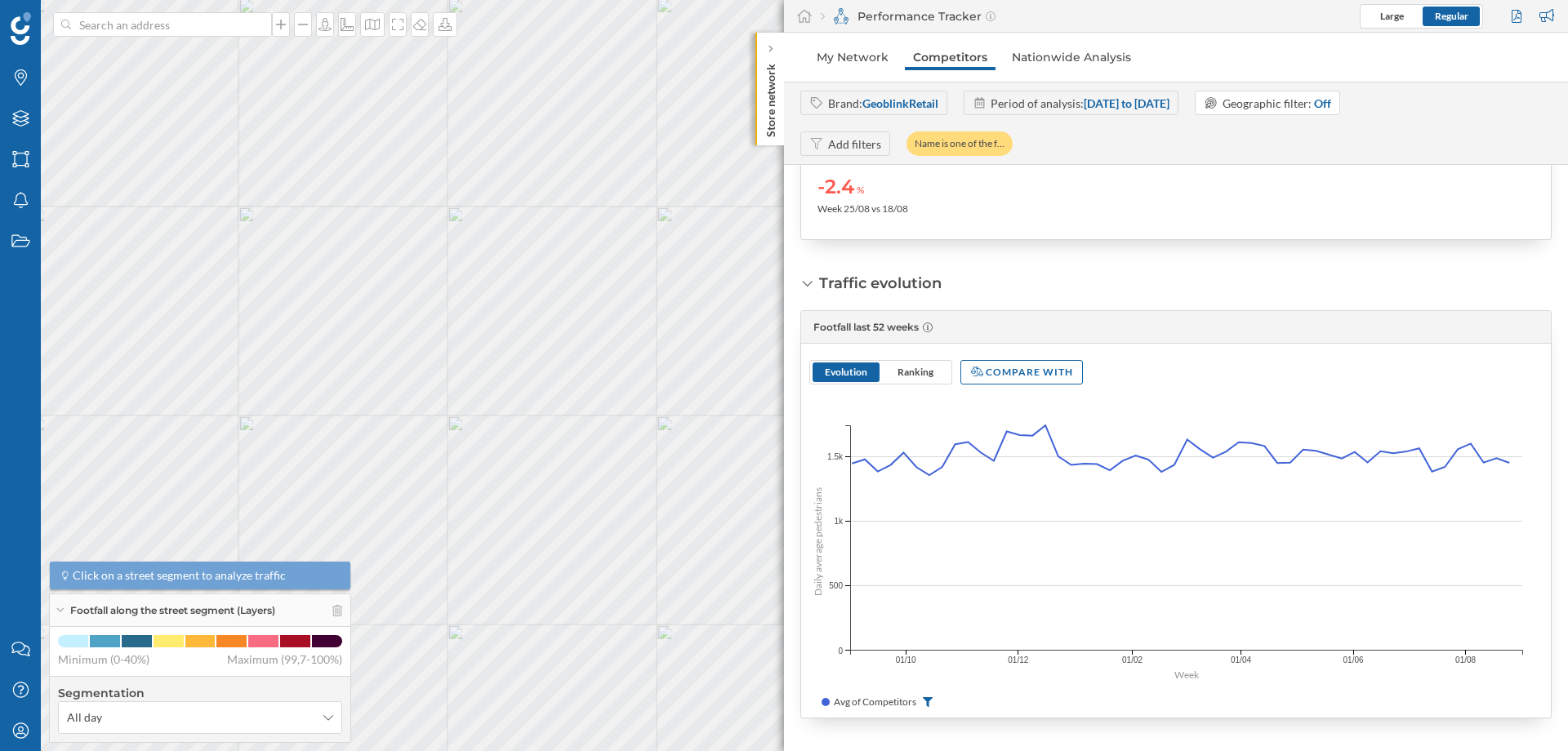
click at [846, 146] on div "Add filters" at bounding box center [855, 144] width 53 height 17
click at [839, 58] on link "My Network" at bounding box center [852, 57] width 88 height 26
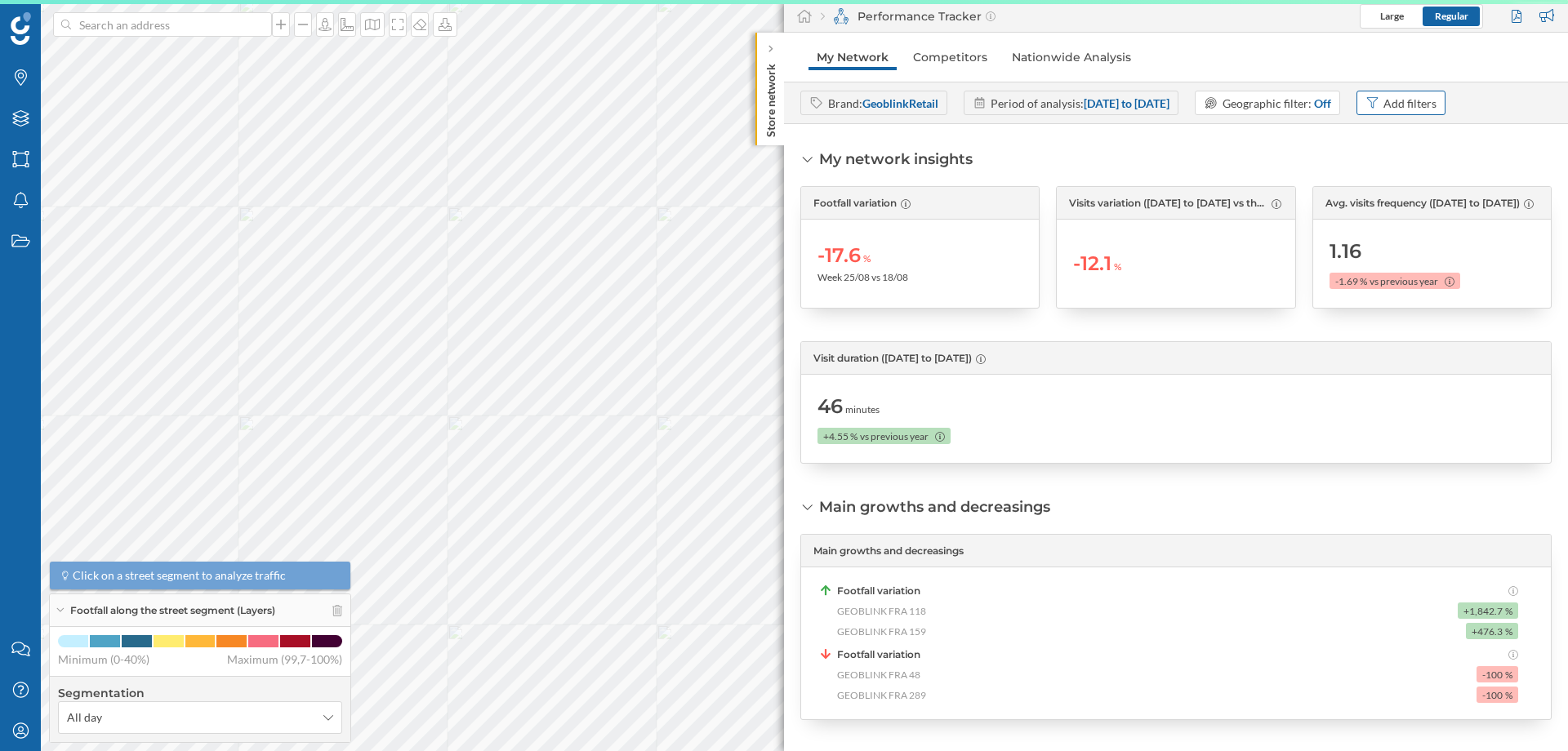
click at [1436, 97] on div "Add filters" at bounding box center [1410, 103] width 53 height 17
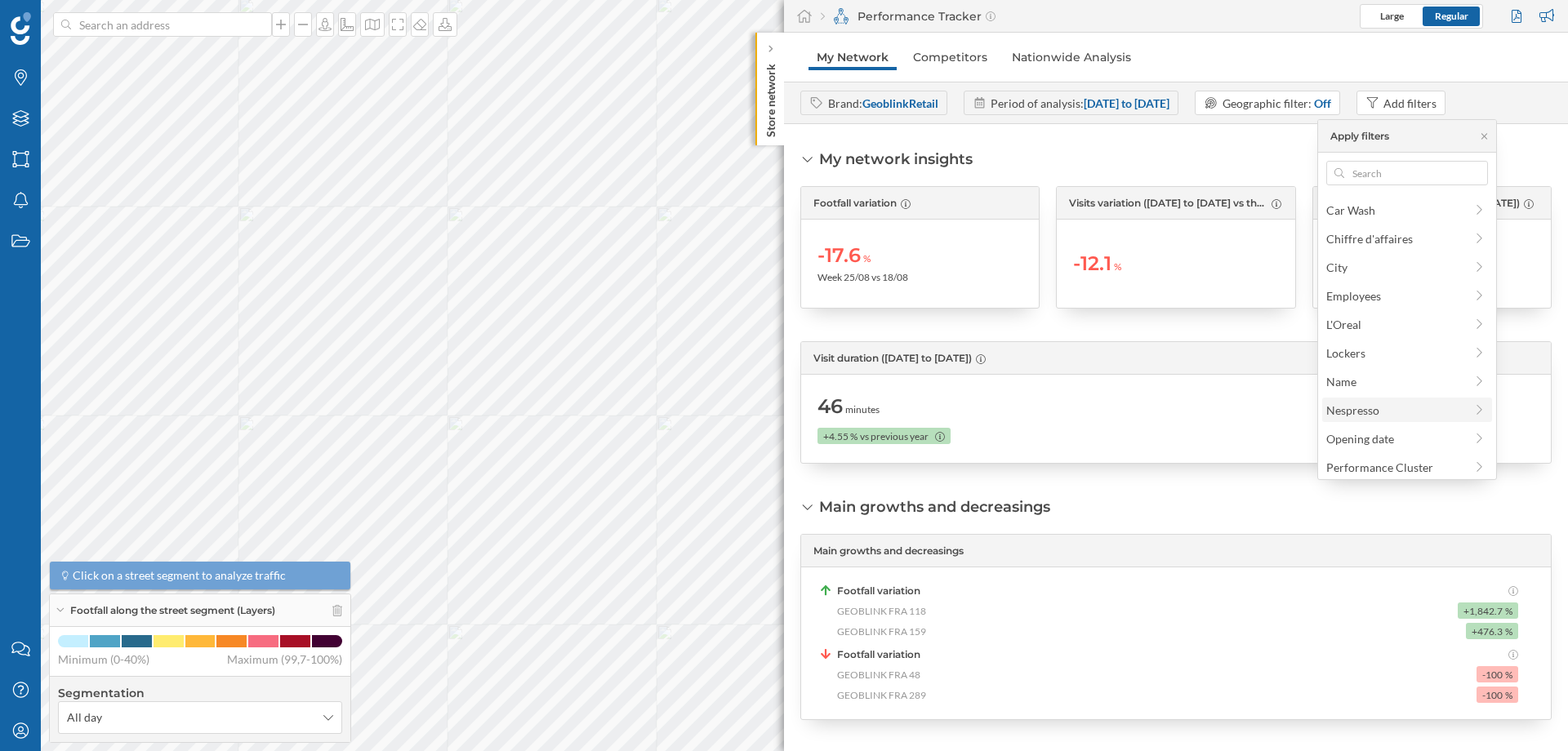
scroll to position [98, 0]
click at [1366, 343] on div "Opening date" at bounding box center [1360, 341] width 68 height 14
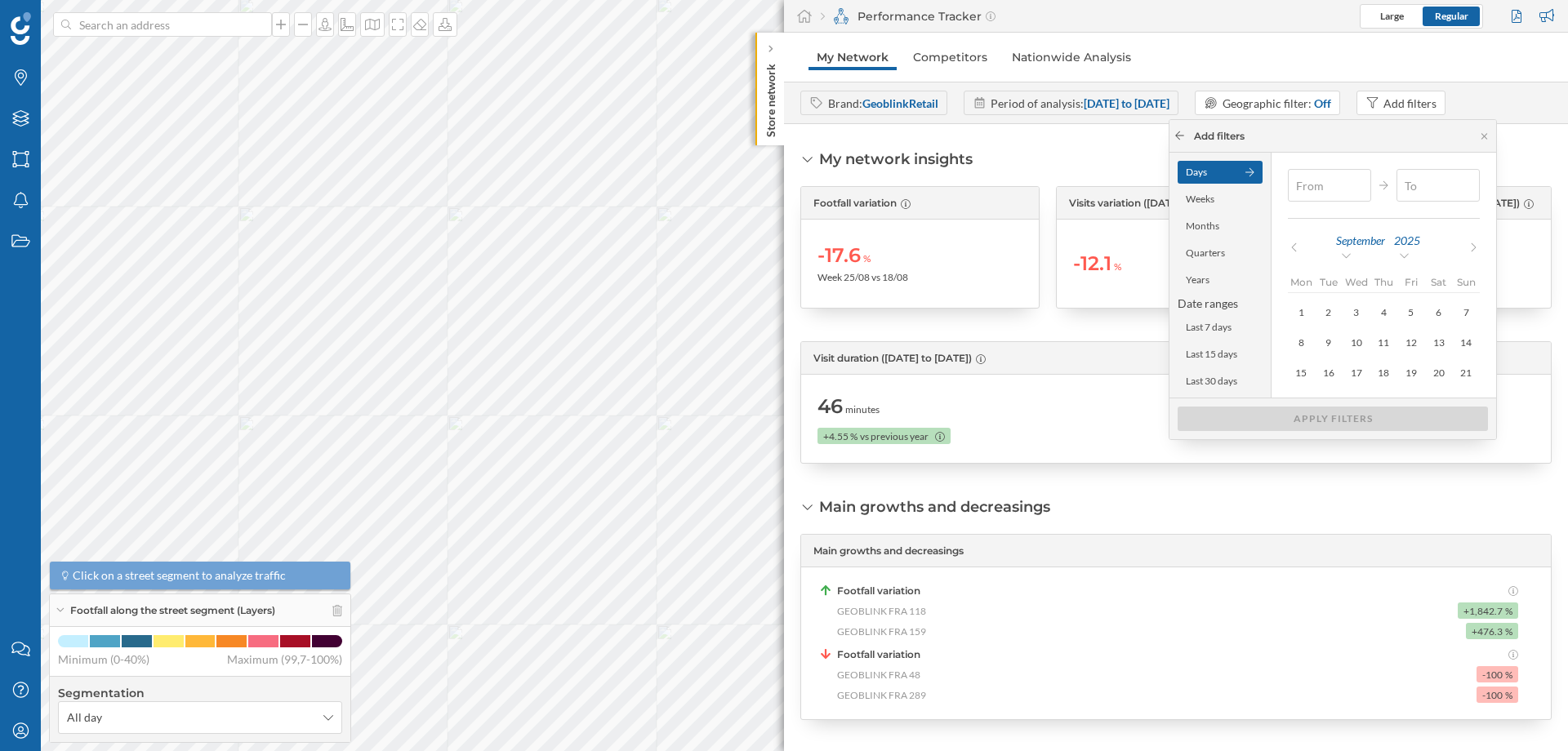
click at [1179, 133] on icon at bounding box center [1180, 135] width 12 height 10
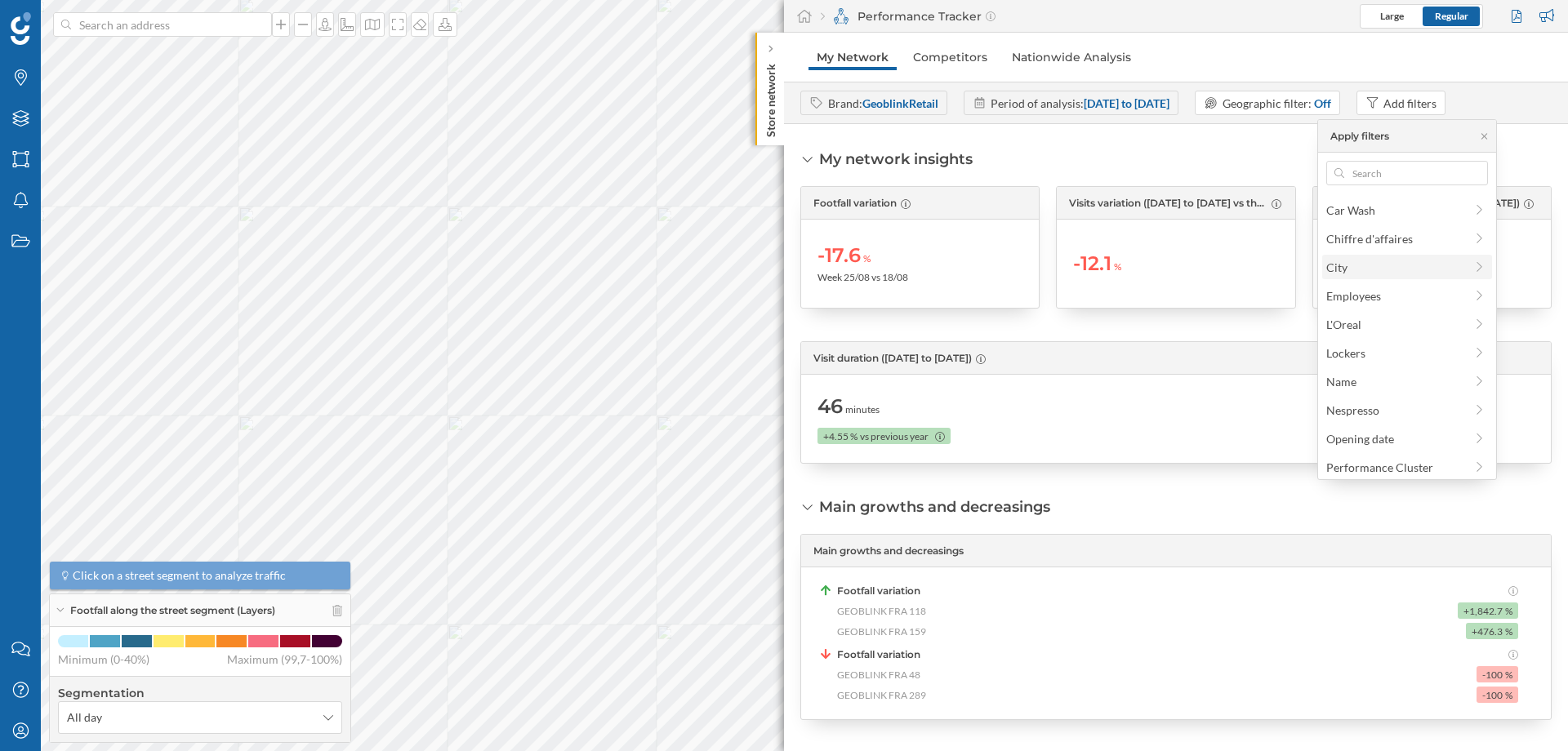
click at [1348, 263] on span "City" at bounding box center [1395, 267] width 138 height 17
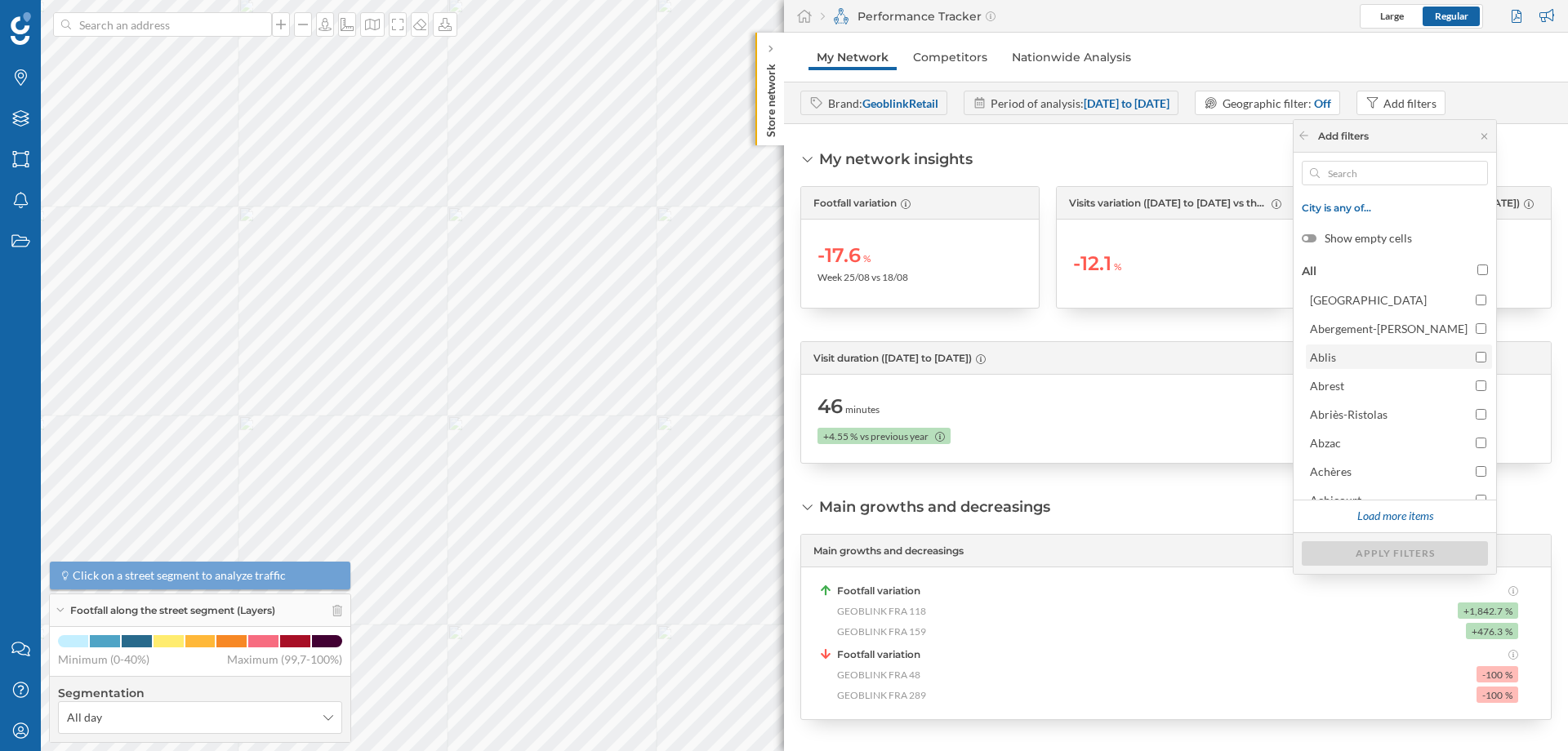
click at [1480, 360] on input "Ablis" at bounding box center [1481, 357] width 11 height 11
checkbox input "true"
click at [1452, 548] on div "Apply filters" at bounding box center [1394, 553] width 186 height 25
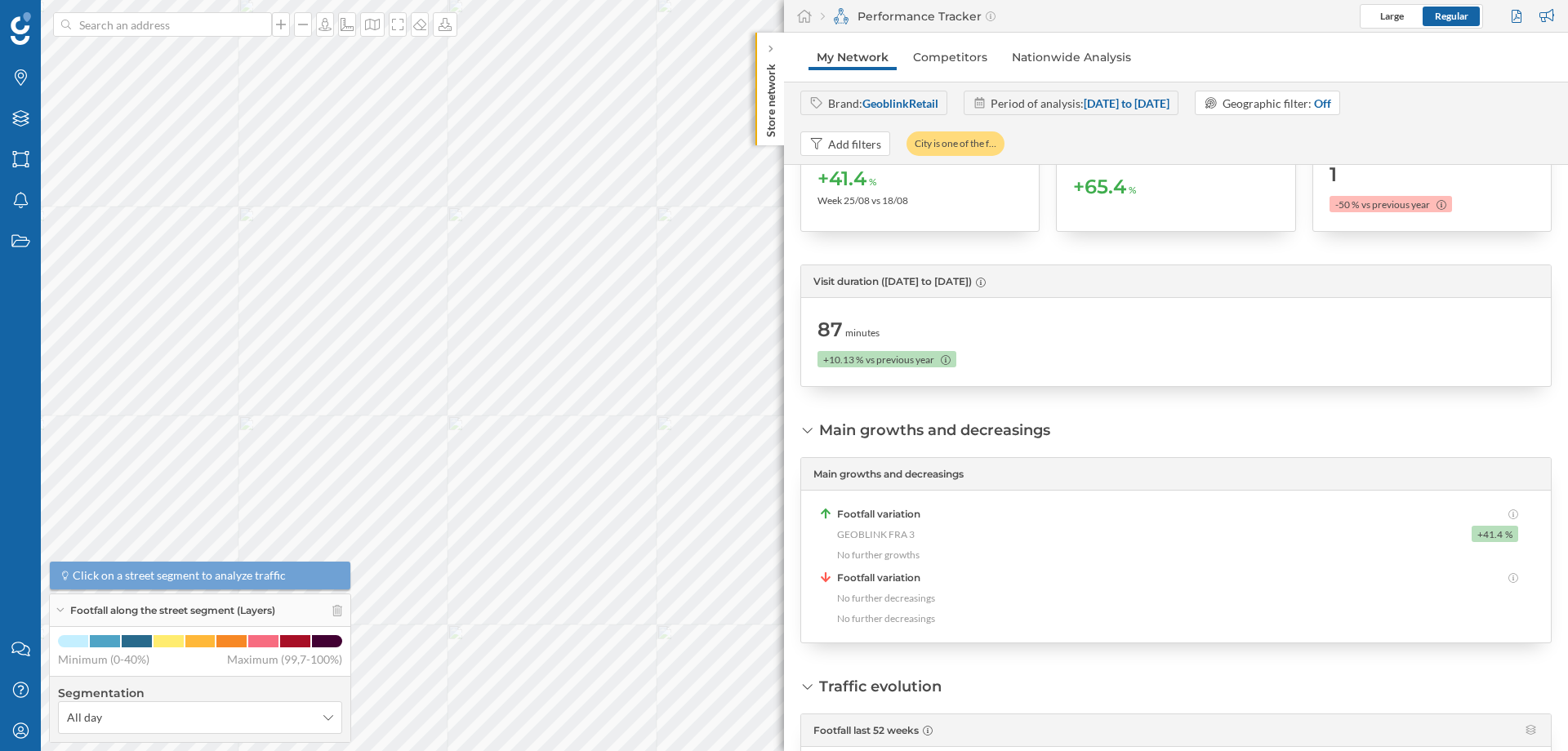
scroll to position [196, 0]
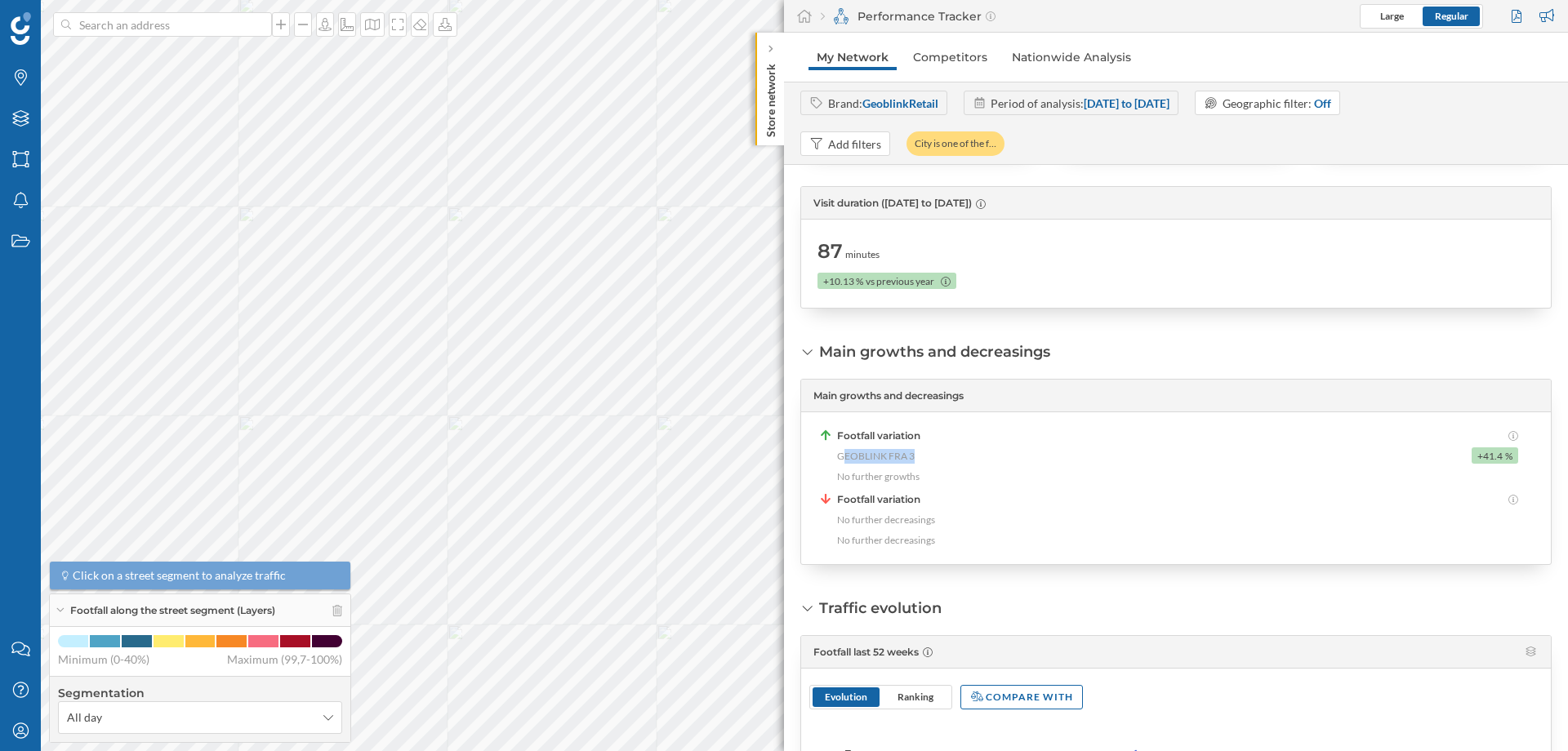
drag, startPoint x: 841, startPoint y: 457, endPoint x: 916, endPoint y: 456, distance: 75.0
click at [916, 456] on div "GEOBLINK FRA 3 +41.4 %" at bounding box center [1178, 455] width 681 height 16
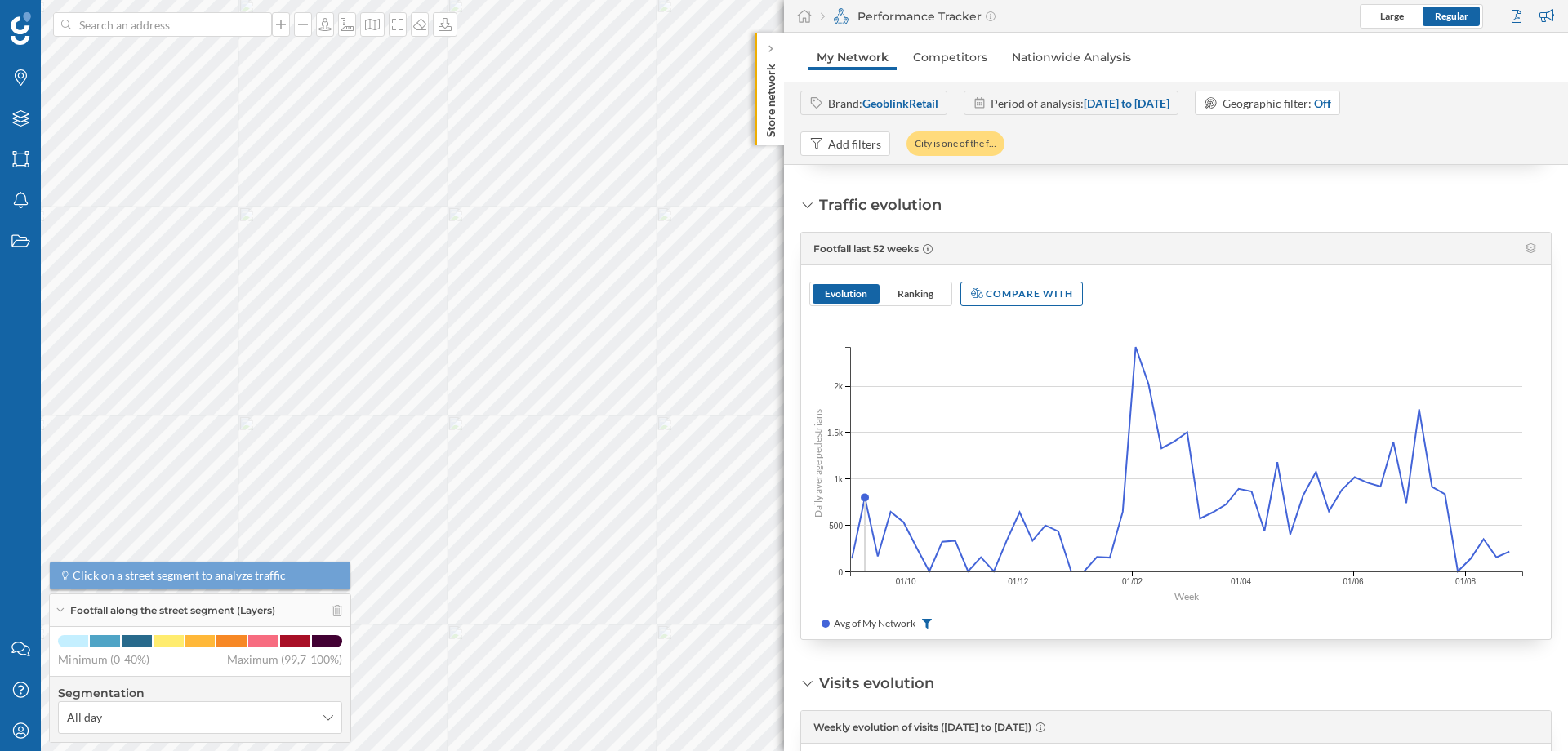
scroll to position [588, 0]
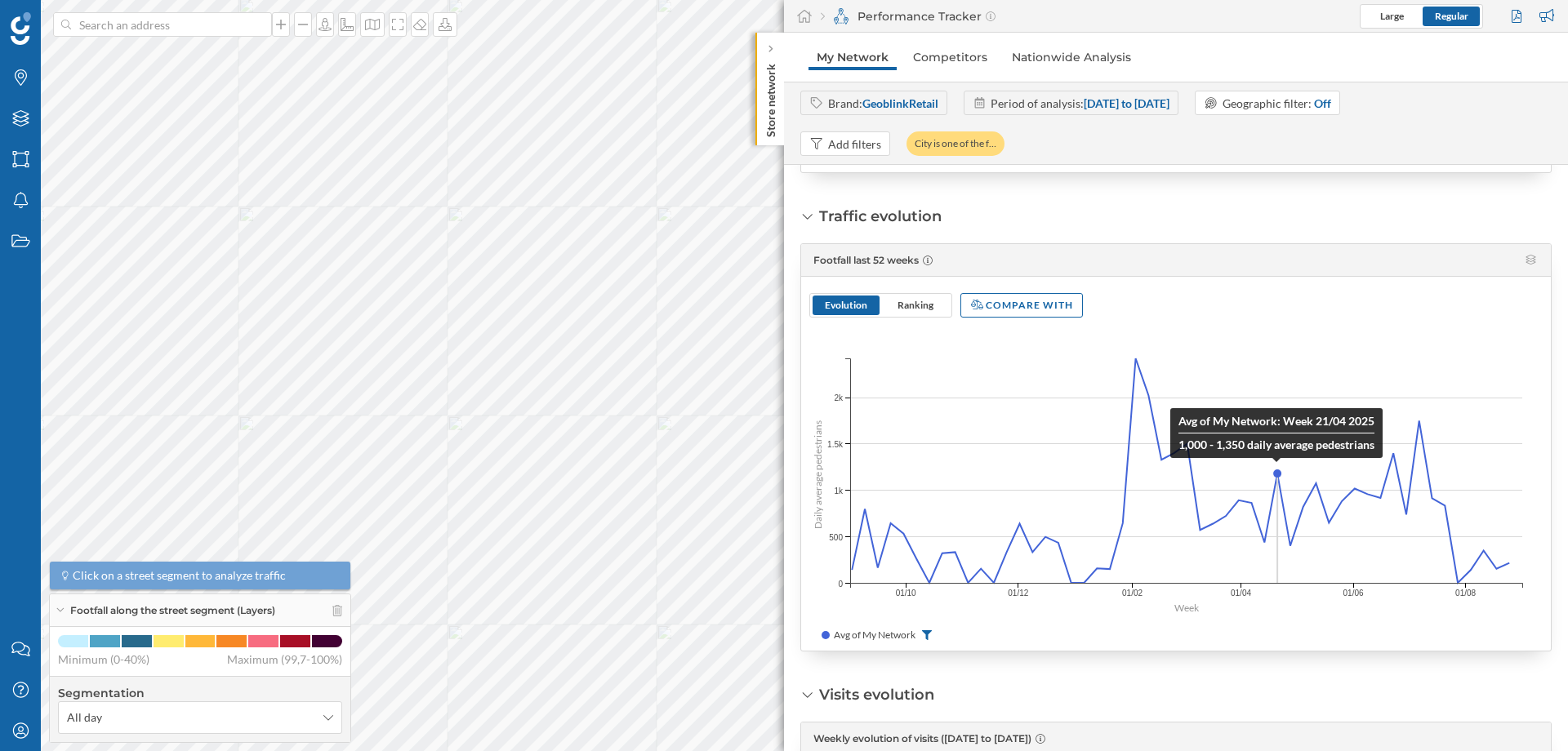
click at [1275, 477] on circle at bounding box center [1276, 473] width 6 height 6
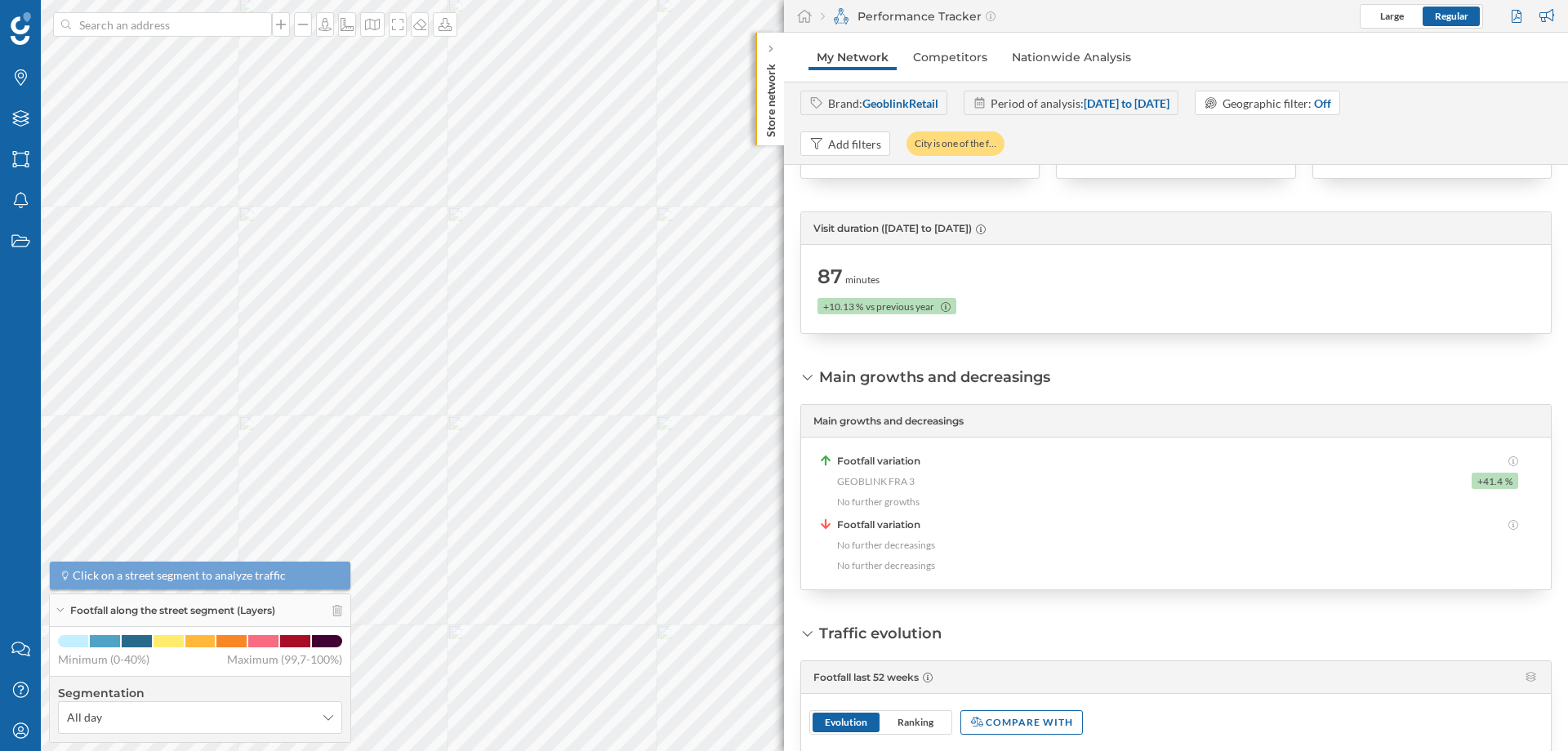
scroll to position [0, 0]
